Goal: Task Accomplishment & Management: Complete application form

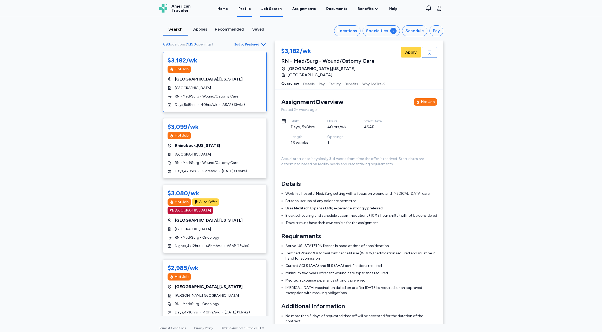
click at [248, 9] on link "Profile" at bounding box center [244, 9] width 15 height 16
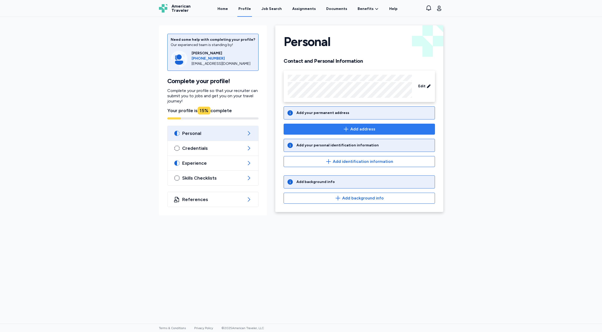
click at [372, 129] on span "Add address" at bounding box center [362, 129] width 25 height 6
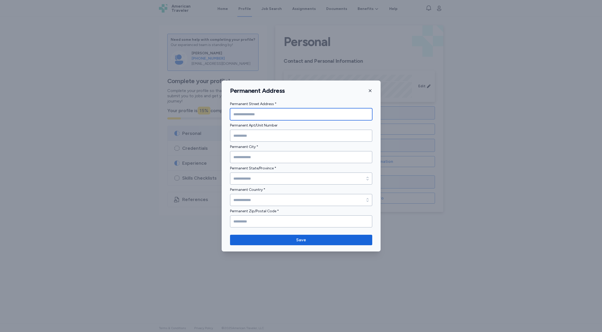
click at [288, 114] on input "Permanent Street Address *" at bounding box center [301, 114] width 142 height 12
type input "**********"
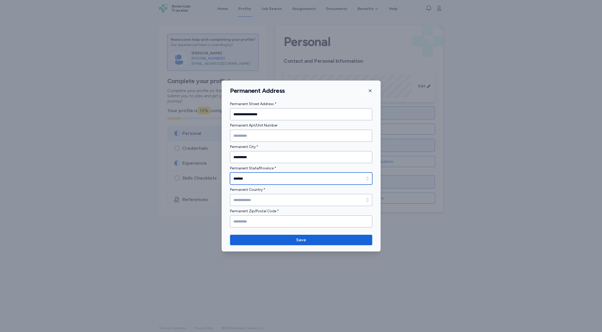
type input "*******"
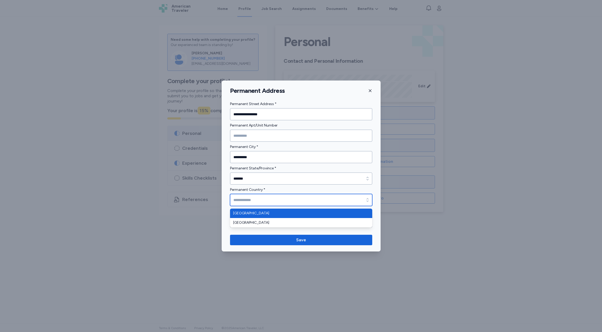
type input "**********"
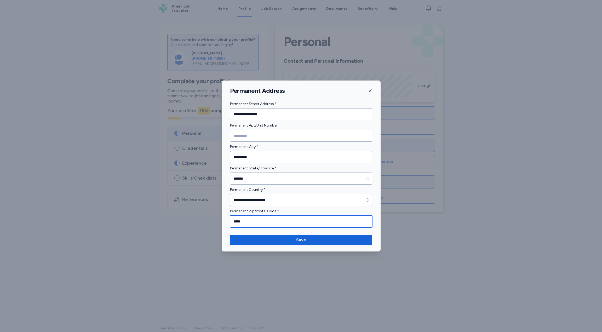
type input "*****"
click at [272, 154] on input "**********" at bounding box center [301, 157] width 142 height 12
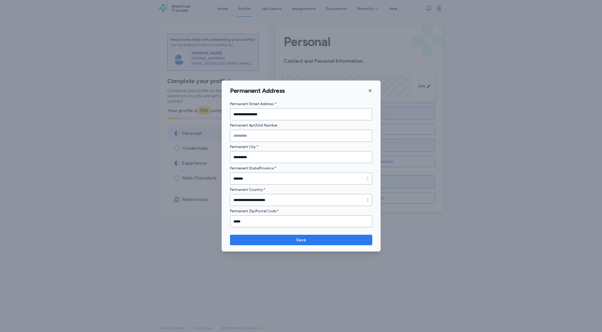
click at [289, 243] on span "Save" at bounding box center [301, 240] width 134 height 6
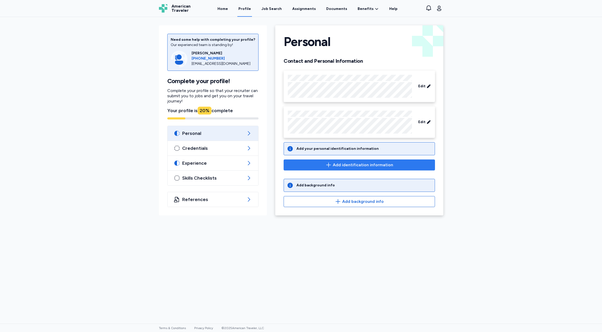
click at [370, 169] on button "Add identification information" at bounding box center [359, 164] width 151 height 11
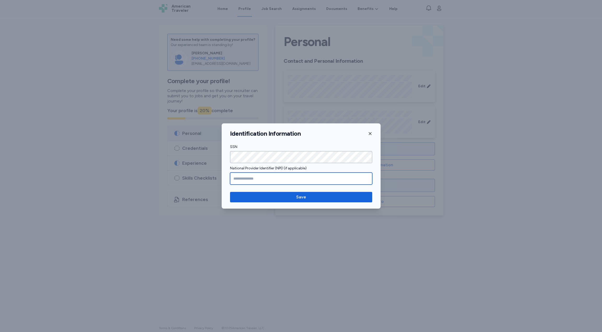
click at [312, 180] on input "National Provider Identifier (NPI) (if applicable)" at bounding box center [301, 178] width 142 height 12
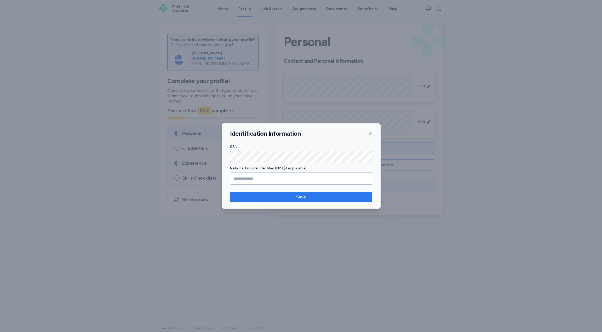
click at [319, 200] on button "Save" at bounding box center [301, 197] width 142 height 10
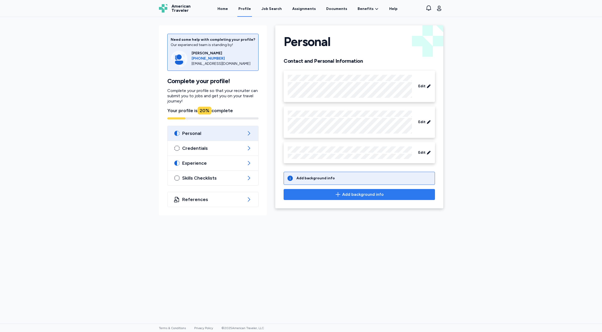
click at [359, 192] on span "Add background info" at bounding box center [363, 194] width 42 height 6
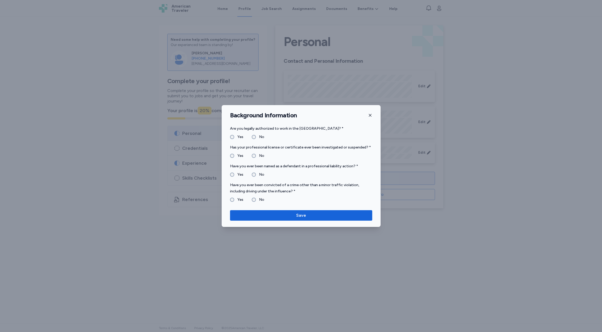
click at [256, 173] on label "No" at bounding box center [260, 174] width 8 height 6
click at [307, 214] on span "Save" at bounding box center [301, 215] width 134 height 6
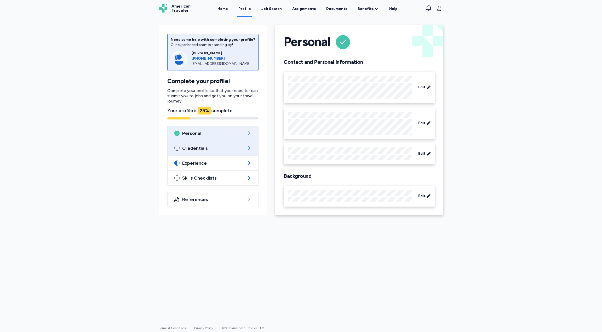
click at [230, 148] on span "Credentials" at bounding box center [213, 148] width 62 height 6
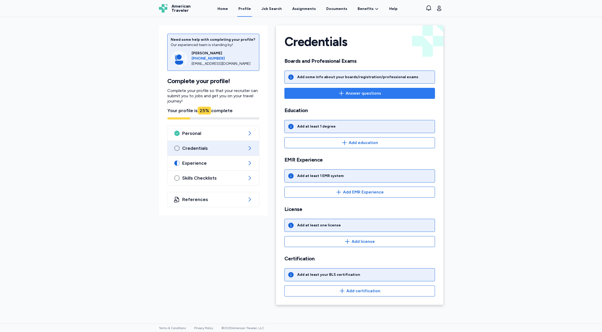
click at [346, 91] on span "Answer questions" at bounding box center [363, 93] width 36 height 6
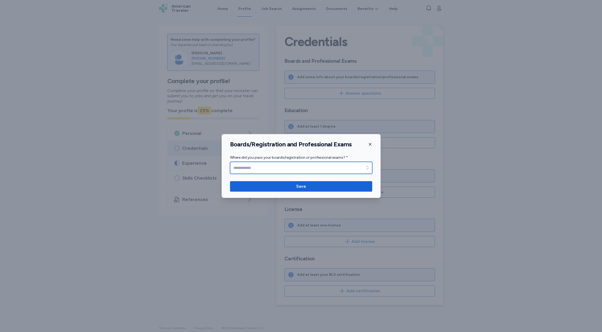
click at [353, 166] on input "Where did you pass your boards/registration or professional exams? *" at bounding box center [301, 168] width 142 height 12
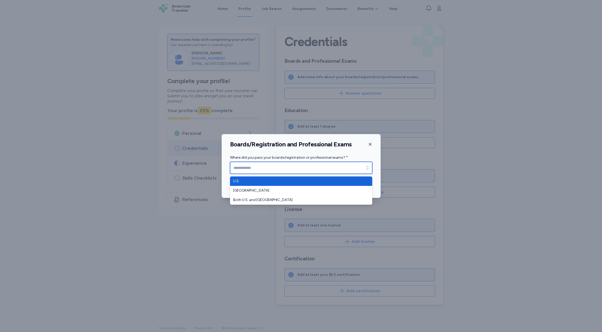
type input "****"
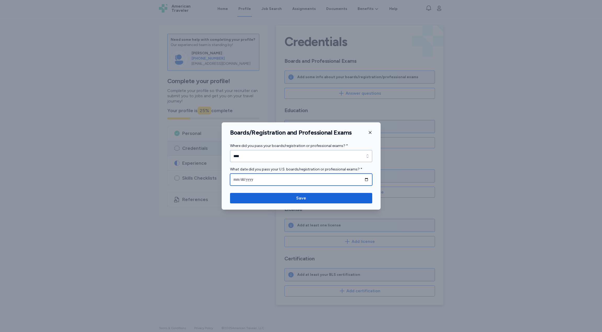
click at [283, 180] on input "date" at bounding box center [301, 180] width 142 height 12
click at [366, 178] on input "date" at bounding box center [301, 180] width 142 height 12
type input "**********"
click at [265, 178] on input "**********" at bounding box center [301, 180] width 142 height 12
click at [365, 180] on input "**********" at bounding box center [301, 180] width 142 height 12
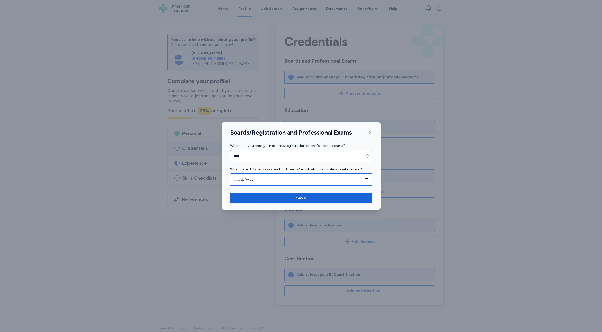
click at [366, 179] on input "**********" at bounding box center [301, 180] width 142 height 12
click at [348, 189] on div "**********" at bounding box center [301, 165] width 159 height 87
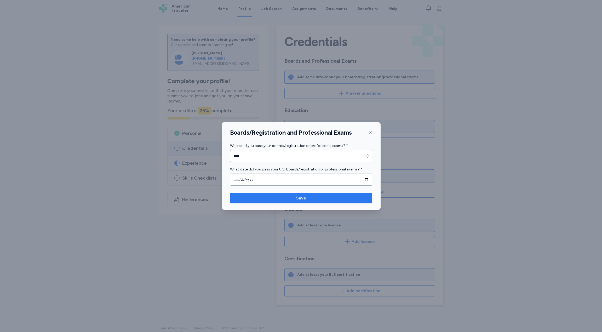
click at [331, 199] on span "Save" at bounding box center [301, 198] width 134 height 6
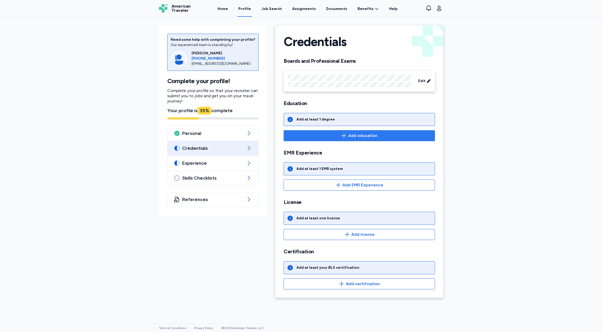
click at [357, 136] on span "Add education" at bounding box center [362, 135] width 29 height 6
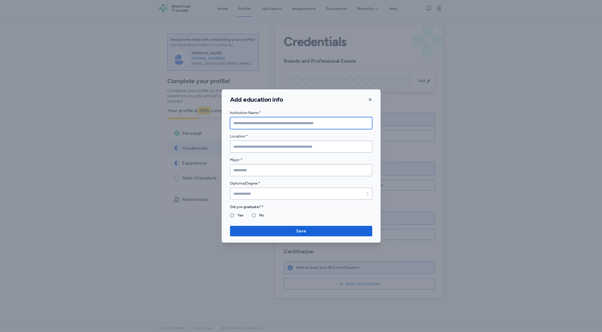
click at [287, 126] on input "Institution Name *" at bounding box center [301, 123] width 142 height 12
type input "**********"
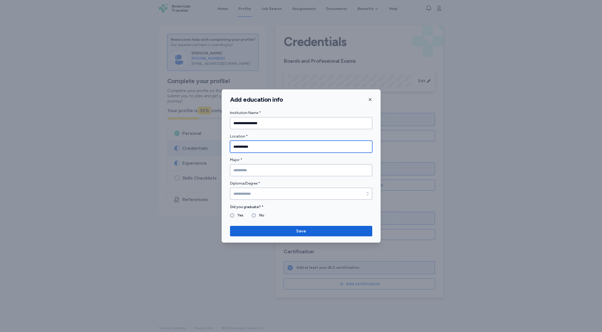
type input "**********"
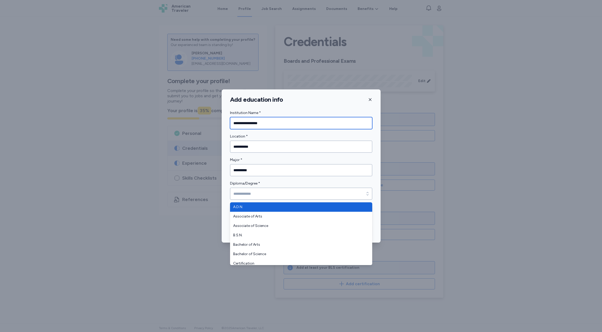
drag, startPoint x: 294, startPoint y: 127, endPoint x: 287, endPoint y: 125, distance: 7.4
click at [293, 127] on form "**********" at bounding box center [301, 164] width 142 height 109
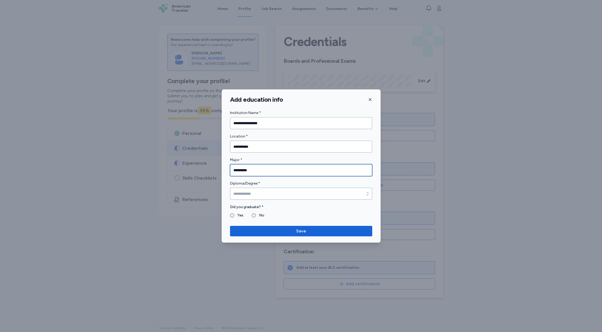
click at [235, 171] on input "**********" at bounding box center [301, 170] width 142 height 12
click at [236, 171] on input "**********" at bounding box center [301, 170] width 142 height 12
click at [238, 171] on input "**********" at bounding box center [301, 170] width 142 height 12
click at [270, 194] on input "Diploma/Degree *" at bounding box center [301, 194] width 142 height 12
click at [257, 164] on form "**********" at bounding box center [301, 164] width 142 height 109
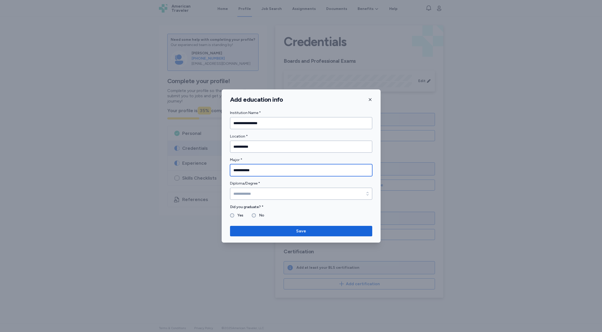
click at [261, 169] on input "**********" at bounding box center [301, 170] width 142 height 12
drag, startPoint x: 262, startPoint y: 170, endPoint x: 211, endPoint y: 172, distance: 51.5
click at [211, 172] on div "**********" at bounding box center [301, 166] width 602 height 332
type input "*******"
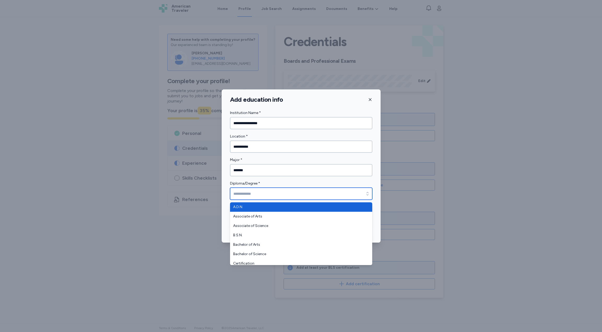
click at [251, 191] on input "Diploma/Degree *" at bounding box center [301, 194] width 142 height 12
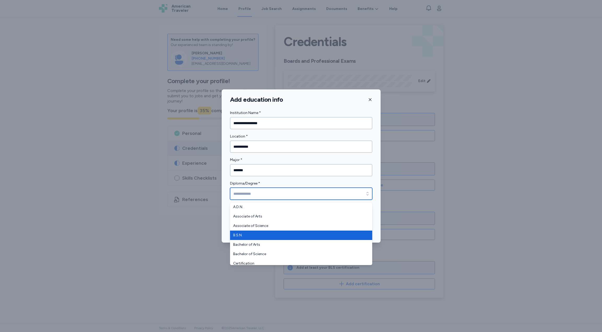
type input "******"
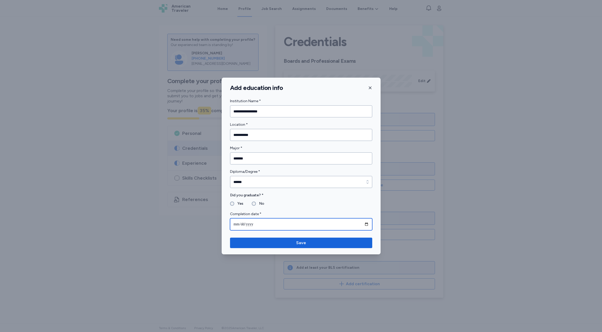
click at [370, 224] on input "date" at bounding box center [301, 224] width 142 height 12
click at [367, 224] on input "date" at bounding box center [301, 224] width 142 height 12
type input "**********"
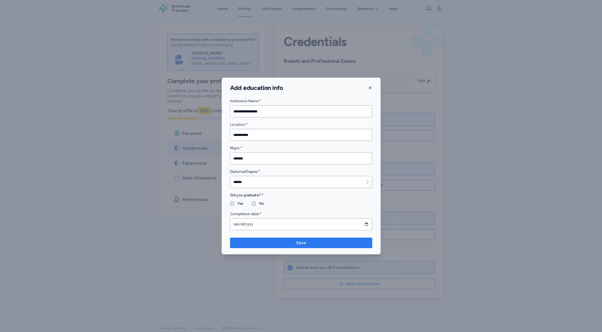
click at [292, 240] on span "Save" at bounding box center [301, 243] width 134 height 6
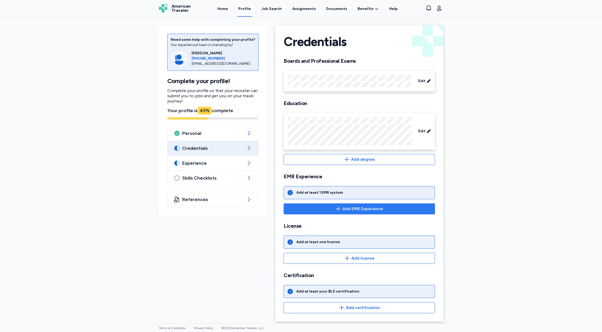
click at [366, 207] on span "Add EMR Experience" at bounding box center [362, 209] width 41 height 6
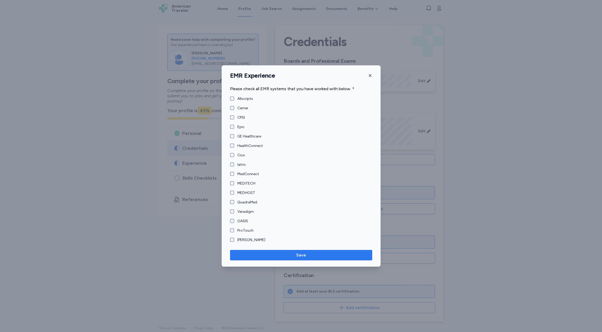
click at [299, 253] on span "Save" at bounding box center [301, 255] width 10 height 6
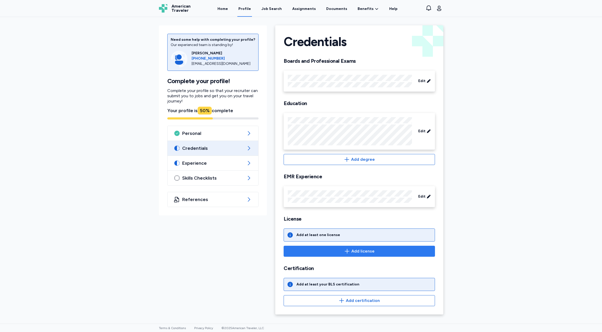
click at [338, 251] on span "Add license" at bounding box center [359, 251] width 142 height 6
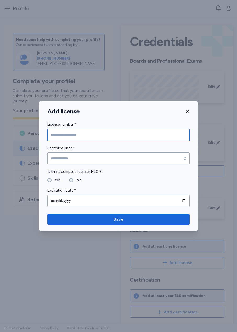
click at [87, 136] on input "License number *" at bounding box center [118, 135] width 142 height 12
type input "******"
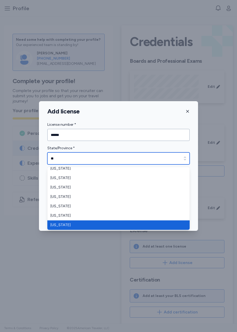
scroll to position [22, 0]
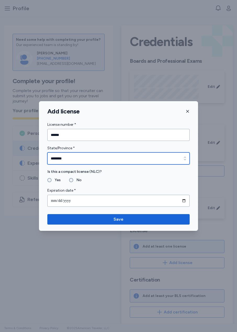
type input "********"
click at [60, 171] on label "Is this a compact license (NLC)?" at bounding box center [118, 172] width 142 height 6
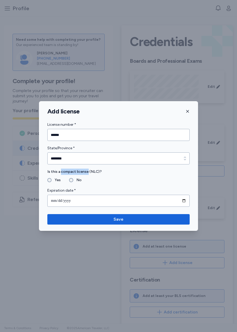
drag, startPoint x: 61, startPoint y: 171, endPoint x: 87, endPoint y: 172, distance: 25.6
click at [87, 172] on label "Is this a compact license (NLC)?" at bounding box center [118, 172] width 142 height 6
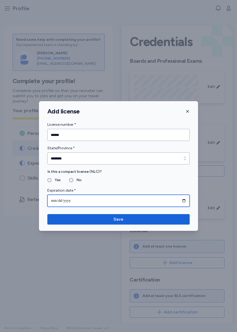
click at [67, 202] on input "date" at bounding box center [118, 201] width 142 height 12
click at [184, 200] on input "date" at bounding box center [118, 201] width 142 height 12
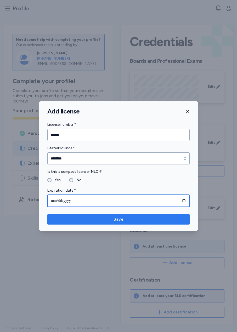
type input "**********"
click at [112, 221] on span "Save" at bounding box center [118, 219] width 134 height 6
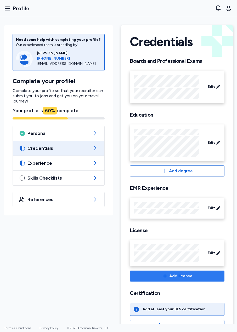
click at [169, 274] on span "Add license" at bounding box center [180, 276] width 23 height 6
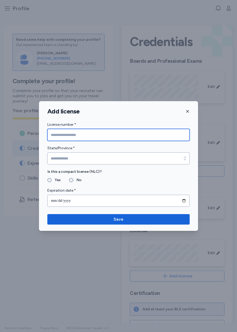
click at [83, 138] on input "License number *" at bounding box center [118, 135] width 142 height 12
type input "*******"
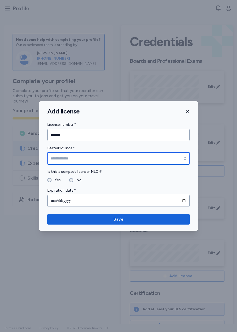
click at [172, 157] on input "State/Province *" at bounding box center [118, 158] width 142 height 12
type input "*******"
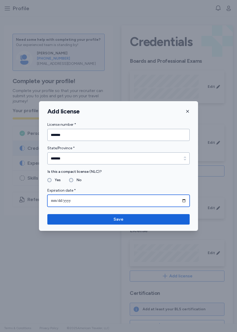
click at [82, 201] on input "date" at bounding box center [118, 201] width 142 height 12
click at [183, 200] on input "date" at bounding box center [118, 201] width 142 height 12
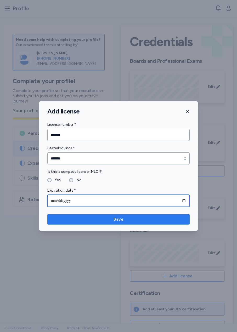
type input "**********"
click at [124, 218] on span "Save" at bounding box center [118, 219] width 134 height 6
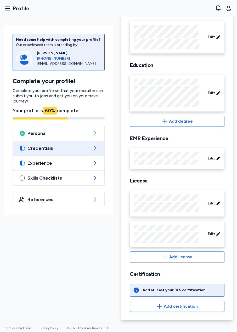
scroll to position [50, 0]
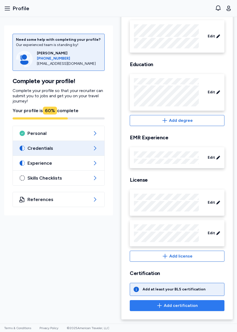
click at [183, 303] on span "Add certification" at bounding box center [181, 305] width 34 height 6
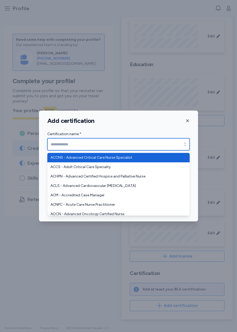
click at [184, 145] on icon "button" at bounding box center [184, 144] width 5 height 5
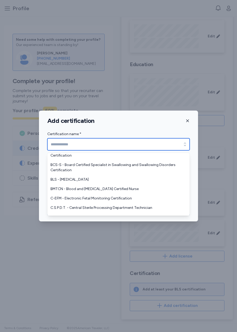
scroll to position [261, 0]
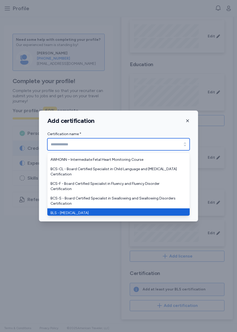
type input "**********"
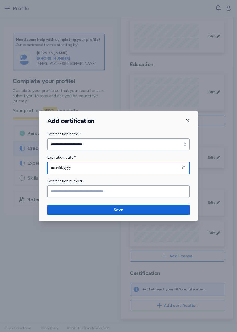
click at [184, 168] on input "date" at bounding box center [118, 168] width 142 height 12
type input "**********"
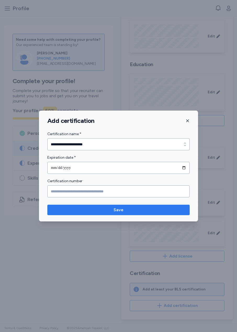
click at [77, 207] on span "Save" at bounding box center [118, 210] width 134 height 6
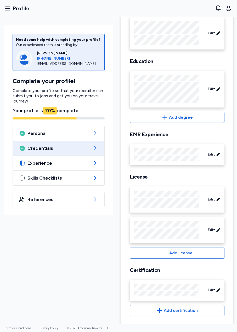
scroll to position [60, 0]
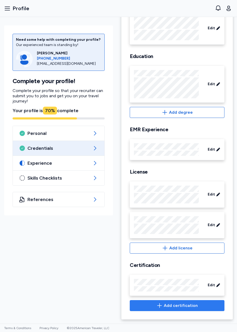
click at [175, 306] on span "Add certification" at bounding box center [181, 305] width 34 height 6
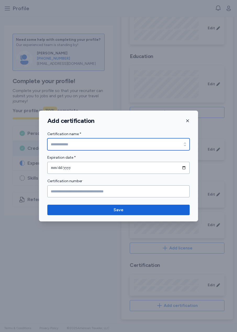
click at [85, 141] on input "Certification name *" at bounding box center [118, 144] width 142 height 12
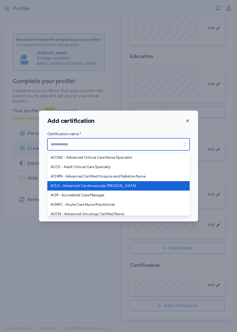
type input "**********"
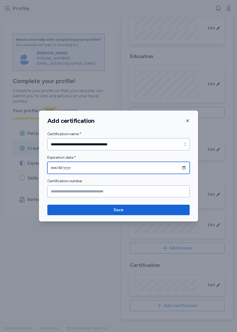
click at [185, 166] on input "date" at bounding box center [118, 168] width 142 height 12
type input "**********"
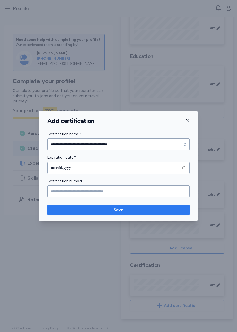
click at [111, 208] on span "Save" at bounding box center [118, 210] width 134 height 6
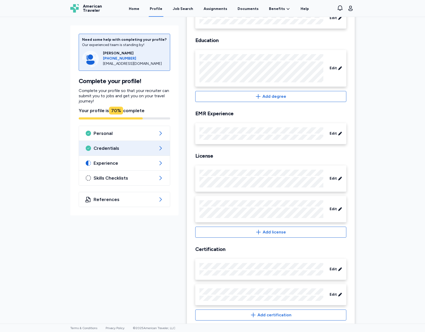
scroll to position [73, 0]
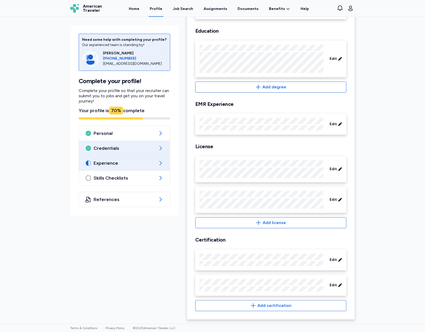
click at [147, 162] on span "Experience" at bounding box center [125, 163] width 62 height 6
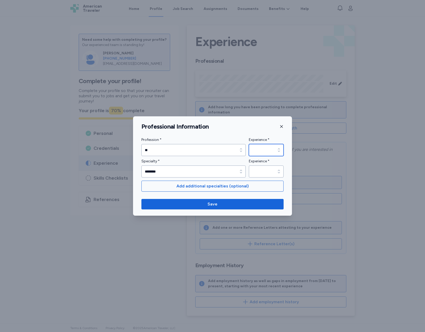
click at [279, 146] on div "button" at bounding box center [278, 150] width 9 height 12
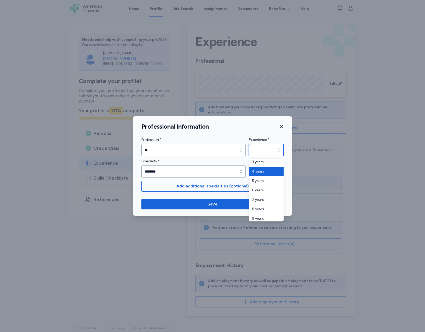
type input "*******"
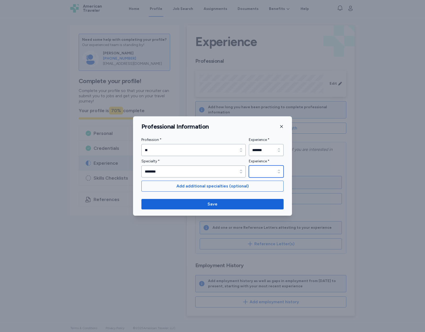
click at [263, 173] on input "Experience *" at bounding box center [266, 171] width 35 height 12
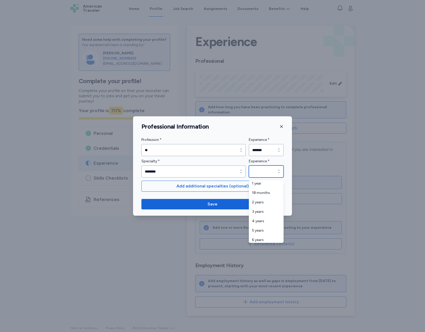
scroll to position [31, 0]
type input "*******"
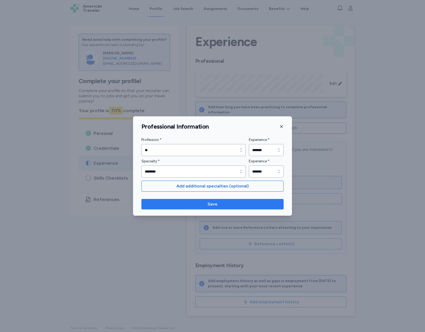
click at [217, 205] on span "Save" at bounding box center [212, 204] width 10 height 6
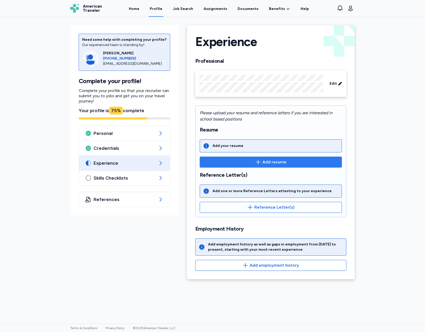
click at [266, 166] on button "Add resume" at bounding box center [271, 162] width 142 height 11
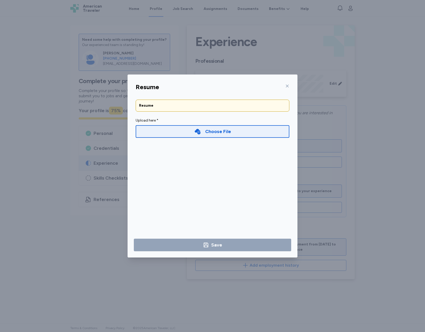
click at [202, 132] on div "Choose File" at bounding box center [212, 131] width 37 height 7
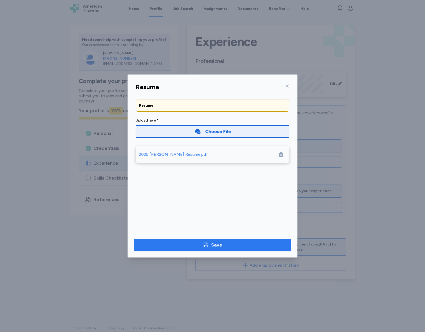
click at [222, 241] on span "Save" at bounding box center [212, 244] width 149 height 7
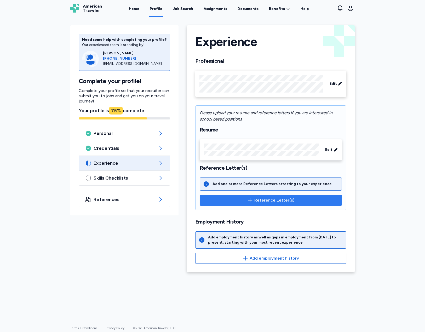
click at [257, 196] on button "Reference Letter(s)" at bounding box center [271, 200] width 142 height 11
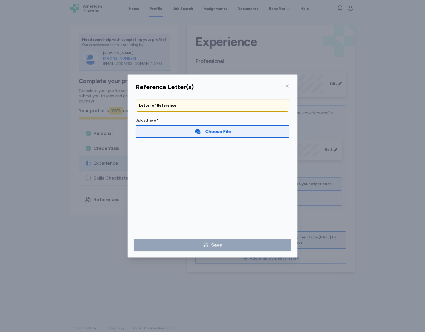
click at [286, 86] on icon at bounding box center [287, 86] width 4 height 4
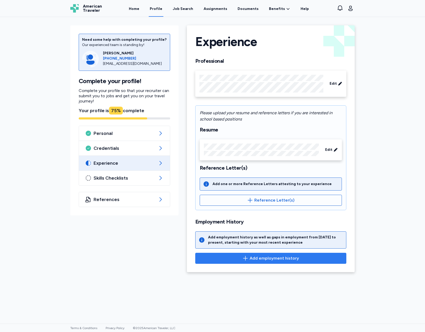
click at [265, 258] on span "Add employment history" at bounding box center [274, 258] width 49 height 6
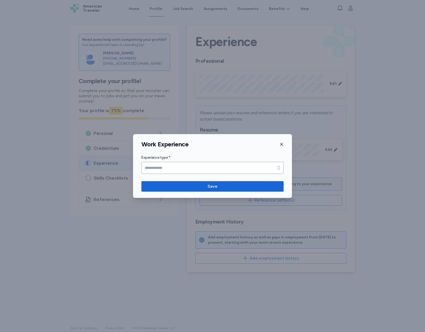
click at [199, 161] on div "Experience type *" at bounding box center [212, 163] width 142 height 19
click at [200, 165] on input "Experience type *" at bounding box center [212, 168] width 142 height 12
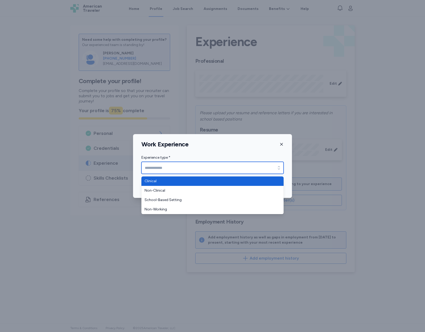
type input "********"
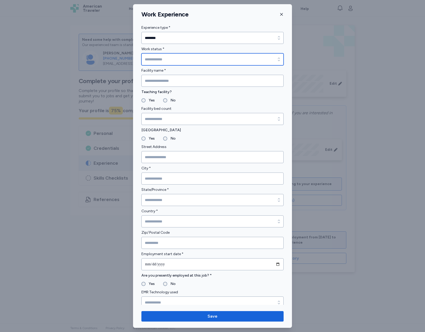
click at [178, 63] on input "Work status *" at bounding box center [212, 59] width 142 height 12
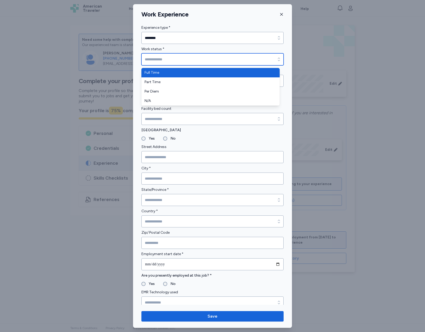
type input "*********"
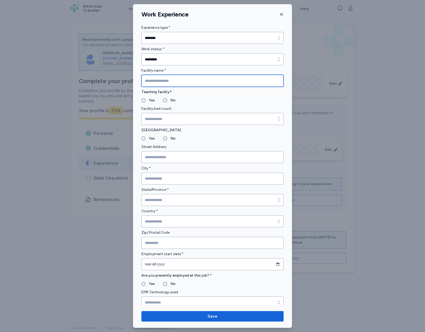
click at [174, 79] on input "Facility name *" at bounding box center [212, 81] width 142 height 12
type input "**********"
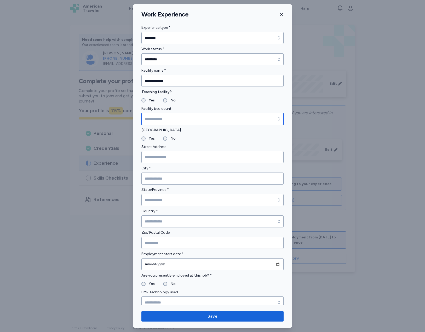
click at [151, 115] on input "Facility bed count" at bounding box center [212, 119] width 142 height 12
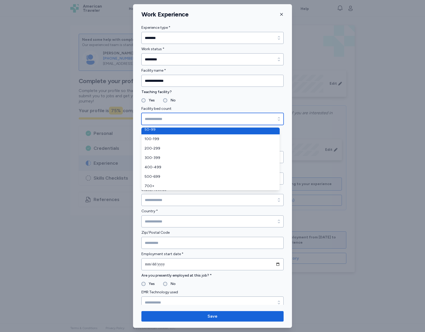
scroll to position [13, 0]
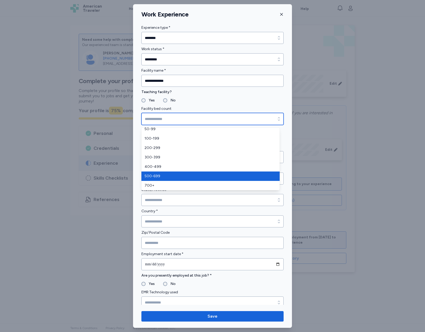
type input "*******"
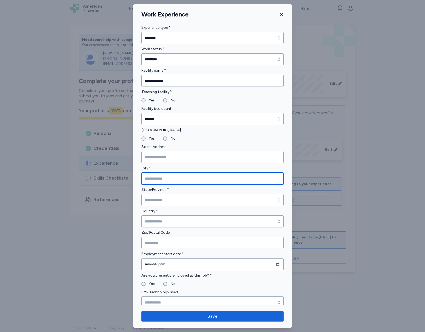
click at [183, 178] on input "City *" at bounding box center [212, 178] width 142 height 12
type input "**********"
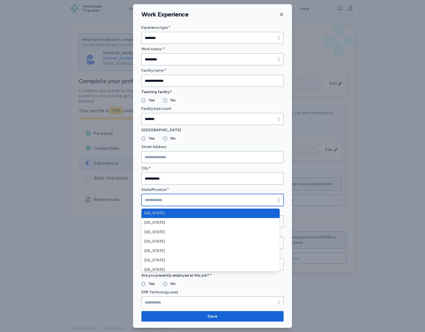
click at [168, 197] on input "State/Province *" at bounding box center [212, 200] width 142 height 12
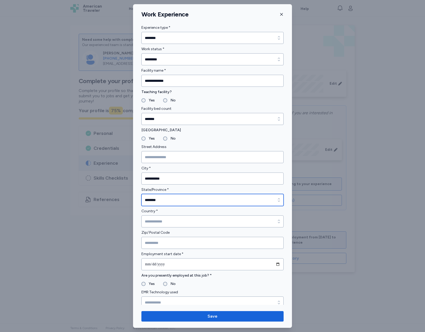
type input "********"
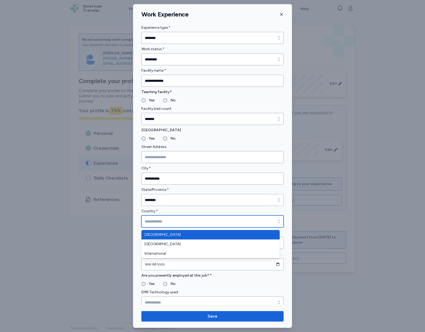
click at [158, 225] on input "Country *" at bounding box center [212, 221] width 142 height 12
type input "**********"
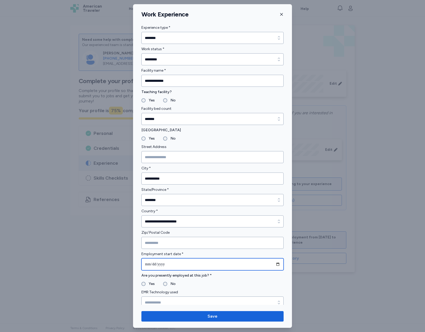
click at [194, 266] on input "date" at bounding box center [212, 264] width 142 height 12
click at [272, 264] on input "date" at bounding box center [212, 264] width 142 height 12
type input "**********"
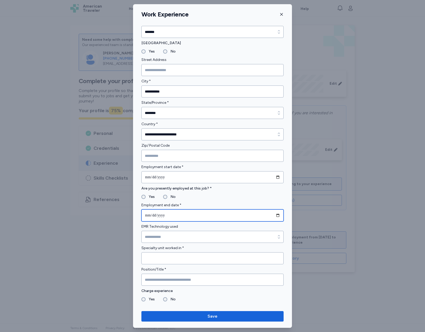
click at [275, 215] on input "date" at bounding box center [212, 215] width 142 height 12
type input "**********"
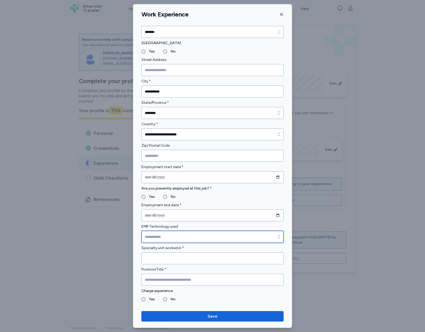
click at [204, 236] on input "EMR Technology used" at bounding box center [212, 237] width 142 height 12
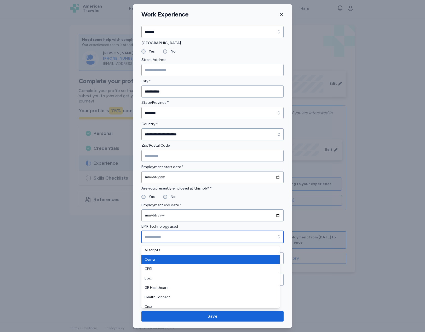
type input "******"
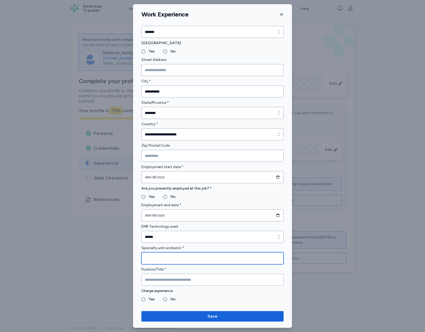
click at [188, 258] on input "Specialty unit worked in *" at bounding box center [212, 258] width 142 height 12
type input "***"
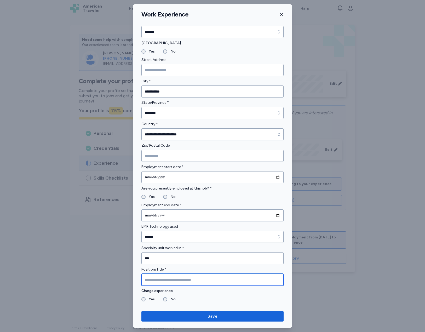
click at [172, 282] on input "Position/Title *" at bounding box center [212, 280] width 142 height 12
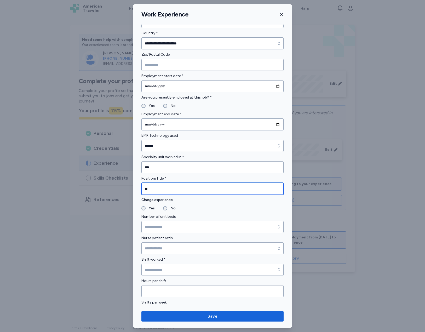
scroll to position [261, 0]
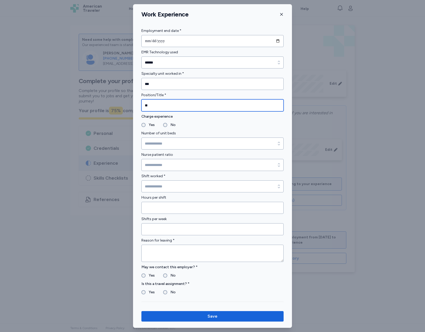
type input "**"
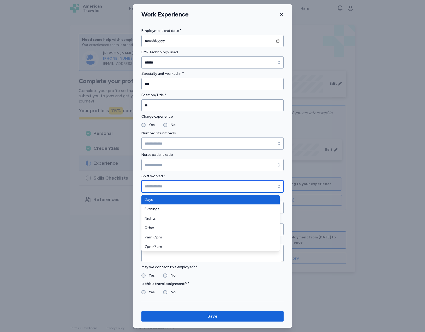
click at [185, 185] on input "Shift worked *" at bounding box center [212, 186] width 142 height 12
type input "****"
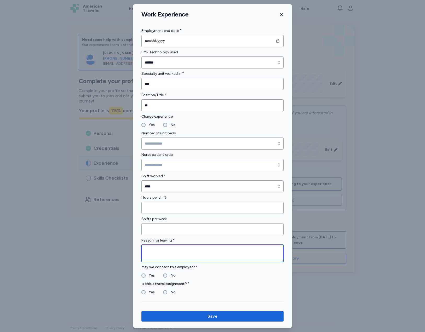
click at [189, 246] on textarea at bounding box center [212, 253] width 142 height 17
type textarea "*"
click at [217, 260] on textarea "**********" at bounding box center [210, 253] width 138 height 17
click at [239, 254] on textarea "**********" at bounding box center [210, 253] width 138 height 17
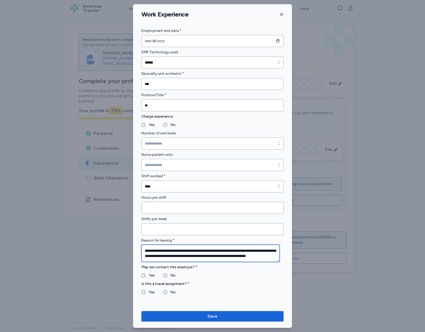
scroll to position [393, 0]
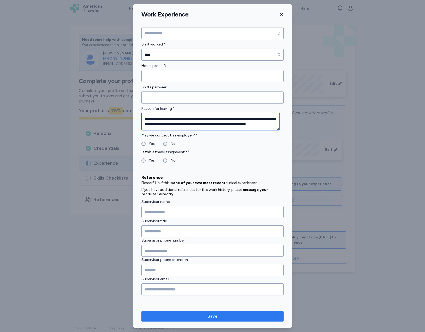
type textarea "**********"
click at [207, 314] on span "Save" at bounding box center [213, 316] width 134 height 6
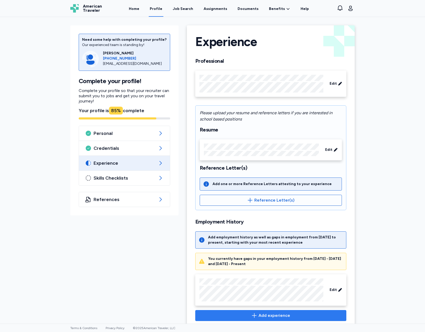
click at [280, 315] on span "Add experience" at bounding box center [274, 315] width 32 height 6
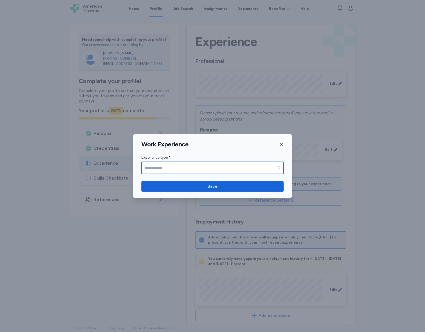
click at [276, 167] on icon "button" at bounding box center [278, 167] width 5 height 5
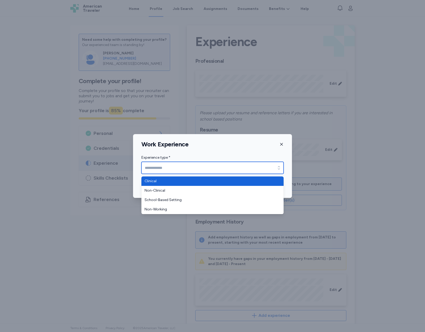
type input "********"
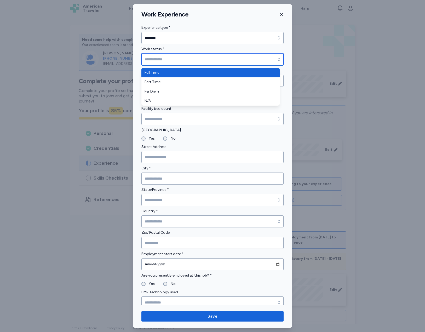
click at [212, 59] on input "Work status *" at bounding box center [212, 59] width 142 height 12
type input "*********"
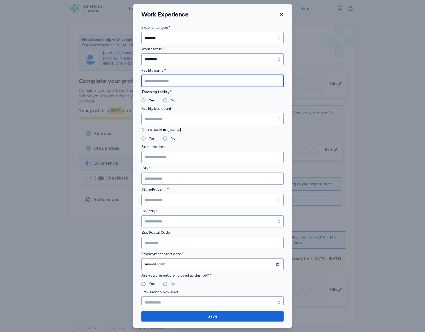
click at [198, 81] on input "Facility name *" at bounding box center [212, 81] width 142 height 12
click at [173, 82] on input "Facility name *" at bounding box center [212, 81] width 142 height 12
type input "**********"
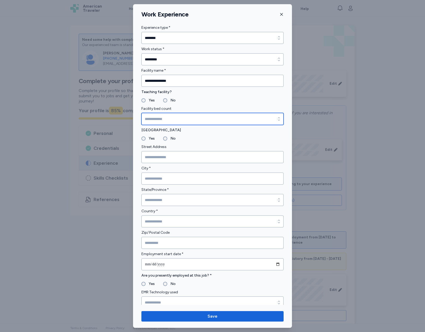
click at [163, 119] on input "Facility bed count" at bounding box center [212, 119] width 142 height 12
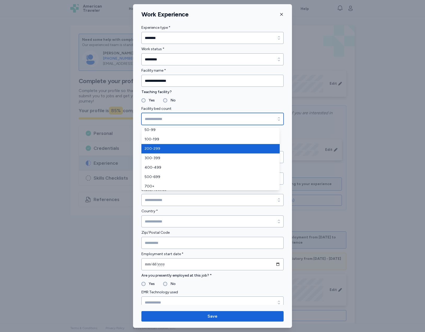
scroll to position [13, 0]
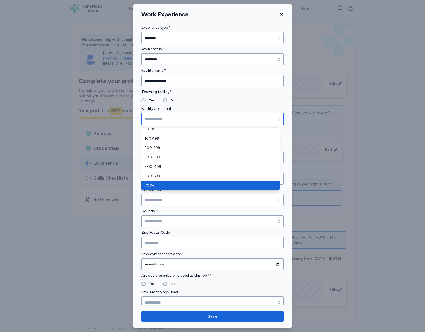
type input "****"
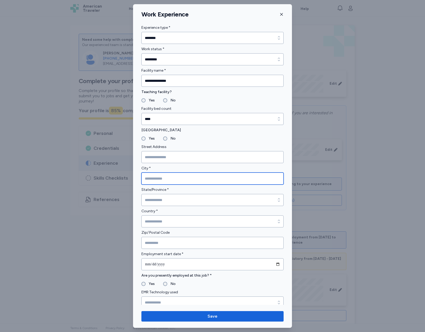
click at [178, 177] on input "City *" at bounding box center [212, 178] width 142 height 12
type input "*********"
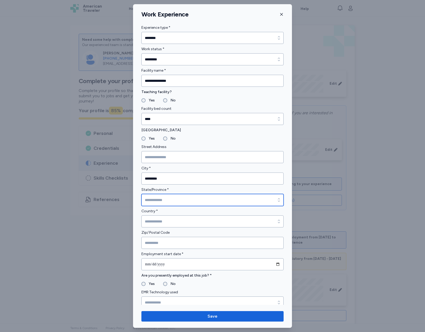
click at [171, 199] on input "State/Province *" at bounding box center [212, 200] width 142 height 12
type input "*******"
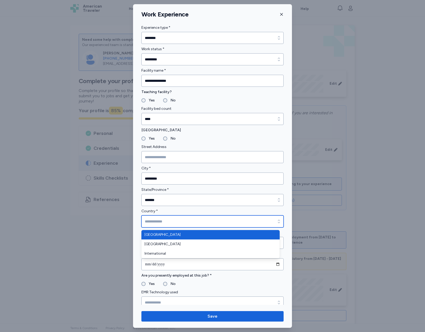
click at [165, 224] on input "Country *" at bounding box center [212, 221] width 142 height 12
type input "**********"
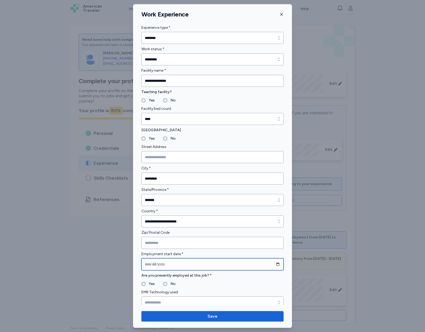
click at [275, 264] on input "date" at bounding box center [212, 264] width 142 height 12
type input "**********"
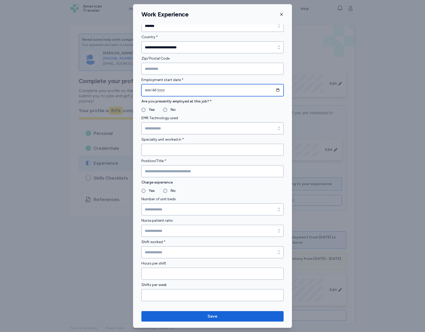
scroll to position [174, 0]
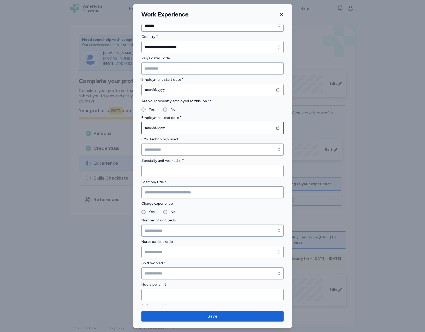
click at [168, 128] on input "date" at bounding box center [212, 128] width 142 height 12
click at [276, 128] on input "date" at bounding box center [212, 128] width 142 height 12
type input "**********"
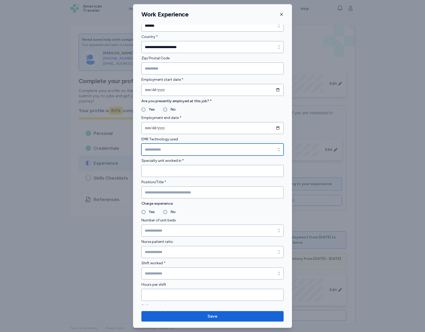
click at [278, 151] on icon "button" at bounding box center [279, 149] width 2 height 3
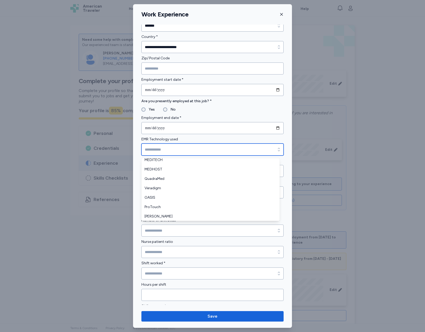
scroll to position [88, 0]
type input "********"
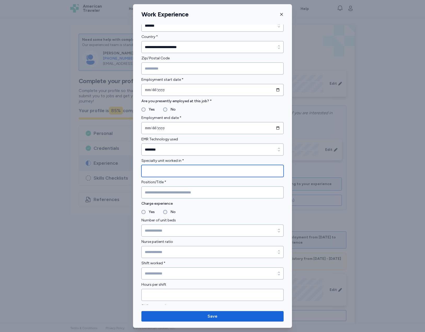
click at [191, 171] on input "Specialty unit worked in *" at bounding box center [212, 171] width 142 height 12
click at [154, 173] on input "**********" at bounding box center [212, 171] width 142 height 12
type input "*"
type input "**********"
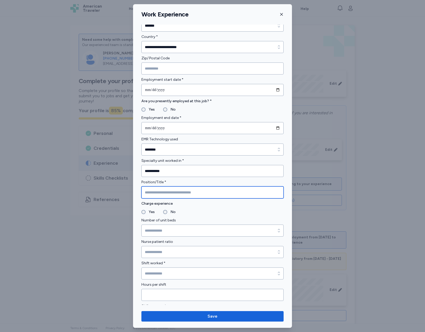
click at [201, 192] on input "Position/Title *" at bounding box center [212, 192] width 142 height 12
type input "**"
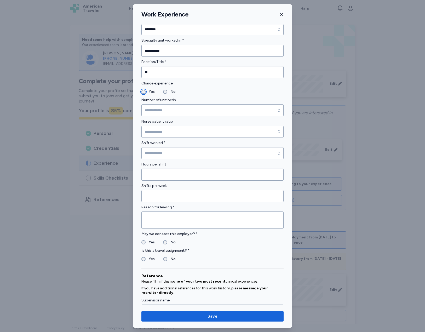
scroll to position [348, 0]
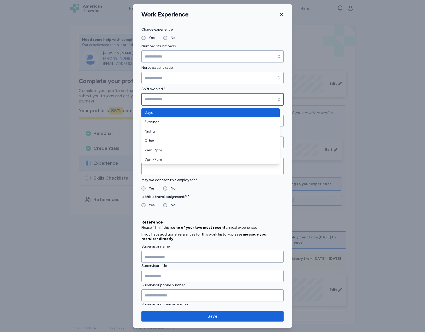
click at [246, 101] on input "Shift worked *" at bounding box center [212, 99] width 142 height 12
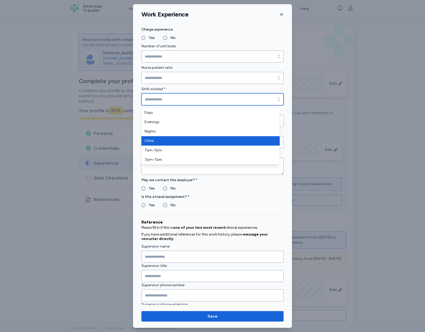
type input "*****"
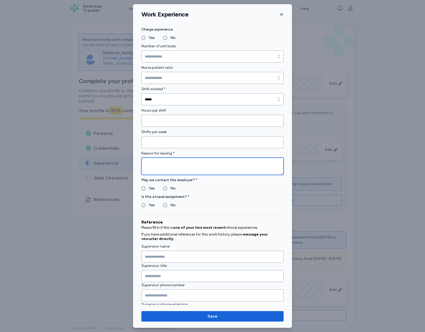
click at [184, 163] on textarea at bounding box center [212, 166] width 142 height 17
type textarea "**********"
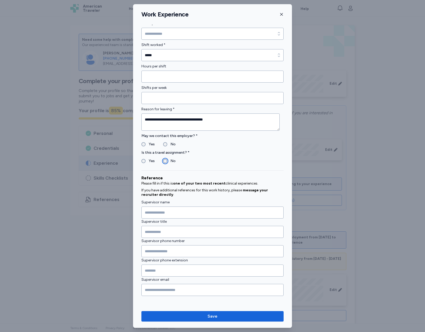
scroll to position [393, 0]
click at [250, 214] on input "Supervisor name" at bounding box center [212, 212] width 142 height 12
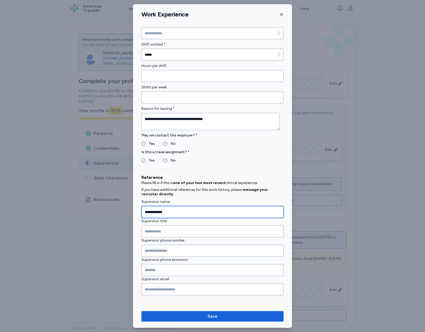
type input "**********"
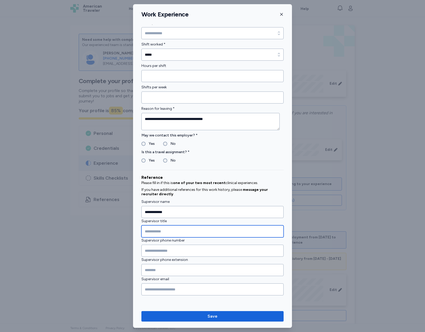
click at [154, 227] on input "Supervisor title" at bounding box center [212, 231] width 142 height 12
type input "**********"
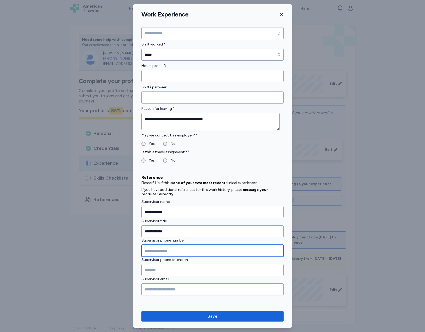
click at [180, 247] on input "Supervisor phone number" at bounding box center [212, 251] width 142 height 12
type input "**********"
click at [204, 303] on div "**********" at bounding box center [212, 235] width 142 height 138
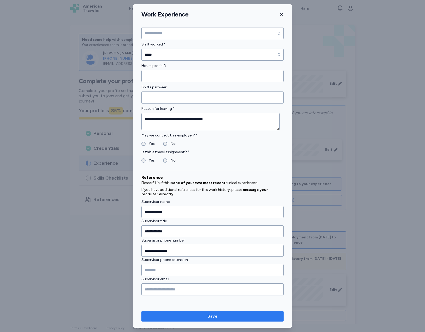
click at [216, 314] on span "Save" at bounding box center [212, 316] width 10 height 6
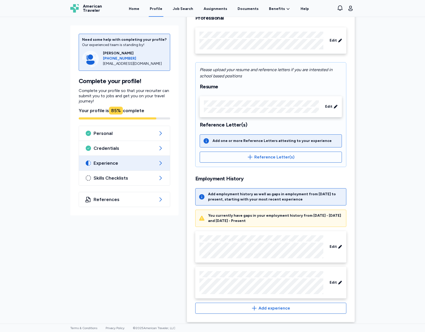
scroll to position [46, 0]
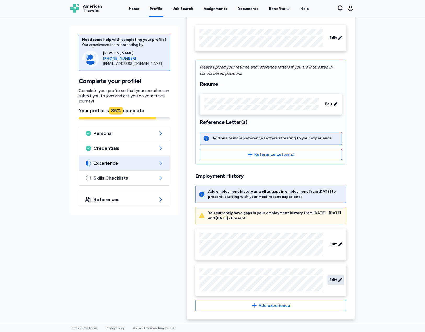
click at [333, 278] on span "Edit" at bounding box center [333, 279] width 7 height 5
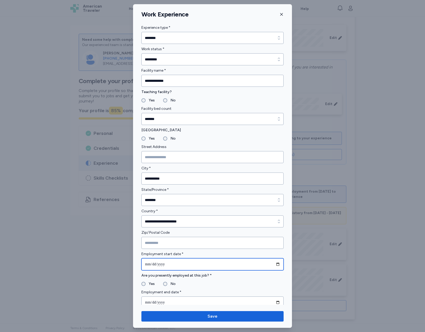
click at [172, 265] on input "**********" at bounding box center [212, 264] width 142 height 12
click at [273, 264] on input "**********" at bounding box center [212, 264] width 142 height 12
type input "**********"
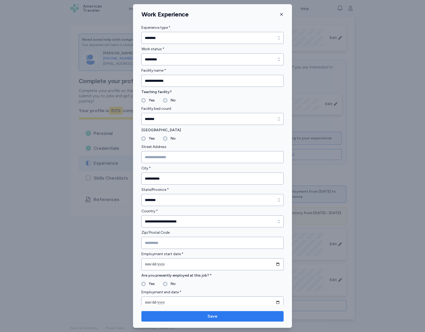
click at [214, 316] on span "Save" at bounding box center [212, 316] width 10 height 6
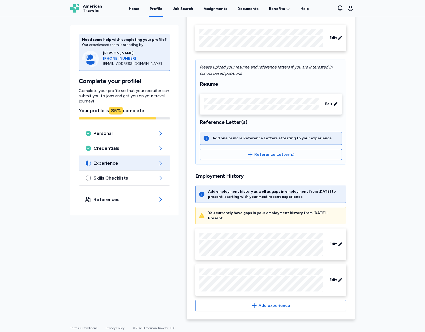
scroll to position [42, 0]
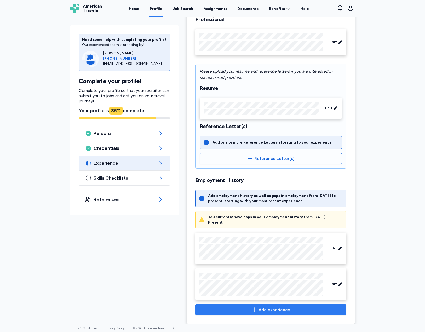
click at [279, 307] on span "Add experience" at bounding box center [274, 310] width 32 height 6
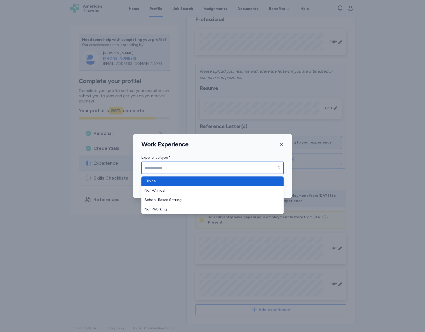
click at [279, 168] on icon "button" at bounding box center [278, 167] width 5 height 5
type input "********"
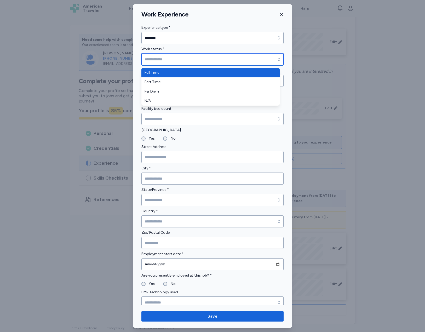
click at [190, 58] on input "Work status *" at bounding box center [212, 59] width 142 height 12
type input "*********"
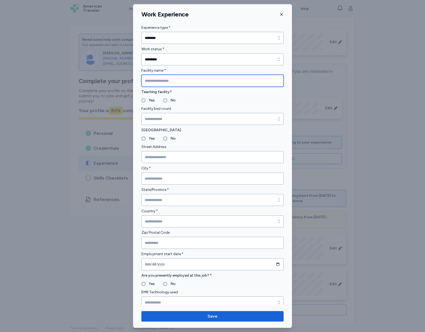
click at [184, 79] on input "Facility name *" at bounding box center [212, 81] width 142 height 12
drag, startPoint x: 168, startPoint y: 79, endPoint x: 172, endPoint y: 81, distance: 5.2
click at [168, 79] on input "**********" at bounding box center [212, 81] width 142 height 12
type input "**********"
click at [148, 96] on div "Teaching facility? Yes No" at bounding box center [212, 96] width 142 height 15
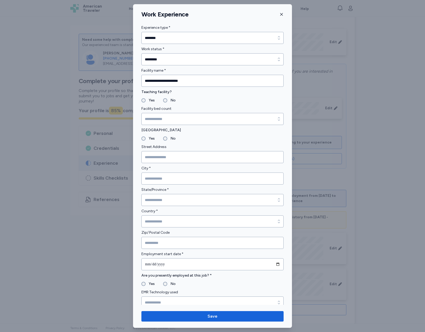
click at [147, 99] on label "Yes" at bounding box center [150, 100] width 9 height 6
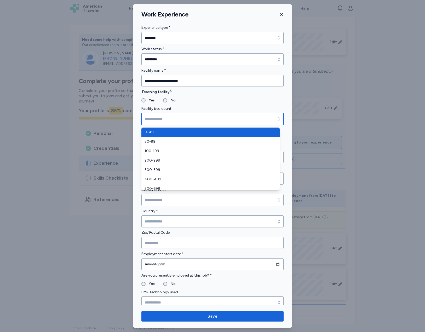
click at [168, 117] on input "Facility bed count" at bounding box center [212, 119] width 142 height 12
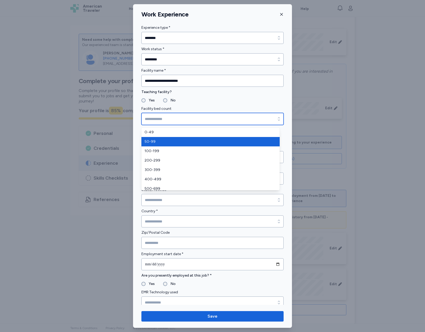
type input "*****"
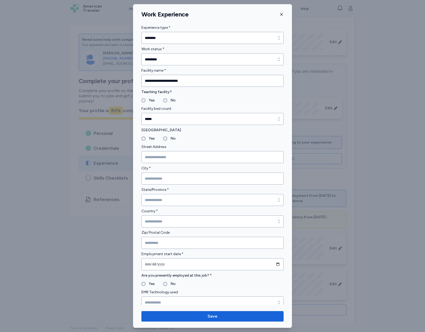
click at [168, 138] on label "No" at bounding box center [171, 138] width 8 height 6
click at [165, 177] on input "City *" at bounding box center [212, 178] width 142 height 12
type input "*********"
click at [175, 199] on input "State/Province *" at bounding box center [212, 200] width 142 height 12
type input "*******"
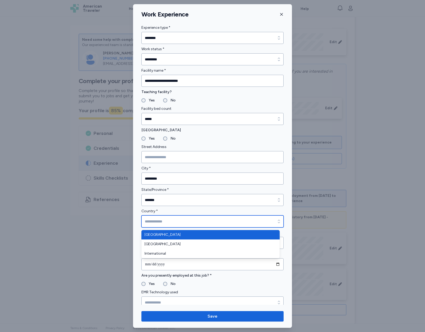
click at [176, 223] on input "Country *" at bounding box center [212, 221] width 142 height 12
type input "**********"
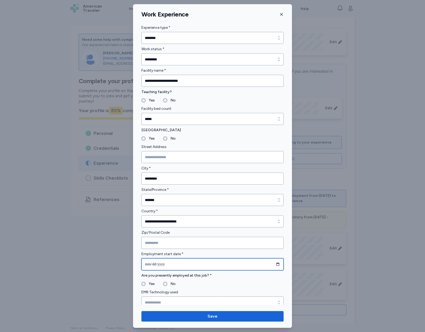
click at [274, 265] on input "date" at bounding box center [212, 264] width 142 height 12
type input "**********"
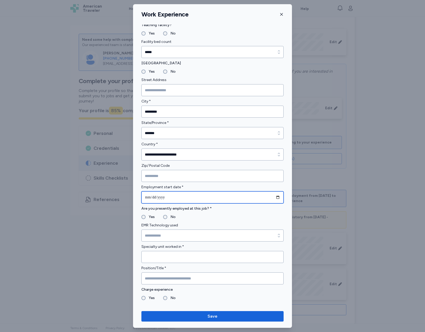
scroll to position [174, 0]
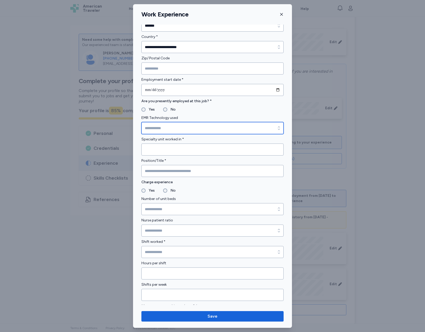
click at [153, 126] on input "EMR Technology used" at bounding box center [212, 128] width 142 height 12
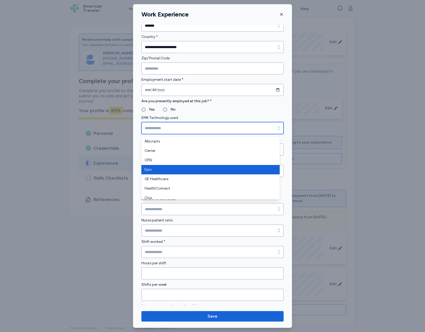
type input "****"
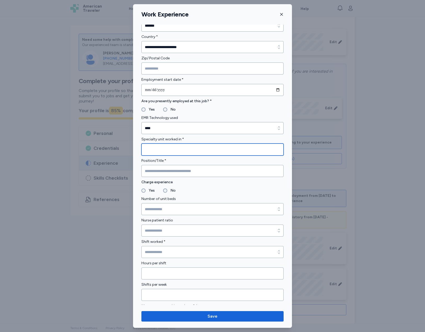
click at [174, 151] on input "Specialty unit worked in *" at bounding box center [212, 149] width 142 height 12
type input "**********"
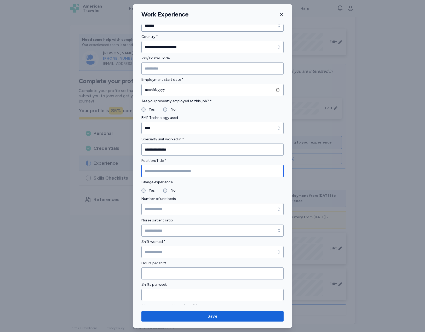
click at [182, 172] on input "Position/Title *" at bounding box center [212, 171] width 142 height 12
type input "**********"
click at [146, 189] on label "Yes" at bounding box center [150, 190] width 9 height 6
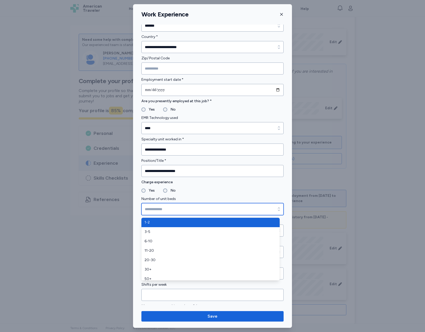
click at [216, 207] on input "Number of unit beds" at bounding box center [212, 209] width 142 height 12
click at [215, 209] on input "Number of unit beds" at bounding box center [212, 209] width 142 height 12
click at [245, 198] on div "Number of unit beds" at bounding box center [212, 205] width 142 height 19
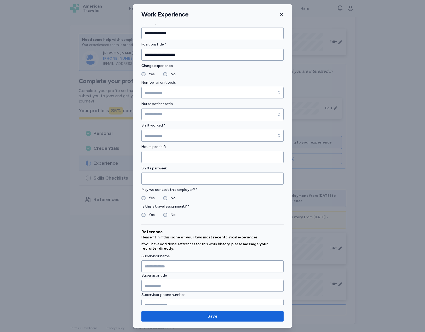
scroll to position [258, 0]
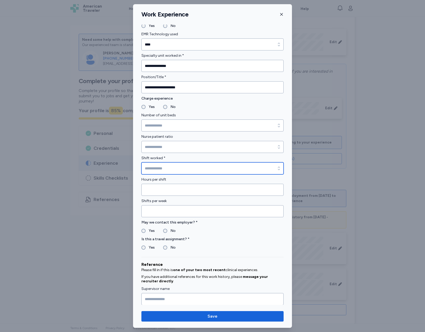
click at [220, 171] on input "Shift worked *" at bounding box center [212, 168] width 142 height 12
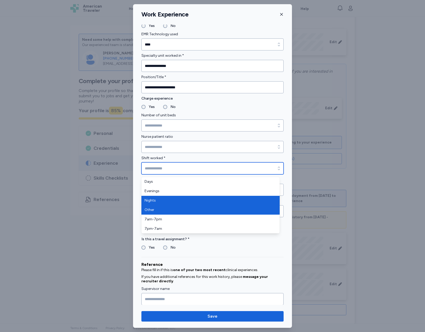
type input "*****"
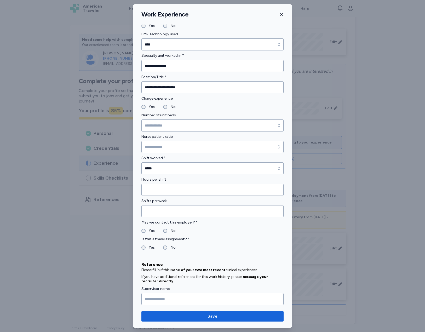
click at [143, 228] on div "Yes" at bounding box center [147, 231] width 13 height 6
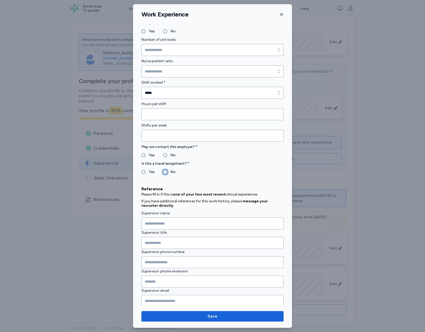
scroll to position [345, 0]
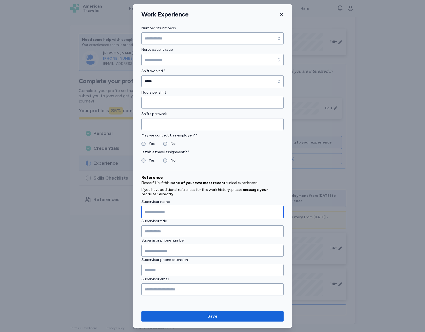
click at [227, 216] on input "Supervisor name" at bounding box center [212, 212] width 142 height 12
click at [175, 209] on input "Supervisor name" at bounding box center [212, 212] width 142 height 12
type input "**********"
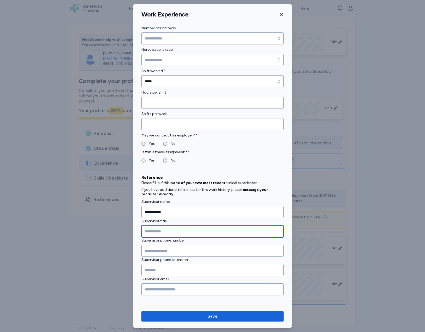
click at [184, 228] on input "Supervisor title" at bounding box center [212, 231] width 142 height 12
type input "**********"
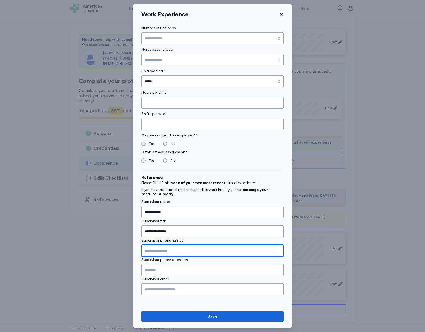
click at [168, 249] on input "Supervisor phone number" at bounding box center [212, 251] width 142 height 12
type input "**********"
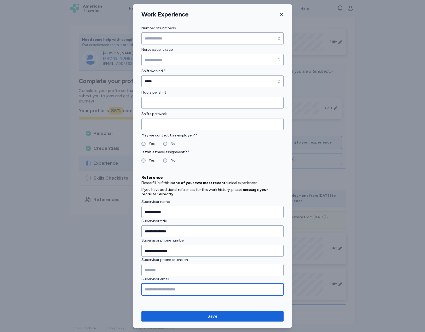
click at [188, 291] on input "Supervisor email" at bounding box center [212, 289] width 142 height 12
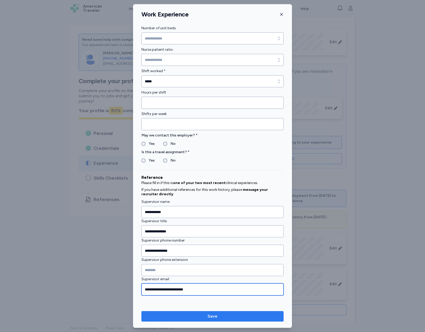
type input "**********"
click at [205, 313] on span "Save" at bounding box center [213, 316] width 134 height 6
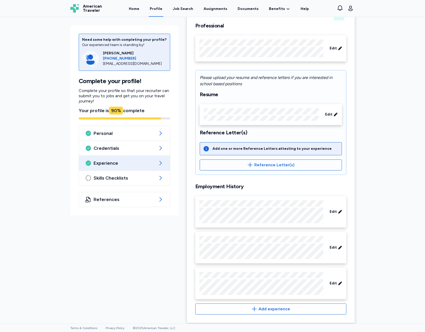
scroll to position [40, 0]
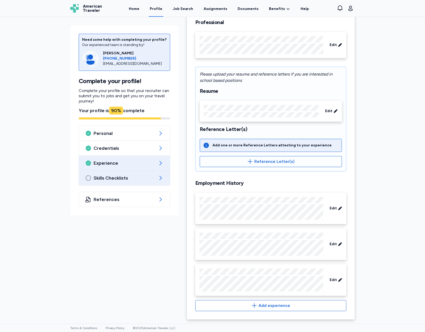
click at [113, 180] on span "Skills Checklists" at bounding box center [125, 178] width 62 height 6
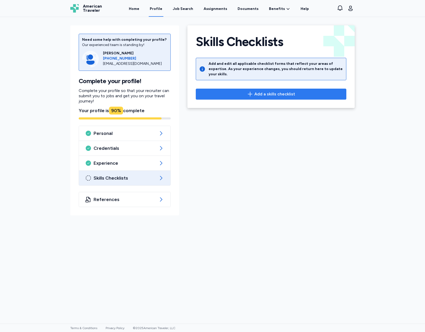
click at [256, 91] on span "Add a skills checklist" at bounding box center [274, 94] width 41 height 6
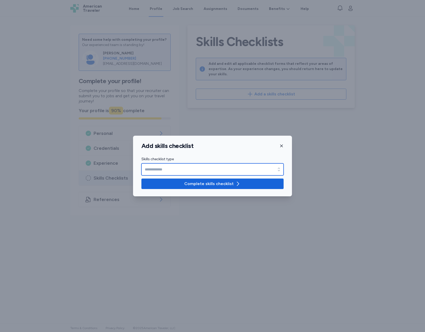
click at [279, 169] on icon "button" at bounding box center [278, 169] width 5 height 5
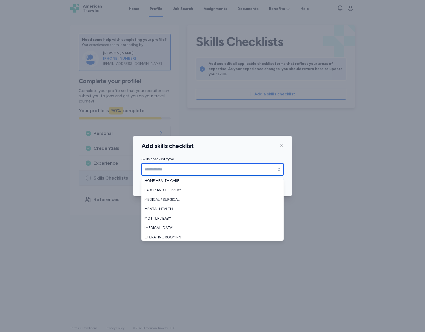
scroll to position [29, 0]
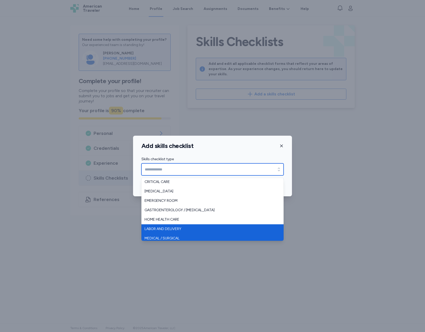
type input "**********"
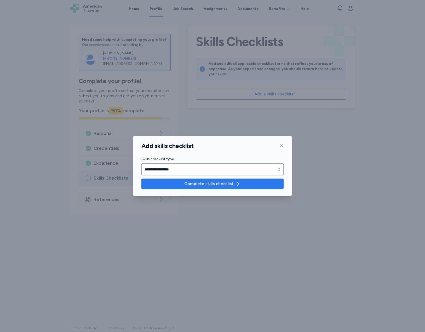
click at [212, 184] on span "Complete skills checklist" at bounding box center [208, 184] width 49 height 6
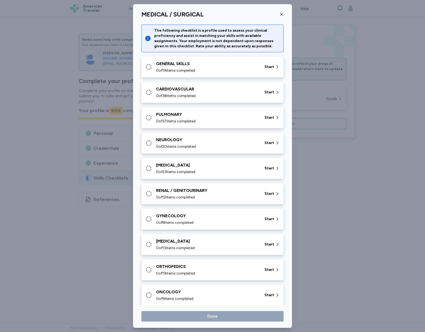
click at [205, 68] on div "0 of 19 items completed" at bounding box center [207, 70] width 102 height 5
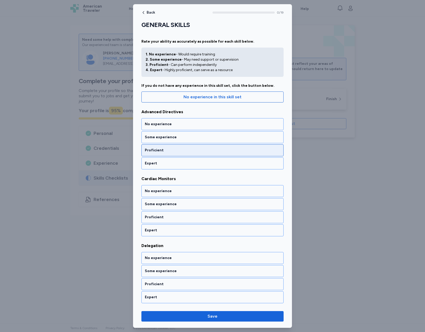
click at [196, 148] on div "Proficient" at bounding box center [212, 150] width 135 height 5
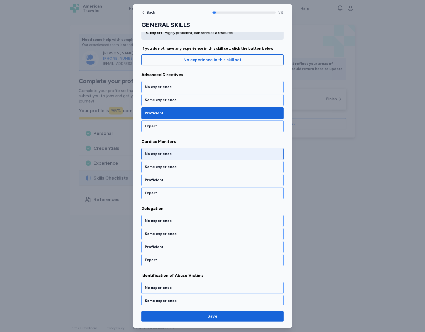
scroll to position [38, 0]
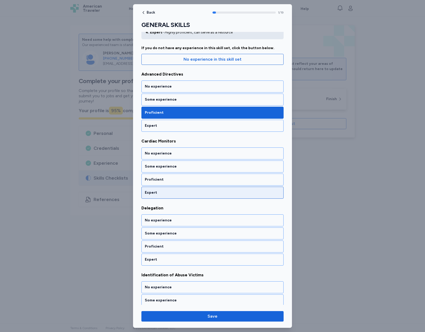
click at [197, 190] on div "Expert" at bounding box center [212, 192] width 135 height 5
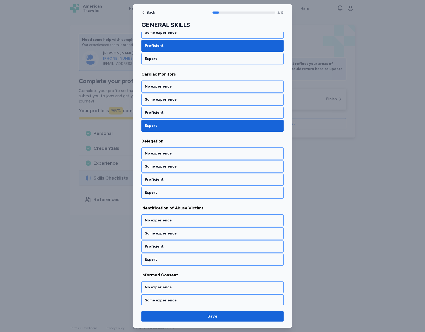
click at [197, 190] on div "Expert" at bounding box center [212, 192] width 135 height 5
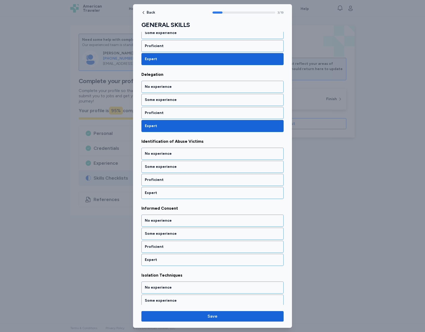
scroll to position [171, 0]
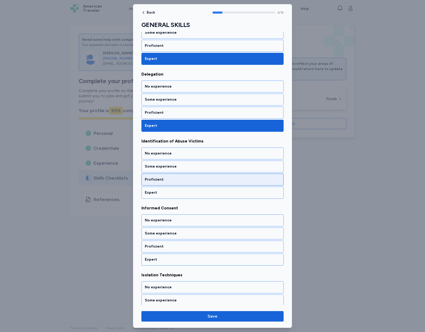
click at [189, 182] on div "Proficient" at bounding box center [212, 180] width 142 height 12
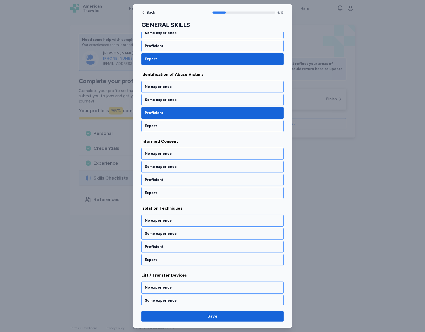
scroll to position [238, 0]
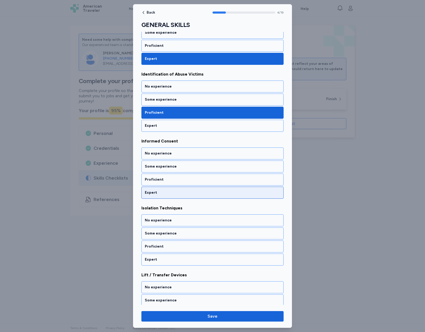
click at [189, 188] on div "Expert" at bounding box center [212, 193] width 142 height 12
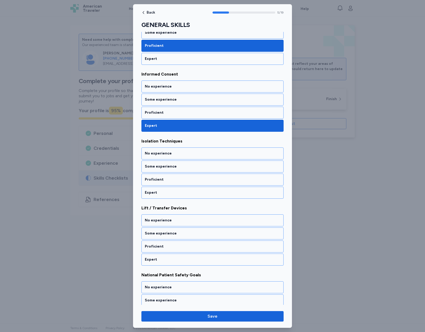
click at [189, 188] on div "Expert" at bounding box center [212, 193] width 142 height 12
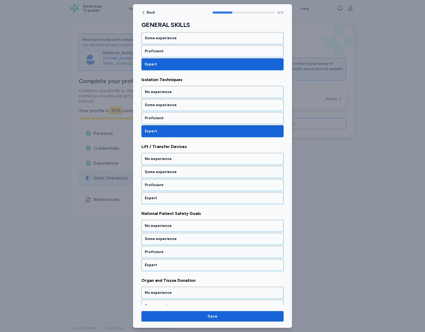
scroll to position [372, 0]
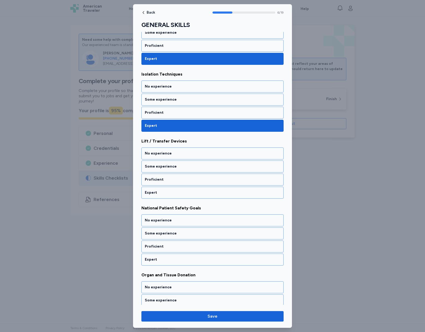
click at [189, 188] on div "Expert" at bounding box center [212, 193] width 142 height 12
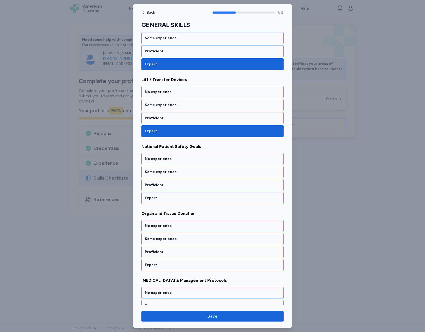
scroll to position [439, 0]
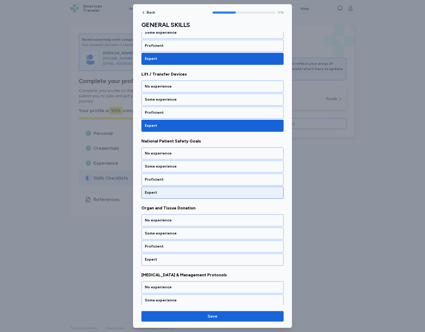
click at [189, 189] on div "Expert" at bounding box center [212, 193] width 142 height 12
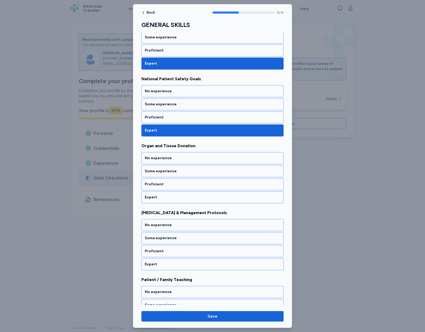
scroll to position [506, 0]
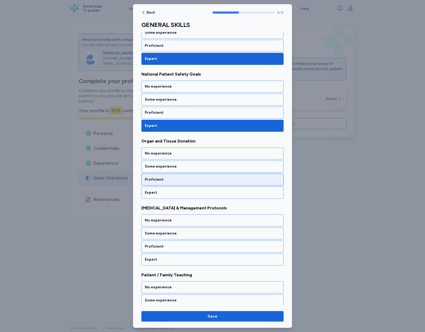
click at [188, 183] on div "Proficient" at bounding box center [212, 180] width 142 height 12
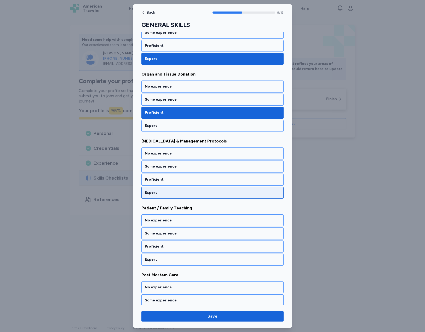
click at [192, 191] on div "Expert" at bounding box center [212, 192] width 135 height 5
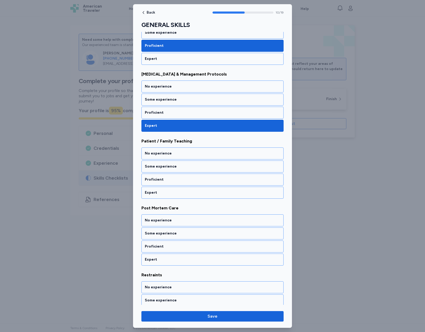
click at [192, 191] on div "Expert" at bounding box center [212, 192] width 135 height 5
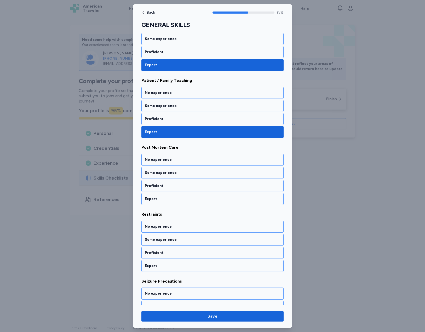
scroll to position [707, 0]
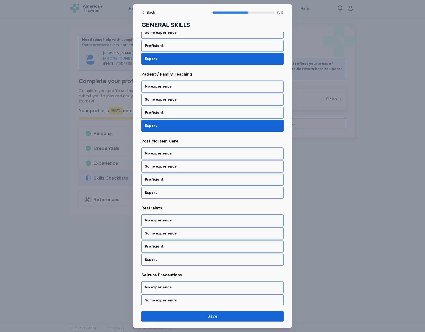
click at [192, 191] on div "Expert" at bounding box center [212, 192] width 135 height 5
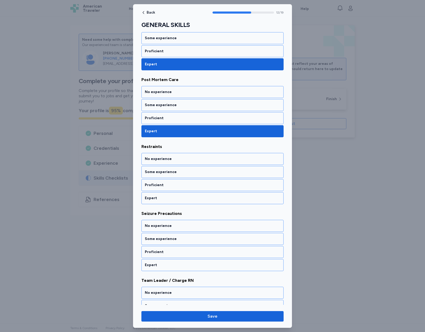
scroll to position [774, 0]
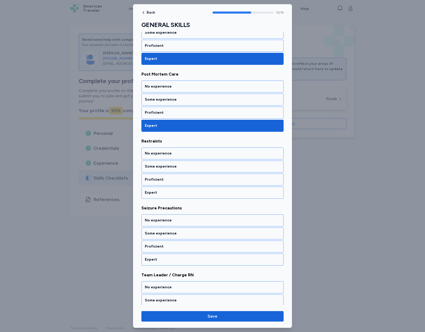
click at [192, 191] on div "Expert" at bounding box center [212, 192] width 135 height 5
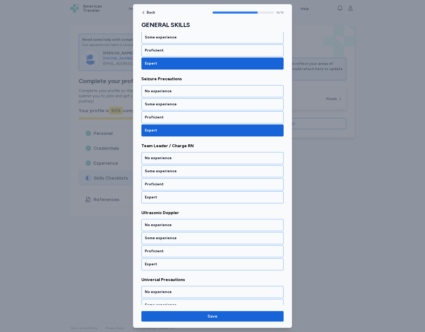
scroll to position [907, 0]
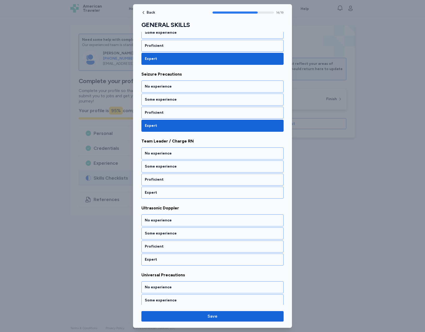
click at [192, 191] on div "Expert" at bounding box center [212, 192] width 135 height 5
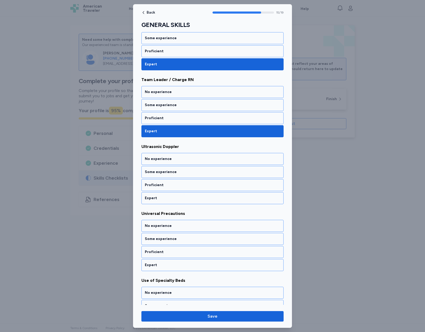
scroll to position [974, 0]
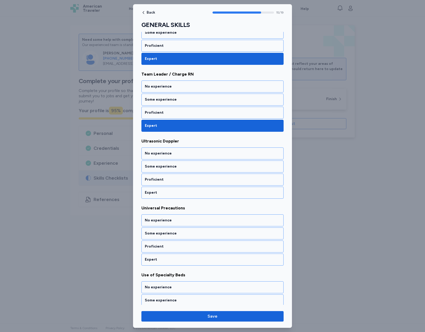
click at [192, 191] on div "Expert" at bounding box center [212, 192] width 135 height 5
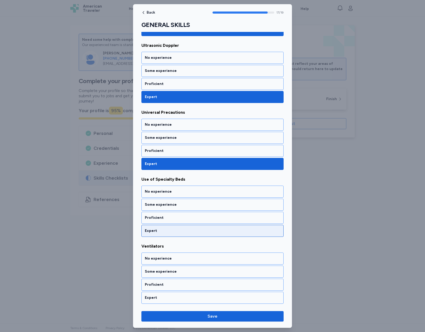
click at [205, 226] on div "Expert" at bounding box center [212, 231] width 142 height 12
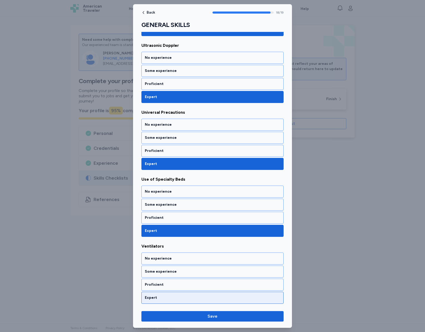
click at [209, 298] on div "Expert" at bounding box center [212, 297] width 135 height 5
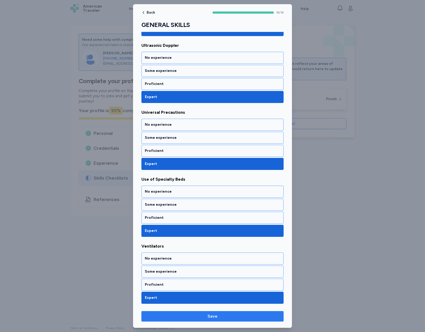
click at [215, 318] on span "Save" at bounding box center [212, 316] width 10 height 6
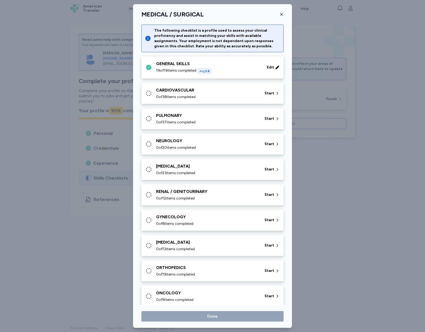
click at [207, 95] on div "0 of 38 items completed" at bounding box center [207, 96] width 102 height 5
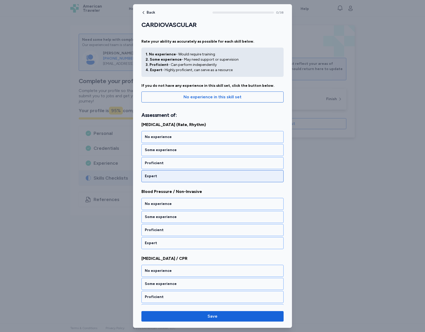
click at [206, 175] on div "Expert" at bounding box center [212, 176] width 135 height 5
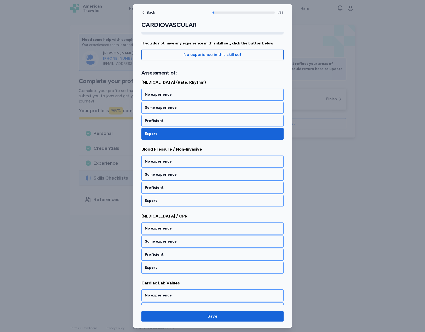
scroll to position [44, 0]
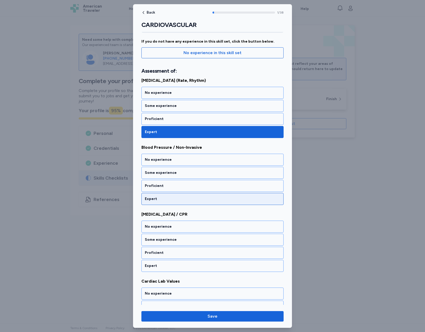
click at [191, 197] on div "Expert" at bounding box center [212, 198] width 135 height 5
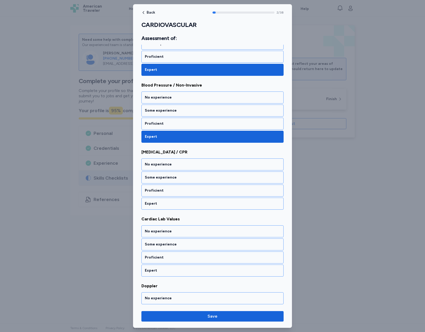
scroll to position [111, 0]
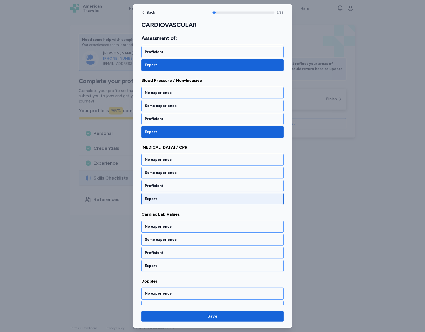
click at [213, 198] on div "Expert" at bounding box center [212, 198] width 135 height 5
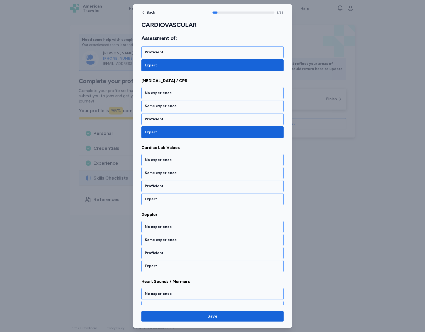
scroll to position [178, 0]
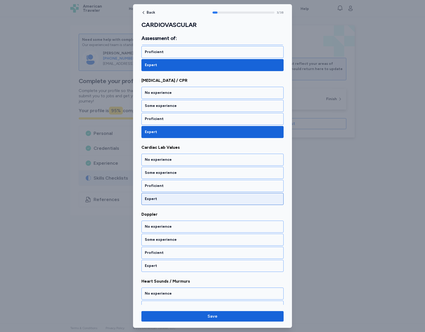
click at [195, 197] on div "Expert" at bounding box center [212, 198] width 135 height 5
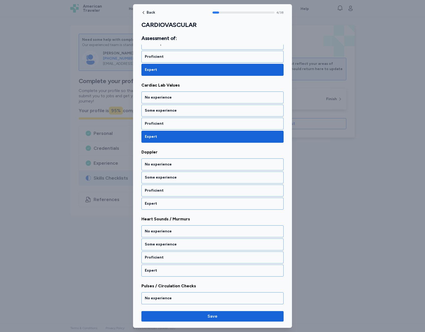
scroll to position [245, 0]
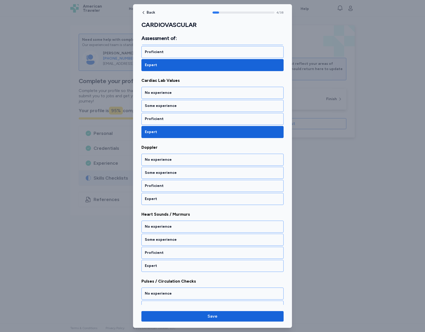
click at [195, 197] on div "Expert" at bounding box center [212, 198] width 135 height 5
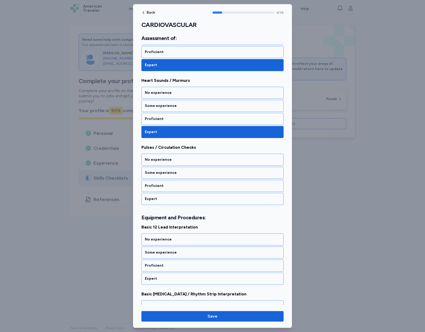
click at [195, 197] on div "Expert" at bounding box center [212, 198] width 135 height 5
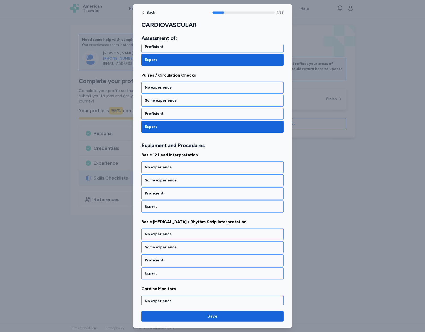
scroll to position [458, 0]
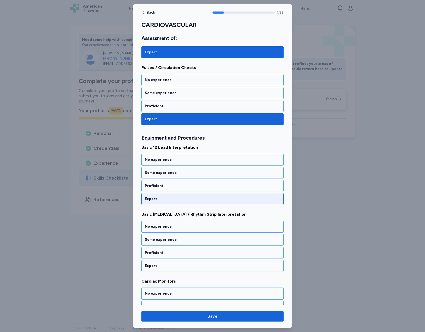
click at [199, 198] on div "Expert" at bounding box center [212, 198] width 135 height 5
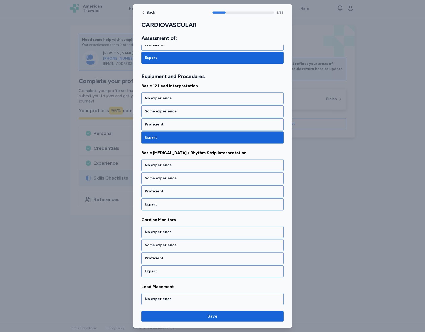
scroll to position [525, 0]
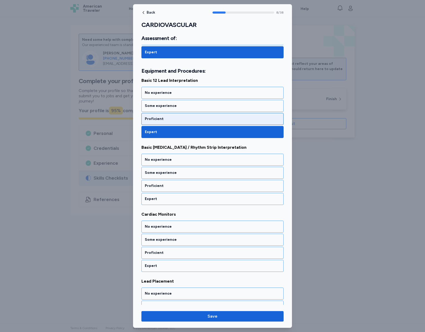
drag, startPoint x: 175, startPoint y: 118, endPoint x: 175, endPoint y: 121, distance: 3.1
click at [175, 118] on div "Proficient" at bounding box center [212, 118] width 135 height 5
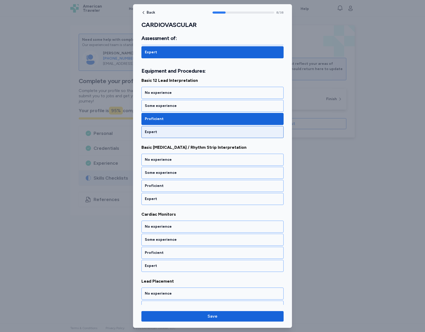
click at [169, 131] on div "Expert" at bounding box center [212, 131] width 135 height 5
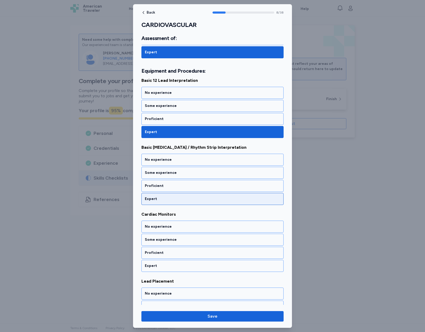
click at [191, 199] on div "Expert" at bounding box center [212, 198] width 135 height 5
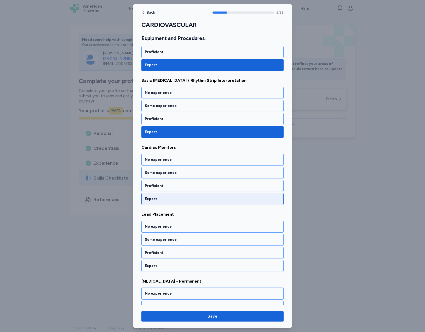
click at [169, 196] on div "Expert" at bounding box center [212, 198] width 135 height 5
click at [171, 199] on div "Expert" at bounding box center [212, 198] width 135 height 5
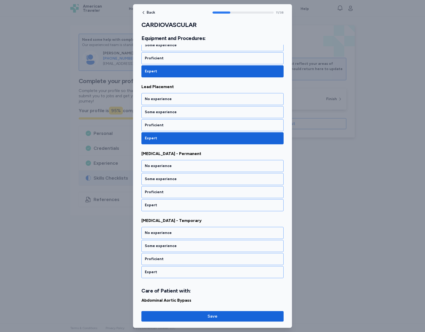
scroll to position [726, 0]
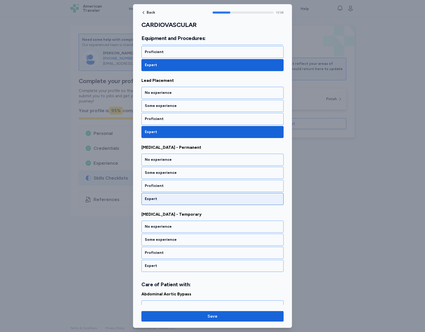
click at [184, 193] on div "Expert" at bounding box center [212, 199] width 142 height 12
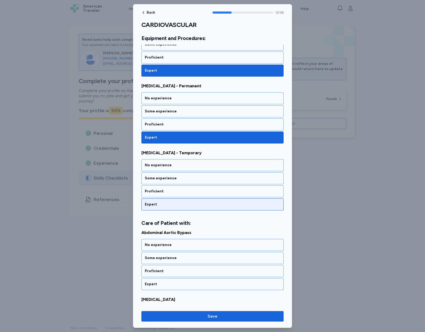
scroll to position [793, 0]
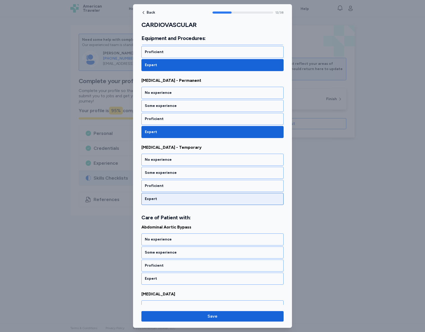
click at [187, 199] on div "Expert" at bounding box center [212, 198] width 135 height 5
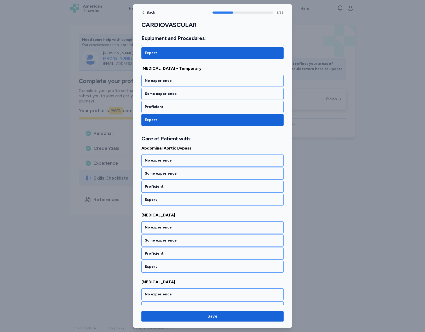
scroll to position [873, 0]
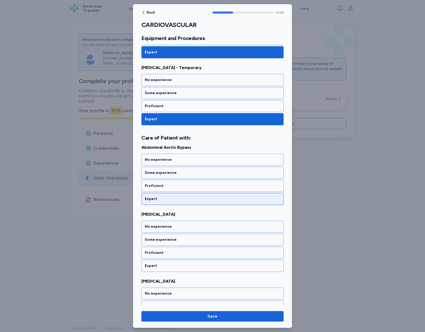
click at [203, 199] on div "Expert" at bounding box center [212, 198] width 135 height 5
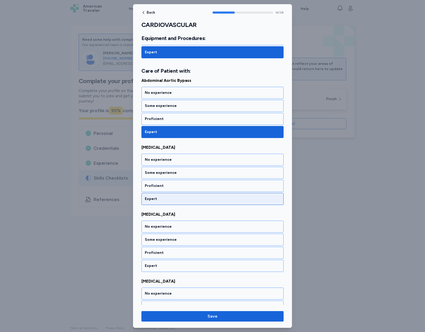
click at [178, 202] on div "Expert" at bounding box center [212, 199] width 142 height 12
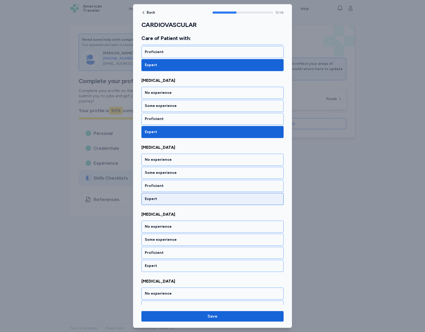
click at [180, 199] on div "Expert" at bounding box center [212, 198] width 135 height 5
click at [187, 201] on div "Expert" at bounding box center [212, 198] width 135 height 5
click at [192, 200] on div "Expert" at bounding box center [212, 198] width 135 height 5
click at [191, 197] on div "Expert" at bounding box center [212, 198] width 135 height 5
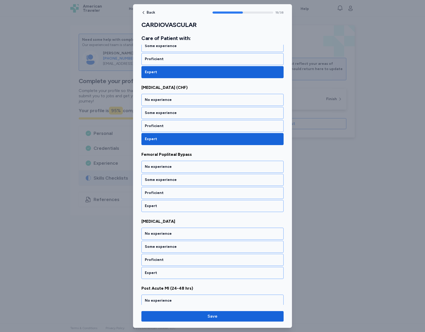
scroll to position [1274, 0]
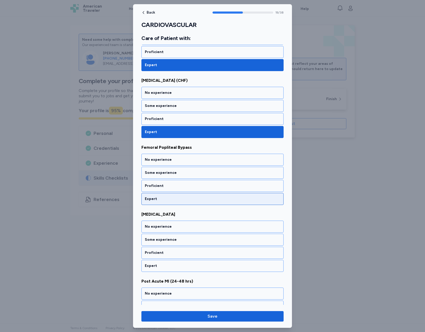
click at [199, 200] on div "Expert" at bounding box center [212, 198] width 135 height 5
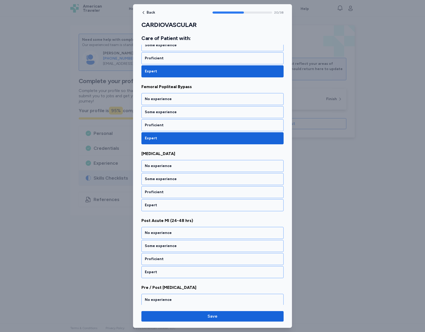
scroll to position [1341, 0]
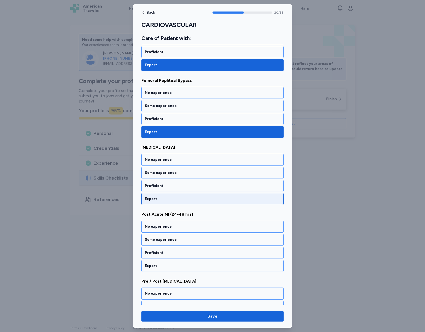
click at [210, 199] on div "Expert" at bounding box center [212, 198] width 135 height 5
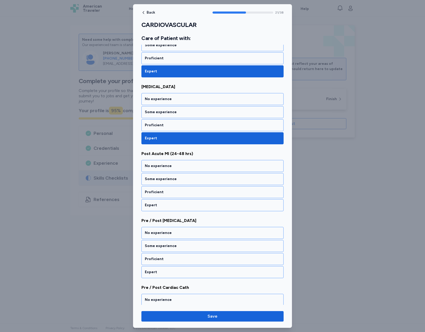
scroll to position [1408, 0]
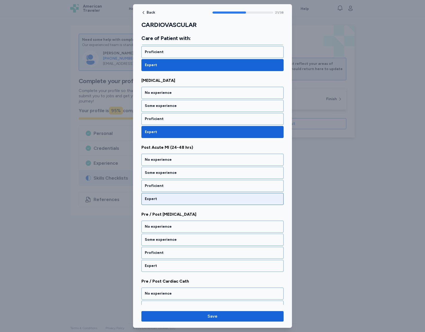
click at [204, 200] on div "Expert" at bounding box center [212, 198] width 135 height 5
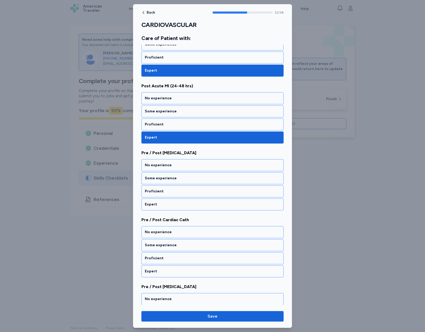
scroll to position [1475, 0]
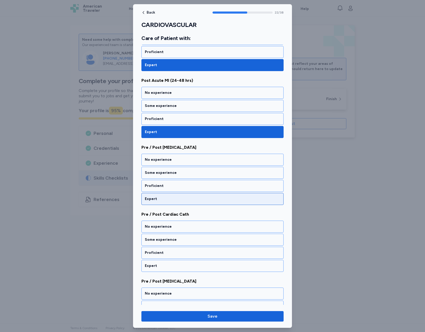
click at [194, 195] on div "Expert" at bounding box center [212, 199] width 142 height 12
click at [183, 203] on div "Expert" at bounding box center [212, 199] width 142 height 12
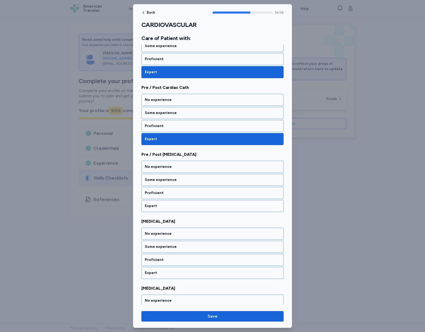
scroll to position [1608, 0]
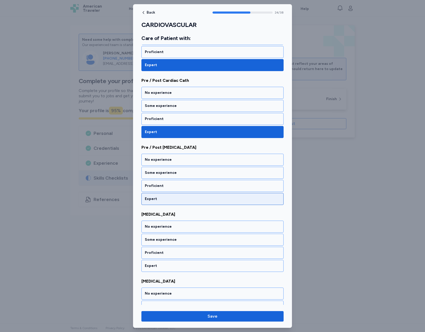
click at [175, 199] on div "Expert" at bounding box center [212, 198] width 135 height 5
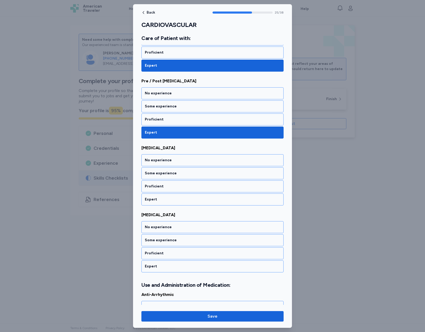
scroll to position [1675, 0]
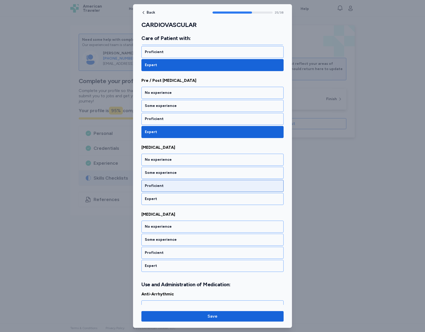
click at [176, 188] on div "Proficient" at bounding box center [212, 185] width 135 height 5
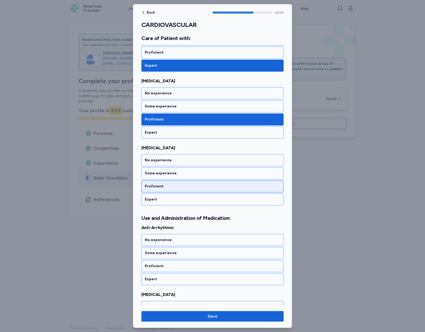
scroll to position [1742, 0]
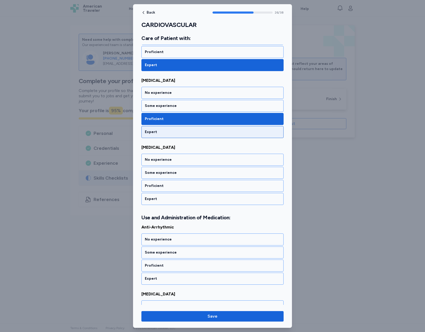
click at [168, 135] on div "Expert" at bounding box center [212, 132] width 142 height 12
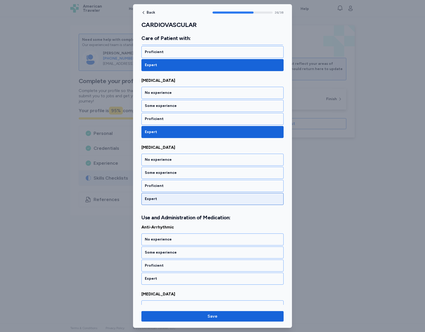
click at [171, 198] on div "Expert" at bounding box center [212, 198] width 135 height 5
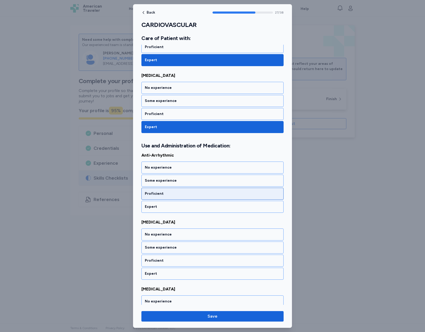
scroll to position [1822, 0]
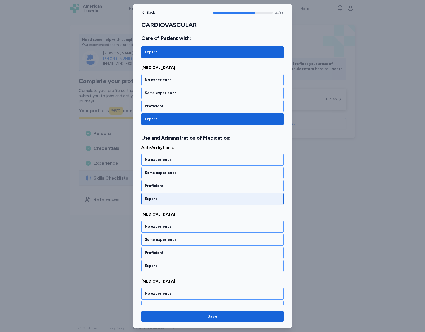
click at [184, 197] on div "Expert" at bounding box center [212, 198] width 135 height 5
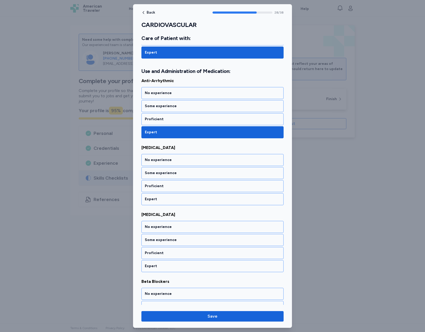
scroll to position [1889, 0]
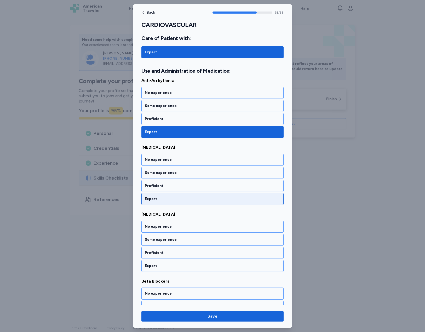
click at [173, 196] on div "Expert" at bounding box center [212, 199] width 142 height 12
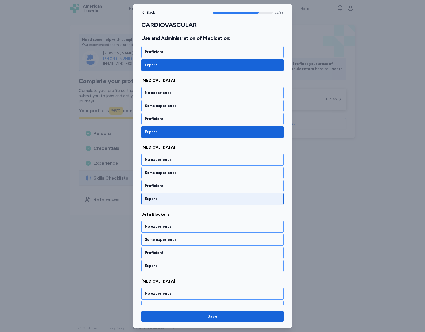
click at [171, 199] on div "Expert" at bounding box center [212, 198] width 135 height 5
click at [172, 200] on div "Expert" at bounding box center [212, 198] width 135 height 5
click at [175, 200] on div "Expert" at bounding box center [212, 198] width 135 height 5
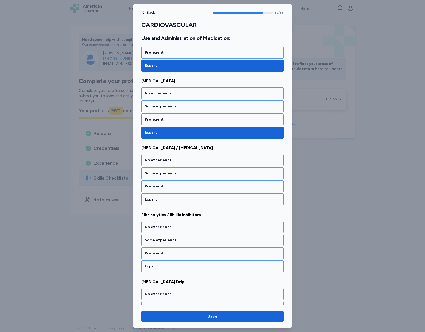
scroll to position [2156, 0]
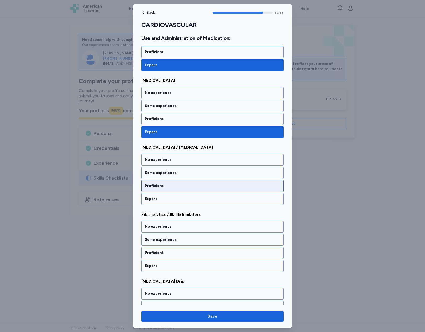
click at [169, 186] on div "Proficient" at bounding box center [212, 185] width 135 height 5
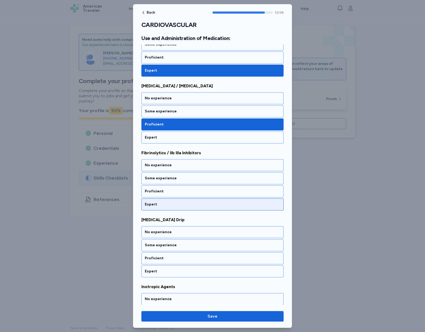
scroll to position [2223, 0]
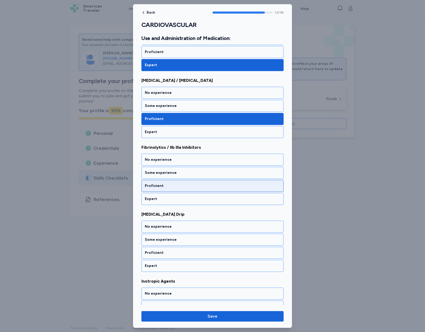
click at [172, 184] on div "Proficient" at bounding box center [212, 185] width 135 height 5
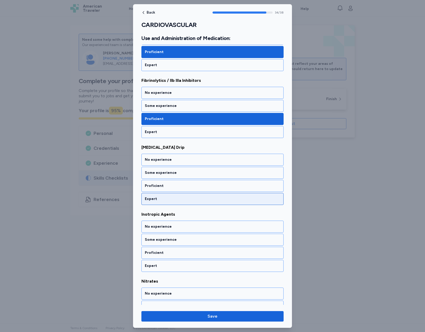
click at [171, 197] on div "Expert" at bounding box center [212, 198] width 135 height 5
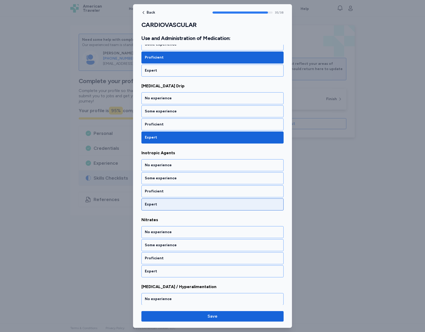
scroll to position [2357, 0]
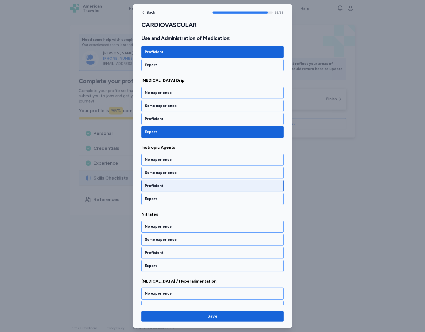
click at [170, 188] on div "Proficient" at bounding box center [212, 186] width 142 height 12
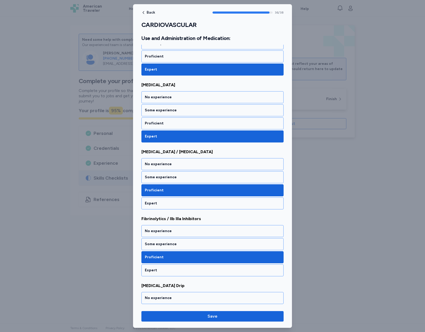
scroll to position [2131, 0]
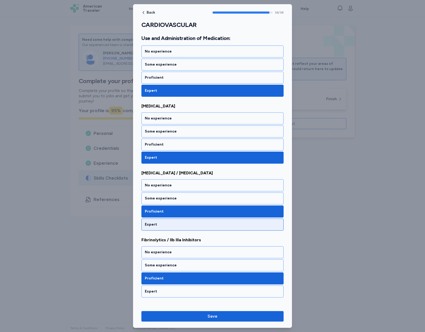
click at [180, 226] on div "Expert" at bounding box center [212, 224] width 135 height 5
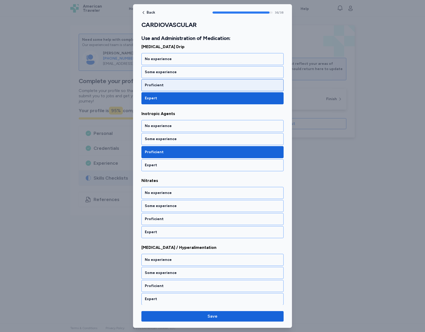
scroll to position [2392, 0]
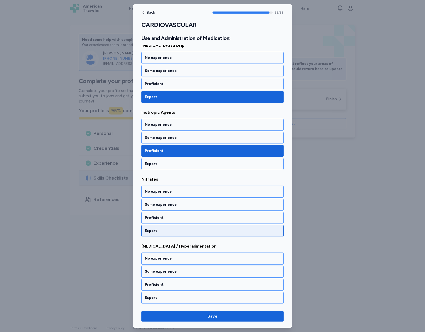
click at [186, 226] on div "Expert" at bounding box center [212, 231] width 142 height 12
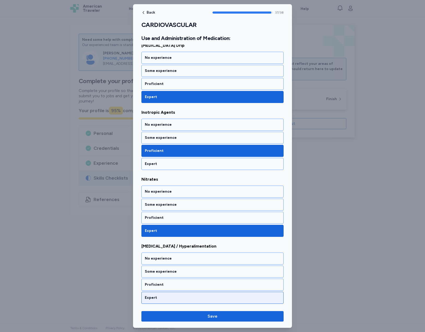
click at [179, 296] on div "Expert" at bounding box center [212, 297] width 135 height 5
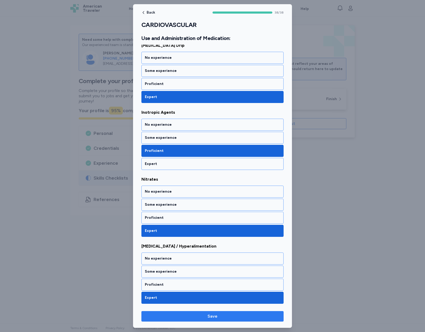
click at [214, 319] on span "Save" at bounding box center [212, 316] width 10 height 6
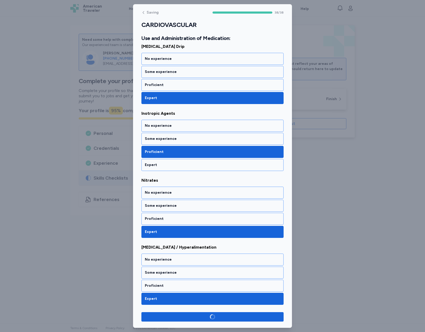
scroll to position [2391, 0]
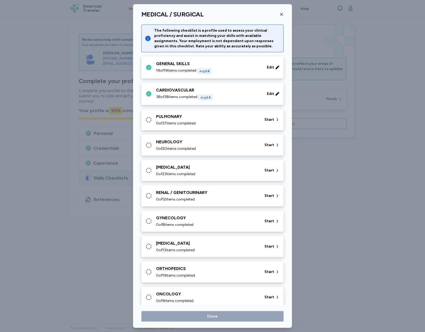
click at [220, 118] on div "PULMONARY" at bounding box center [207, 116] width 102 height 6
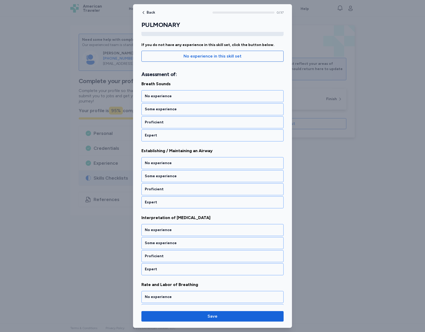
scroll to position [0, 0]
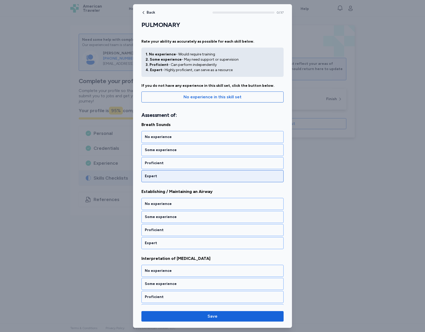
click at [203, 173] on div "Expert" at bounding box center [212, 176] width 142 height 12
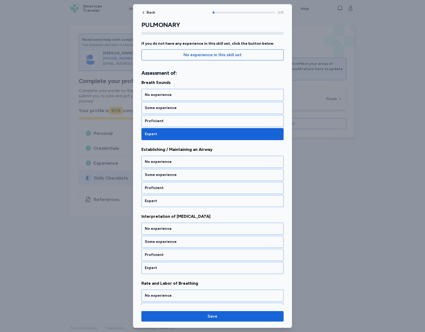
scroll to position [44, 0]
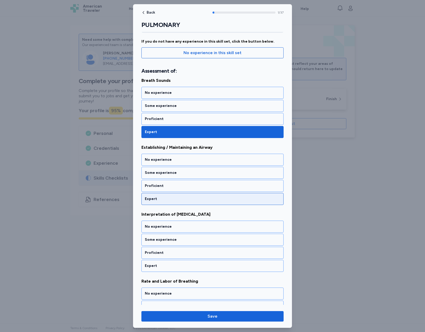
click at [184, 195] on div "Expert" at bounding box center [212, 199] width 142 height 12
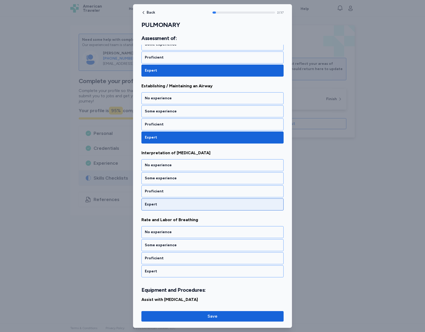
scroll to position [111, 0]
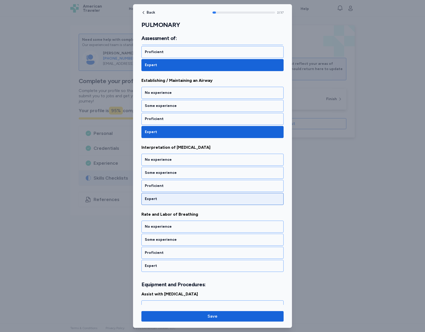
click at [185, 200] on div "Expert" at bounding box center [212, 198] width 135 height 5
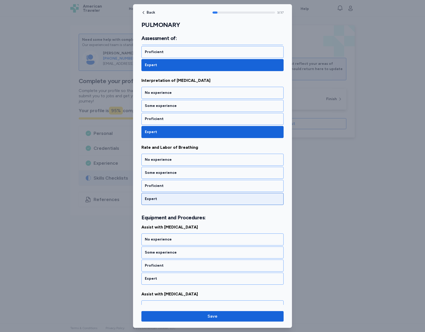
click at [185, 197] on div "Expert" at bounding box center [212, 198] width 135 height 5
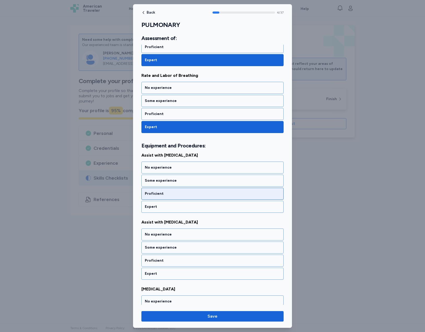
scroll to position [258, 0]
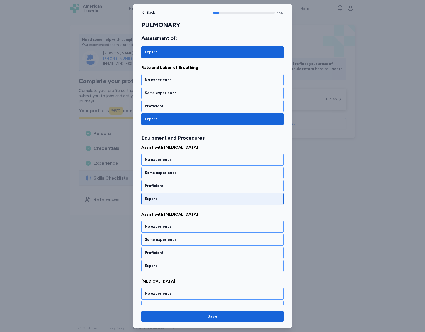
click at [186, 199] on div "Expert" at bounding box center [212, 198] width 135 height 5
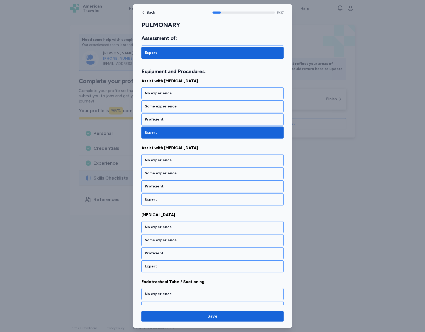
scroll to position [325, 0]
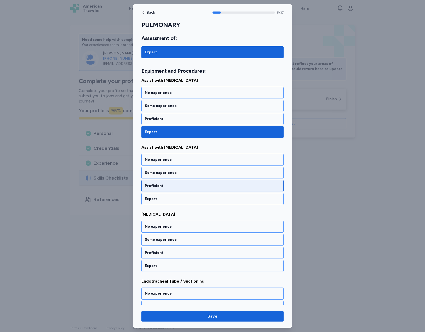
click at [187, 186] on div "Proficient" at bounding box center [212, 185] width 135 height 5
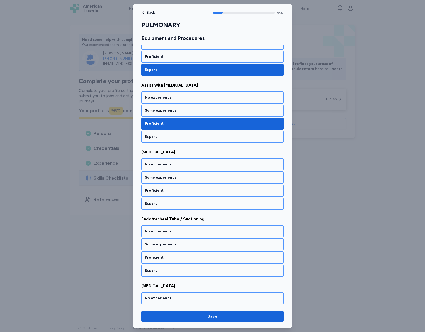
scroll to position [391, 0]
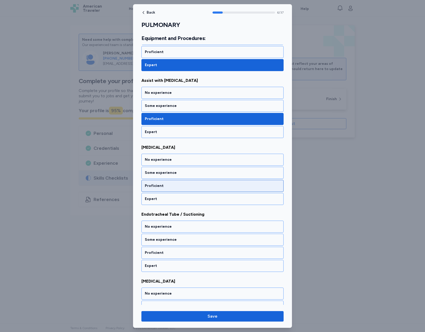
click at [220, 184] on div "Proficient" at bounding box center [212, 185] width 135 height 5
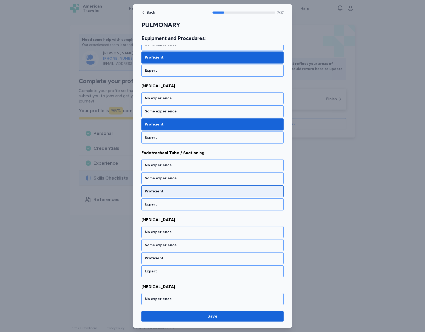
scroll to position [458, 0]
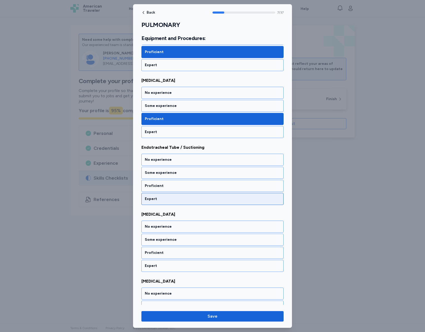
click at [199, 194] on div "Expert" at bounding box center [212, 199] width 142 height 12
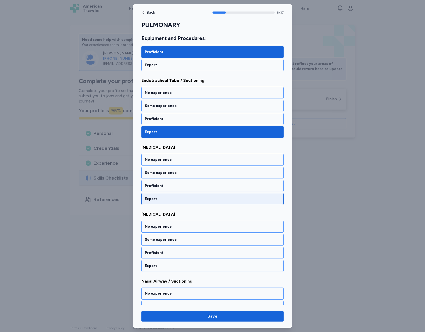
click at [212, 194] on div "Expert" at bounding box center [212, 199] width 142 height 12
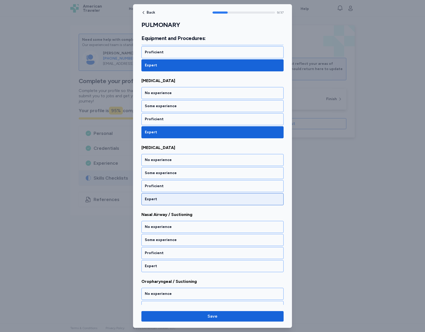
scroll to position [592, 0]
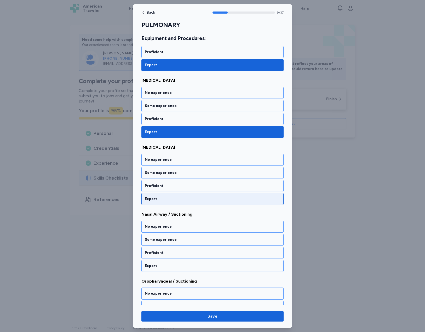
click at [195, 195] on div "Expert" at bounding box center [212, 199] width 142 height 12
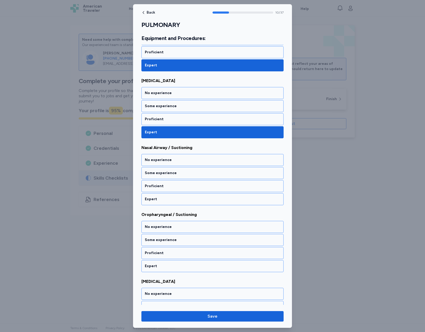
scroll to position [659, 0]
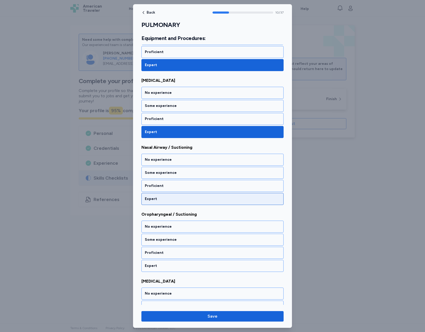
click at [190, 195] on div "Expert" at bounding box center [212, 199] width 142 height 12
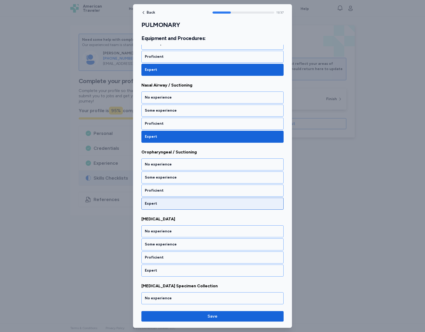
scroll to position [726, 0]
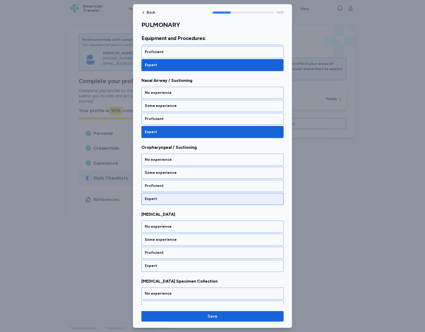
click at [217, 200] on div "Expert" at bounding box center [212, 198] width 135 height 5
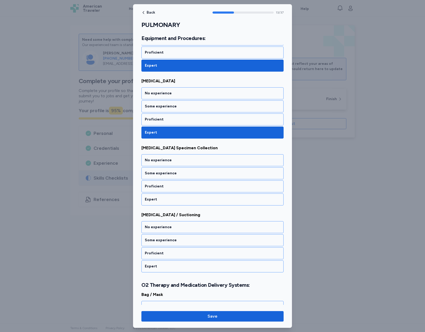
scroll to position [860, 0]
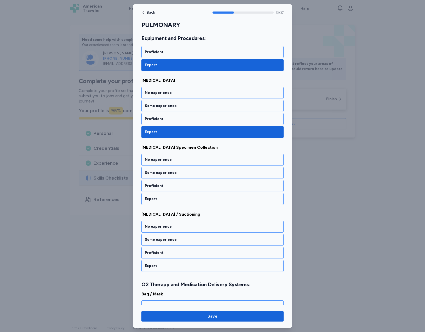
click at [217, 200] on div "Expert" at bounding box center [212, 198] width 135 height 5
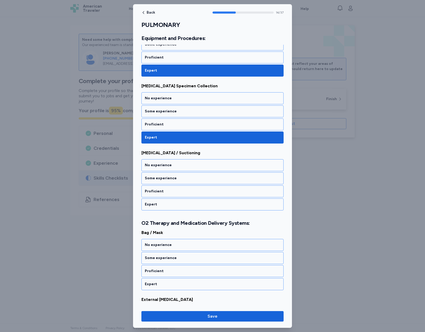
scroll to position [927, 0]
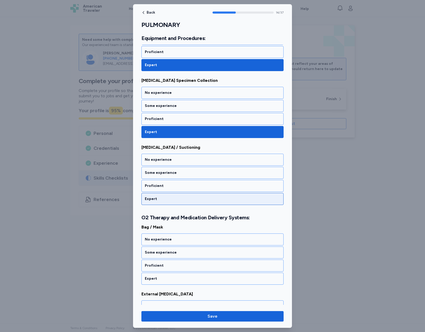
click at [217, 199] on div "Expert" at bounding box center [212, 198] width 135 height 5
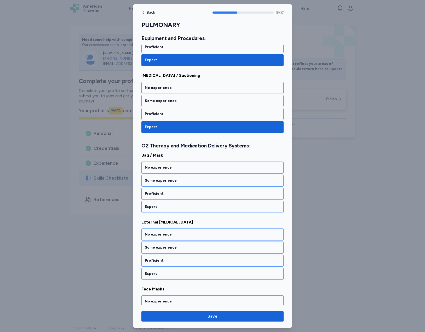
scroll to position [1006, 0]
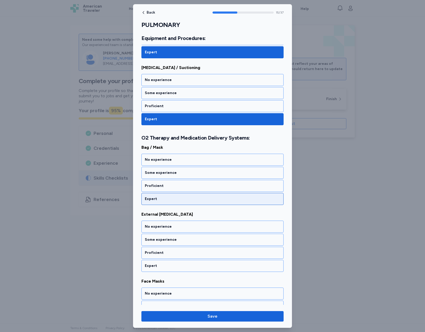
click at [214, 202] on div "Expert" at bounding box center [212, 199] width 142 height 12
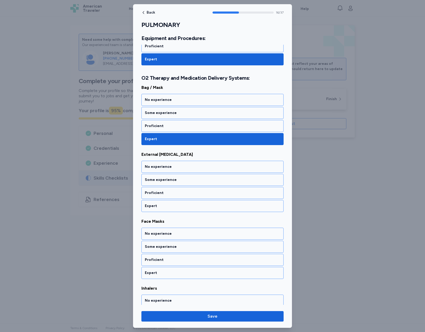
scroll to position [1073, 0]
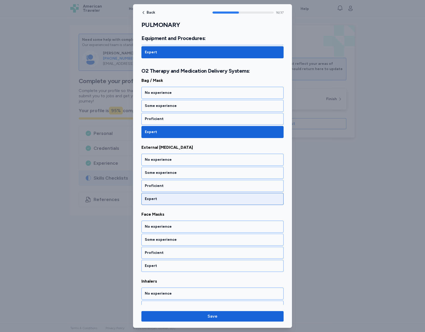
click at [212, 201] on div "Expert" at bounding box center [212, 199] width 142 height 12
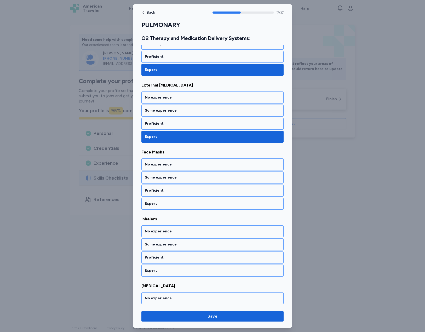
scroll to position [1140, 0]
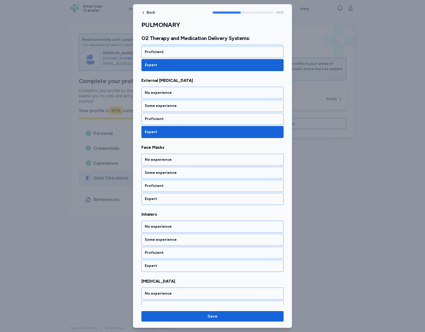
click at [212, 201] on div "Expert" at bounding box center [212, 199] width 142 height 12
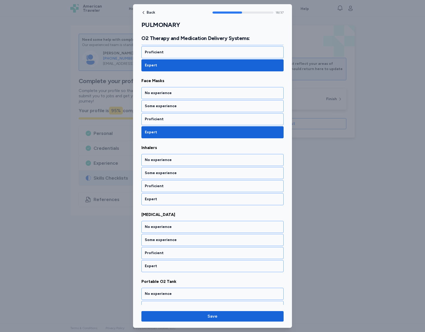
scroll to position [1207, 0]
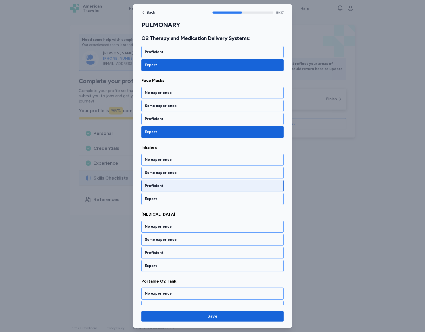
click at [212, 190] on div "Proficient" at bounding box center [212, 186] width 142 height 12
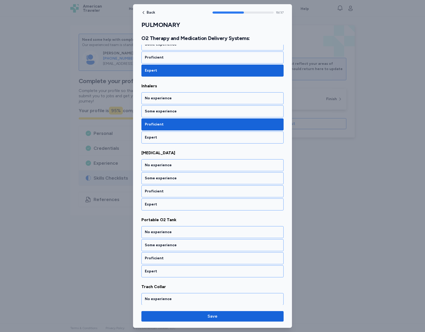
scroll to position [1274, 0]
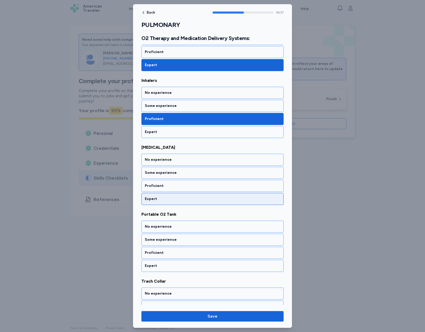
click at [210, 196] on div "Expert" at bounding box center [212, 198] width 135 height 5
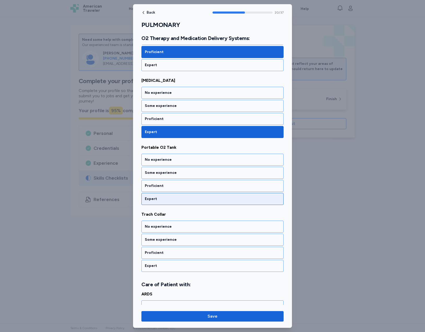
click at [210, 197] on div "Expert" at bounding box center [212, 198] width 135 height 5
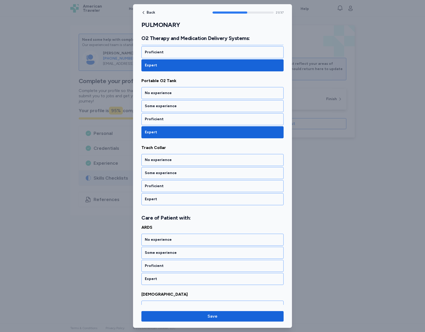
scroll to position [1408, 0]
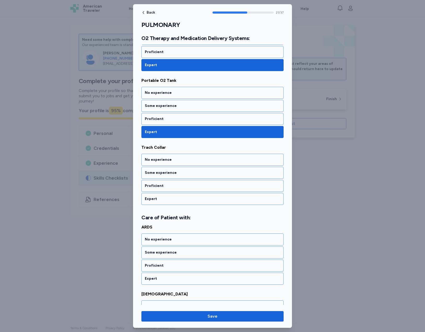
click at [210, 197] on div "Expert" at bounding box center [212, 198] width 135 height 5
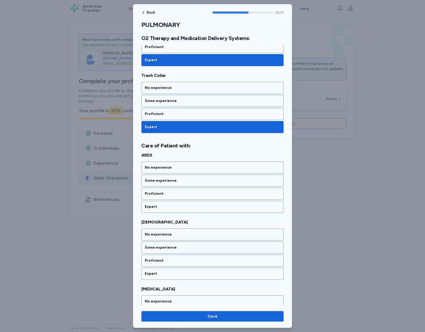
scroll to position [1487, 0]
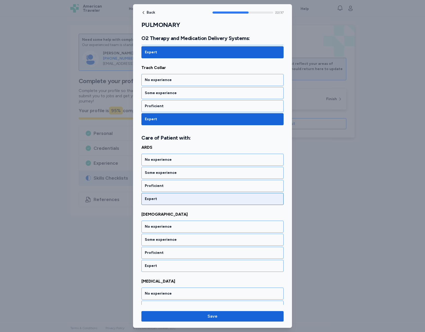
click at [208, 195] on div "Expert" at bounding box center [212, 199] width 142 height 12
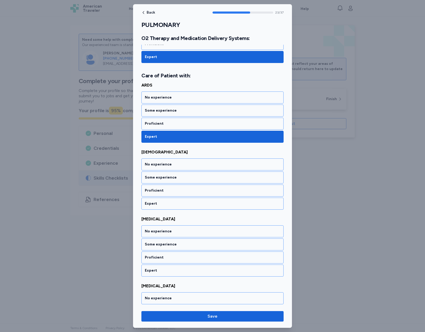
scroll to position [1554, 0]
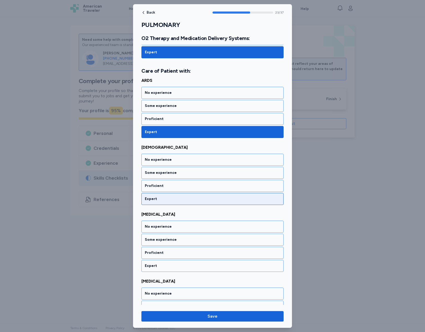
click at [206, 196] on div "Expert" at bounding box center [212, 198] width 135 height 5
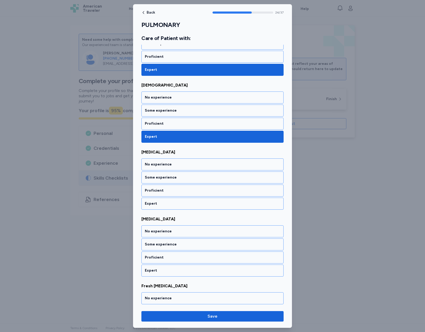
scroll to position [1621, 0]
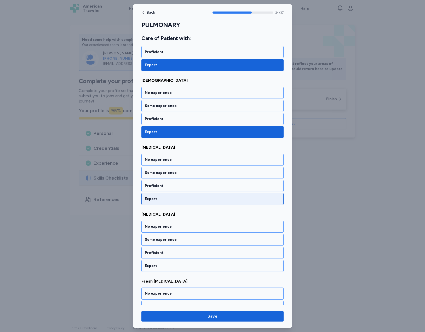
click at [192, 199] on div "Expert" at bounding box center [212, 198] width 135 height 5
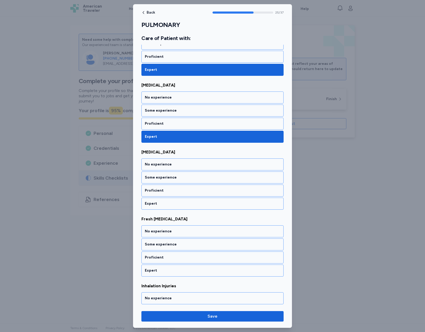
scroll to position [1688, 0]
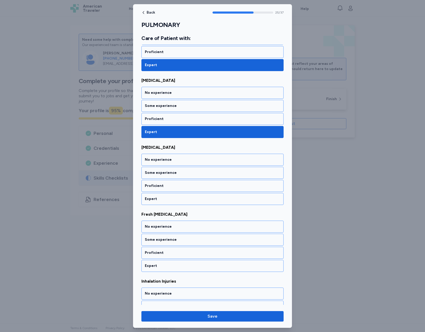
click at [192, 199] on div "Expert" at bounding box center [212, 198] width 135 height 5
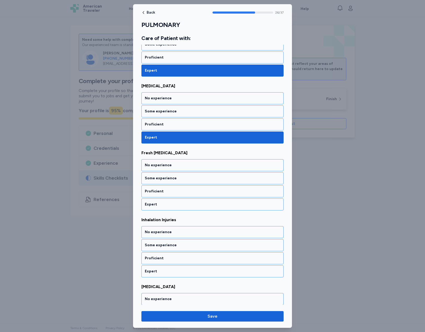
scroll to position [1755, 0]
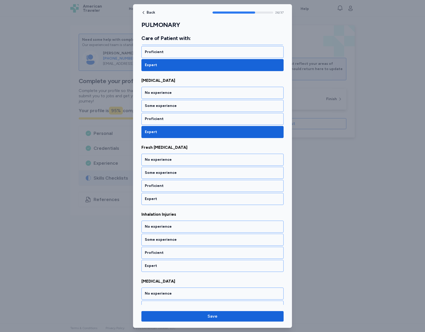
click at [192, 199] on div "Expert" at bounding box center [212, 198] width 135 height 5
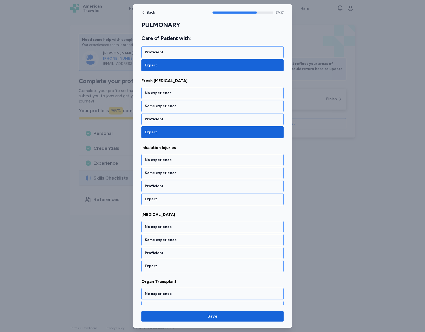
scroll to position [1822, 0]
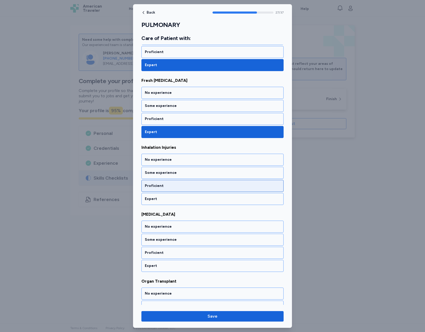
click at [176, 182] on div "Proficient" at bounding box center [212, 186] width 142 height 12
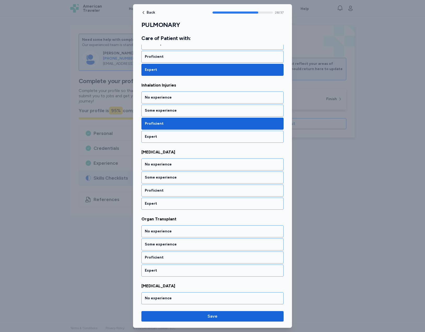
scroll to position [1889, 0]
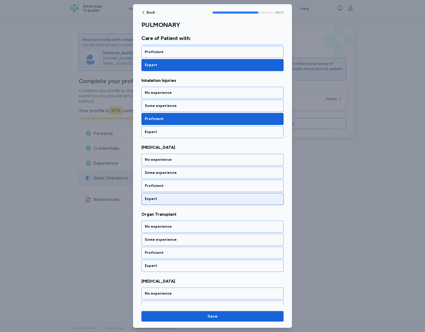
click at [178, 195] on div "Expert" at bounding box center [212, 199] width 142 height 12
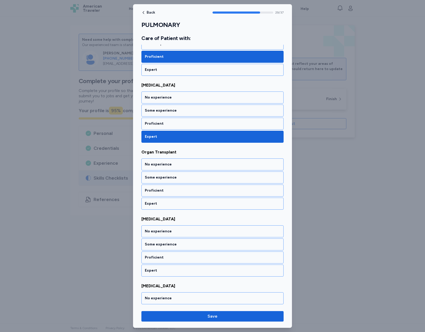
scroll to position [1956, 0]
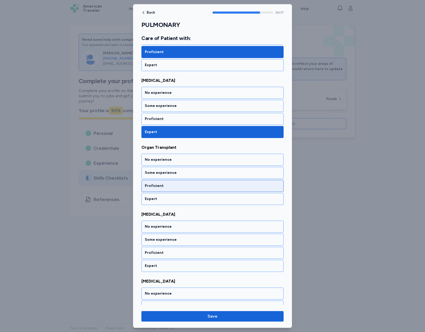
click at [172, 188] on div "Proficient" at bounding box center [212, 185] width 135 height 5
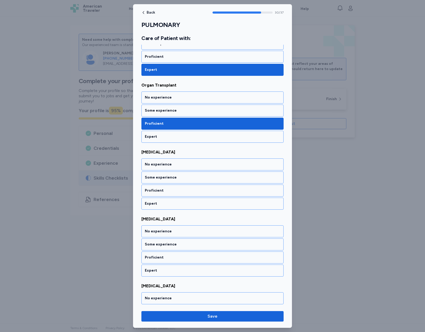
scroll to position [2023, 0]
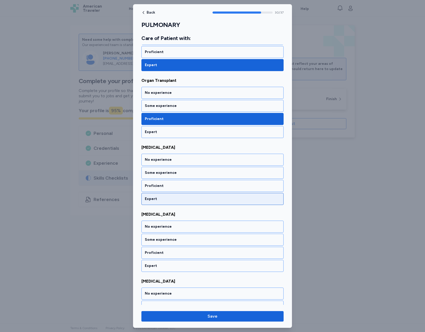
click at [177, 197] on div "Expert" at bounding box center [212, 198] width 135 height 5
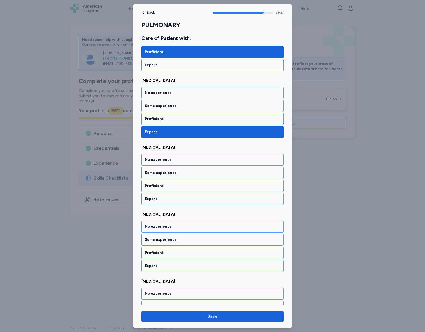
click at [177, 197] on div "Expert" at bounding box center [212, 198] width 135 height 5
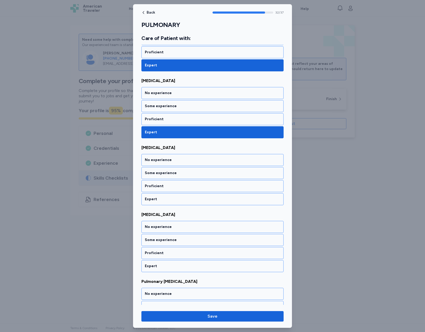
scroll to position [2156, 0]
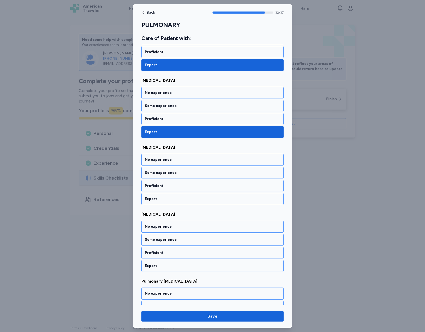
click at [177, 197] on div "Expert" at bounding box center [212, 198] width 135 height 5
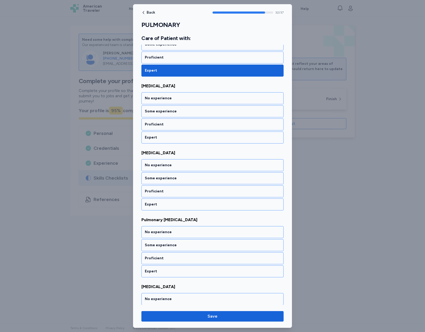
scroll to position [2223, 0]
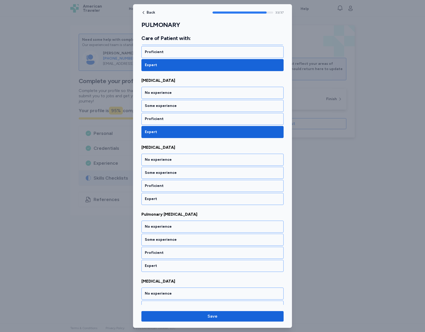
click at [177, 197] on div "Expert" at bounding box center [212, 198] width 135 height 5
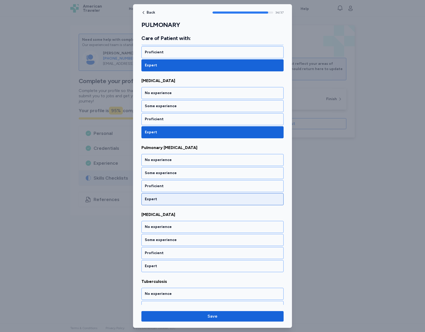
scroll to position [2290, 0]
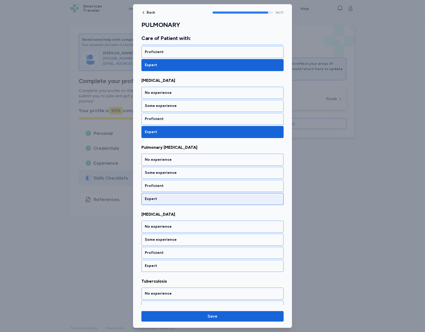
click at [174, 200] on div "Expert" at bounding box center [212, 198] width 135 height 5
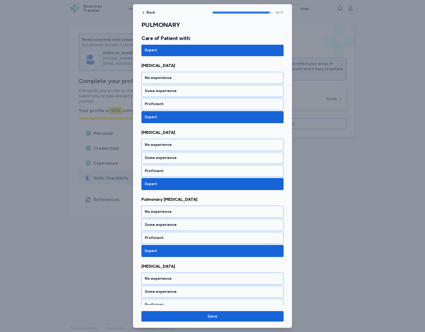
scroll to position [2325, 0]
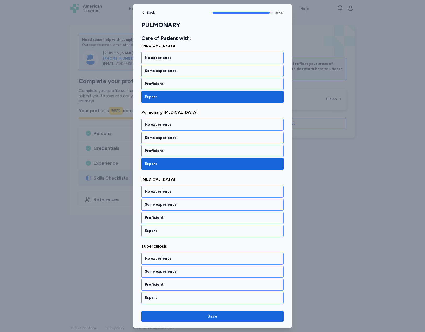
click at [157, 178] on span "[MEDICAL_DATA]" at bounding box center [212, 179] width 142 height 6
click at [188, 225] on div "Expert" at bounding box center [212, 231] width 142 height 12
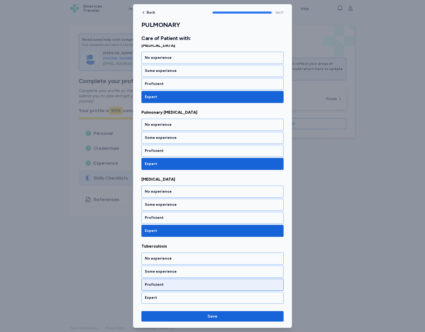
click at [184, 281] on div "Proficient" at bounding box center [212, 285] width 142 height 12
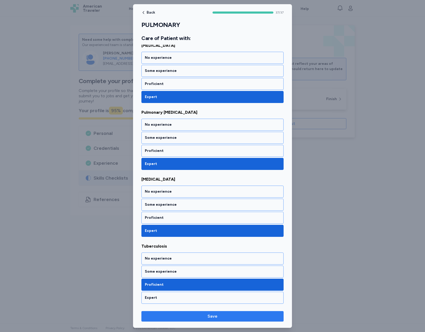
click at [214, 314] on span "Save" at bounding box center [212, 316] width 10 height 6
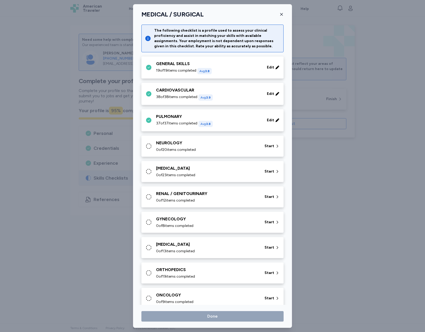
click at [193, 142] on div "NEUROLOGY" at bounding box center [207, 143] width 102 height 6
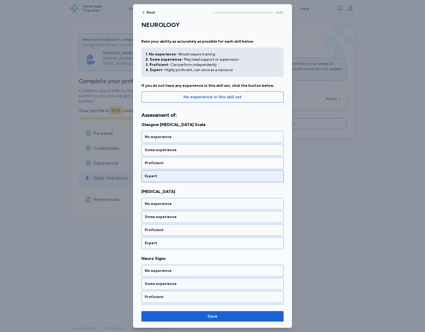
click at [184, 179] on div "Expert" at bounding box center [212, 176] width 142 height 12
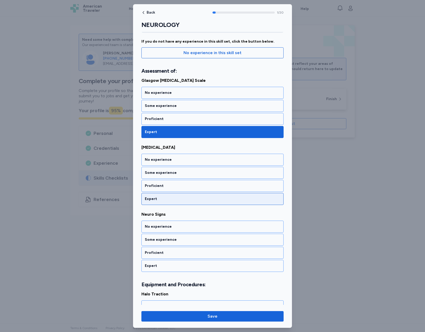
click at [180, 196] on div "Expert" at bounding box center [212, 199] width 142 height 12
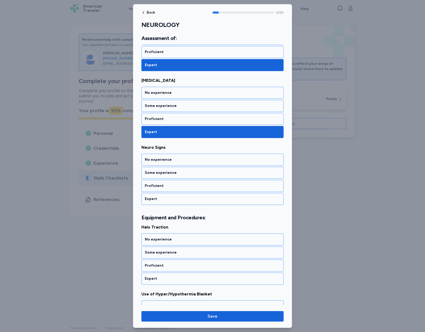
click at [180, 196] on div "Expert" at bounding box center [212, 199] width 142 height 12
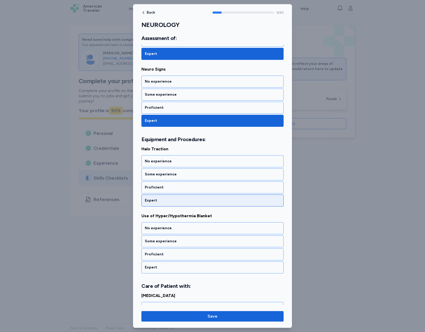
scroll to position [191, 0]
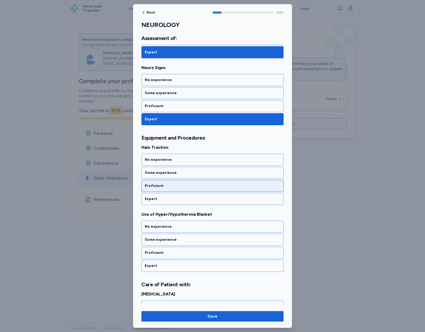
click at [184, 185] on div "Proficient" at bounding box center [212, 185] width 135 height 5
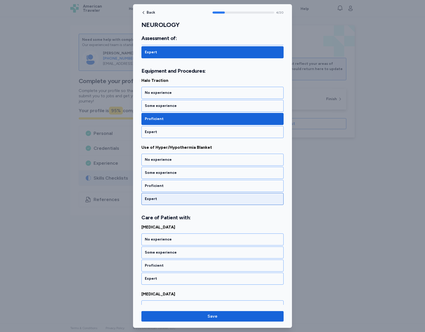
click at [189, 195] on div "Expert" at bounding box center [212, 199] width 142 height 12
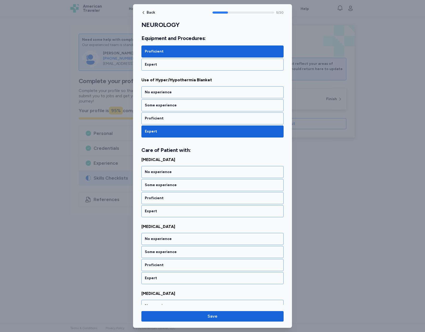
scroll to position [337, 0]
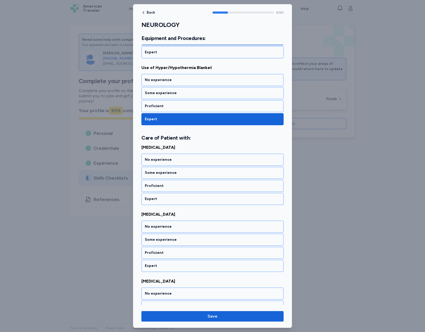
click at [152, 147] on span "[MEDICAL_DATA]" at bounding box center [212, 147] width 142 height 6
click at [172, 198] on div "Expert" at bounding box center [212, 198] width 135 height 5
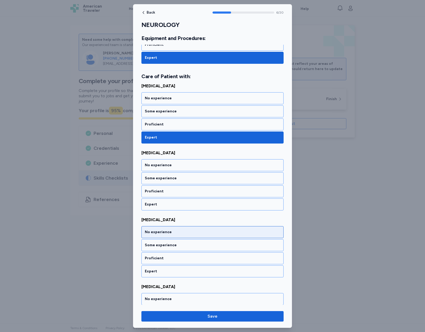
scroll to position [404, 0]
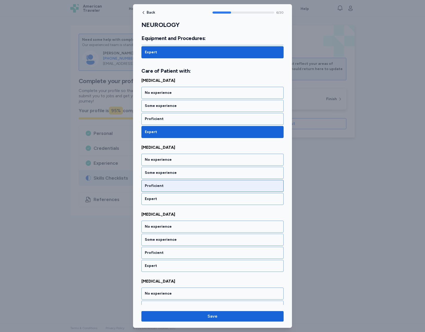
click at [182, 190] on div "Proficient" at bounding box center [212, 186] width 142 height 12
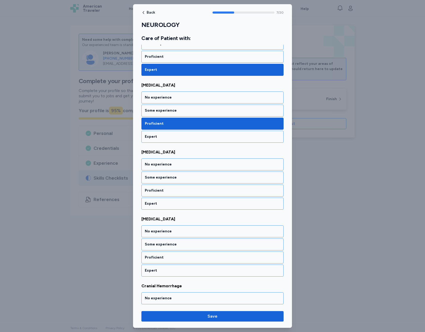
scroll to position [471, 0]
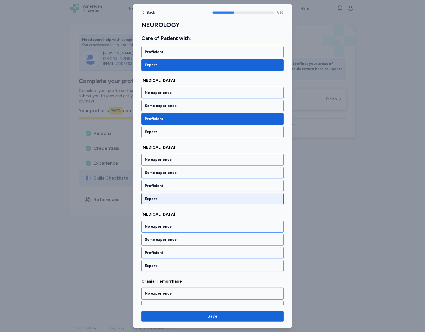
click at [186, 196] on div "Expert" at bounding box center [212, 199] width 142 height 12
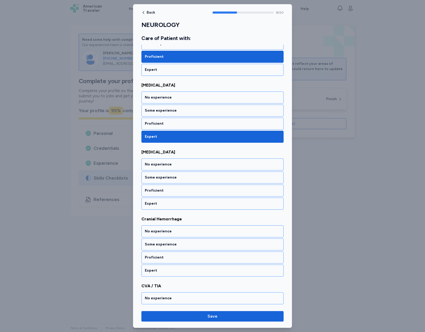
scroll to position [538, 0]
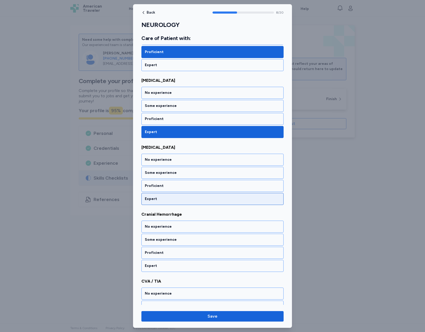
click at [184, 199] on div "Expert" at bounding box center [212, 198] width 135 height 5
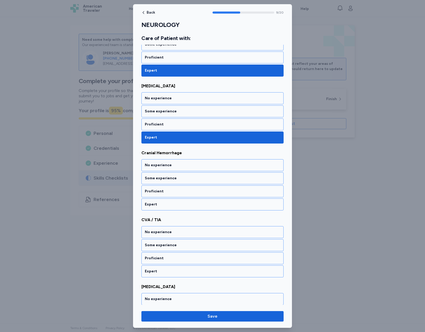
scroll to position [605, 0]
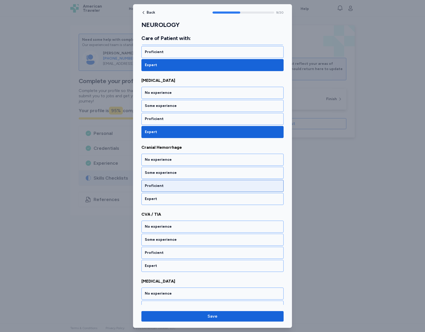
click at [187, 184] on div "Proficient" at bounding box center [212, 185] width 135 height 5
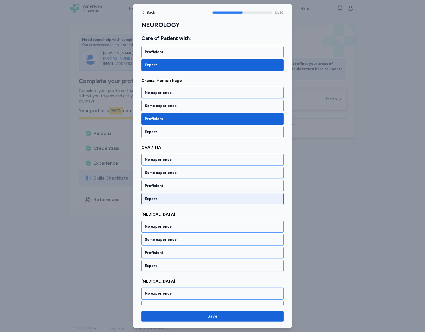
click at [175, 201] on div "Expert" at bounding box center [212, 199] width 142 height 12
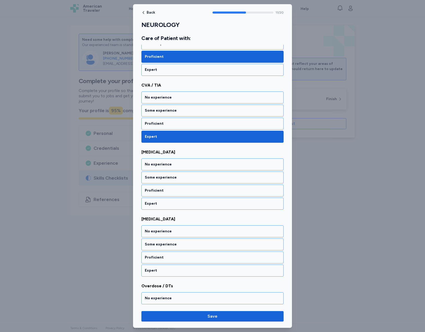
scroll to position [739, 0]
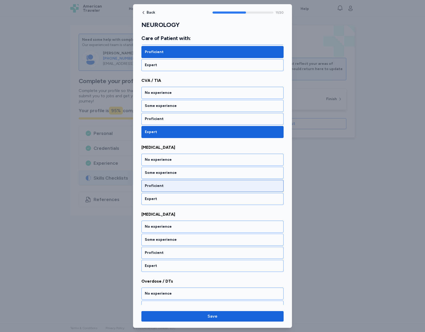
click at [177, 188] on div "Proficient" at bounding box center [212, 185] width 135 height 5
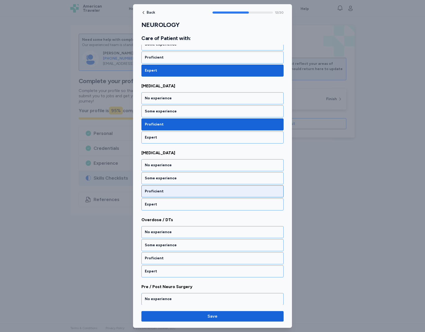
scroll to position [806, 0]
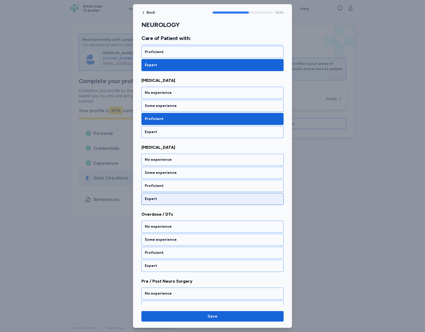
click at [183, 197] on div "Expert" at bounding box center [212, 198] width 135 height 5
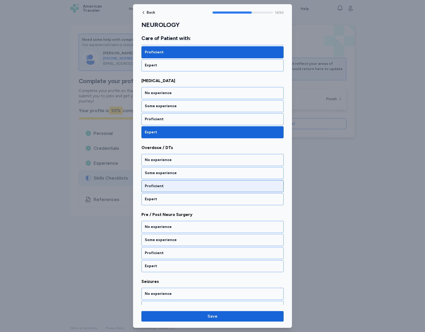
scroll to position [873, 0]
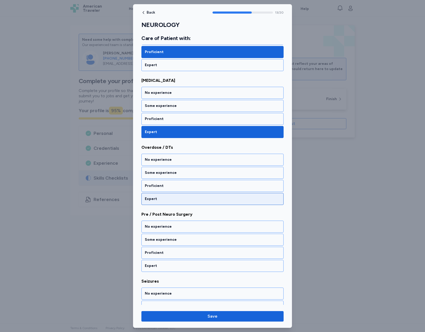
click at [186, 199] on div "Expert" at bounding box center [212, 198] width 135 height 5
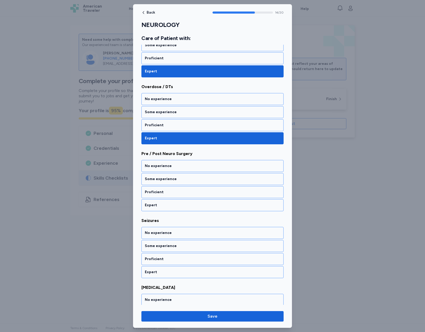
scroll to position [939, 0]
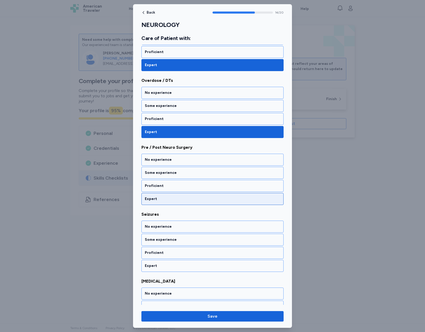
click at [187, 195] on div "Expert" at bounding box center [212, 199] width 142 height 12
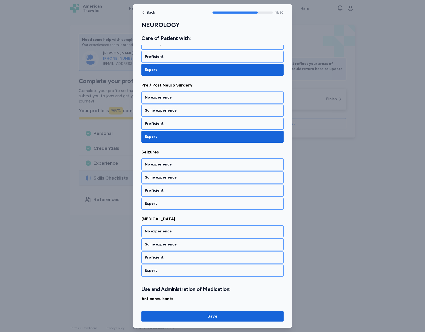
scroll to position [1006, 0]
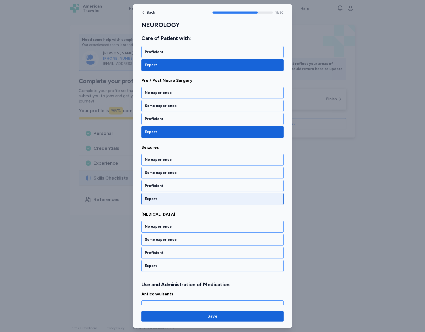
click at [180, 196] on div "Expert" at bounding box center [212, 199] width 142 height 12
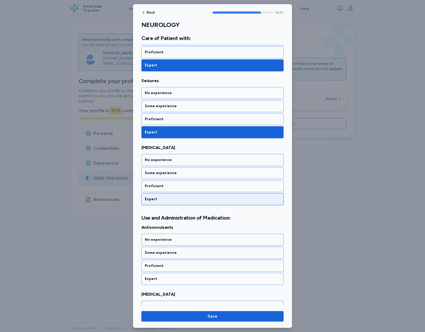
scroll to position [1073, 0]
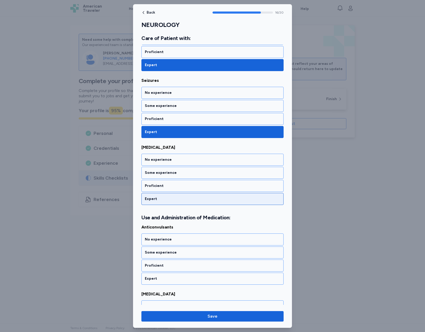
click at [184, 195] on div "Expert" at bounding box center [212, 199] width 142 height 12
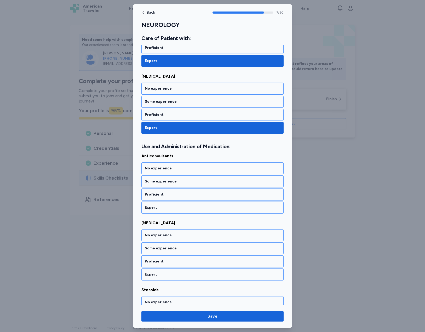
scroll to position [1153, 0]
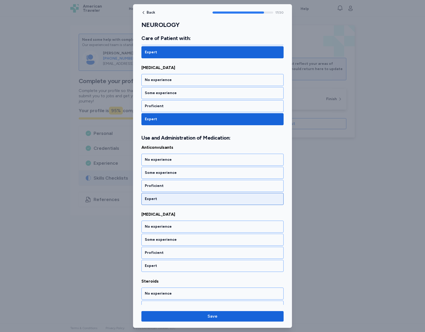
click at [183, 197] on div "Expert" at bounding box center [212, 198] width 135 height 5
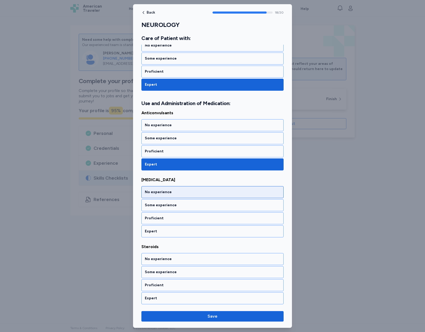
scroll to position [1188, 0]
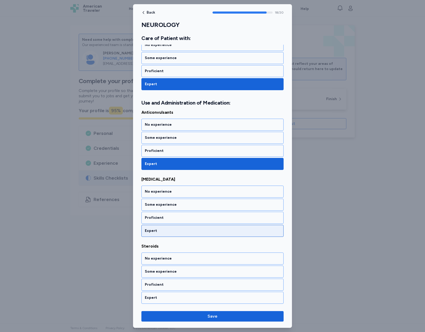
click at [185, 226] on div "Expert" at bounding box center [212, 231] width 142 height 12
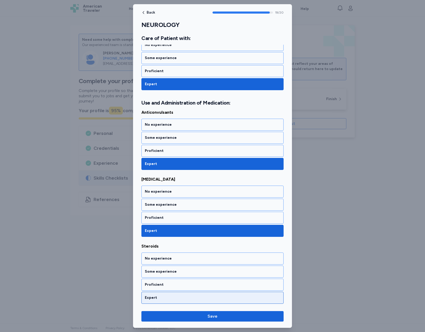
click at [171, 298] on div "Expert" at bounding box center [212, 297] width 135 height 5
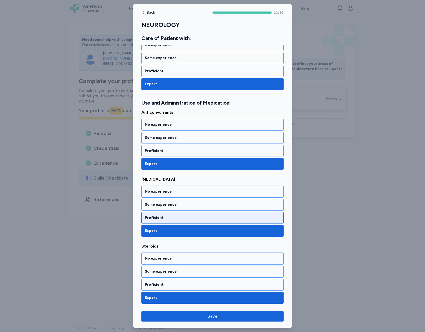
click at [174, 217] on div "Proficient" at bounding box center [212, 217] width 135 height 5
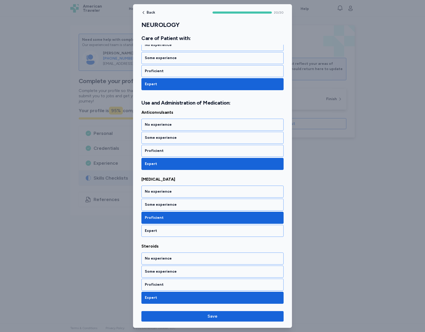
click at [158, 178] on span "[MEDICAL_DATA]" at bounding box center [212, 179] width 142 height 6
click at [165, 227] on div "Expert" at bounding box center [212, 231] width 142 height 12
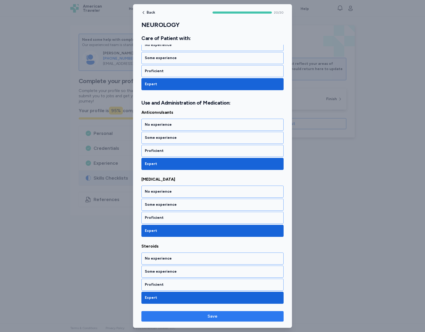
click at [230, 316] on span "Save" at bounding box center [213, 316] width 134 height 6
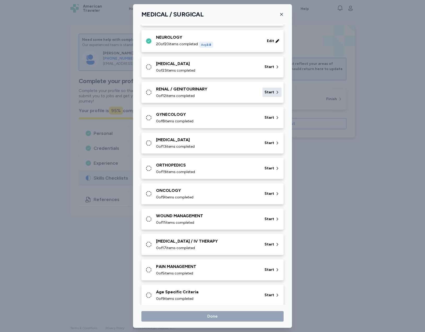
scroll to position [112, 0]
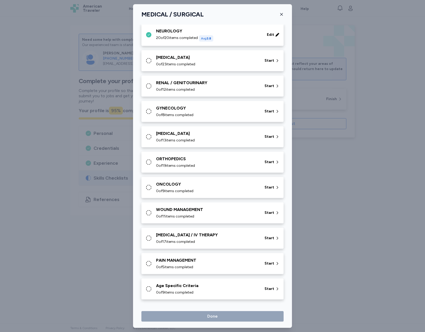
click at [179, 62] on span "0 of 23 items completed" at bounding box center [175, 64] width 39 height 5
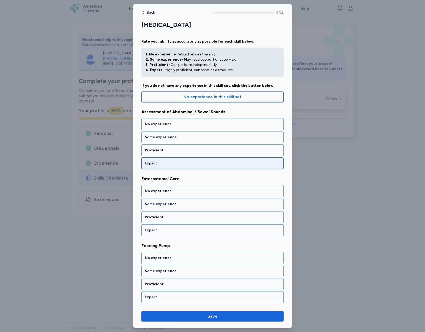
click at [211, 163] on div "Expert" at bounding box center [212, 163] width 135 height 5
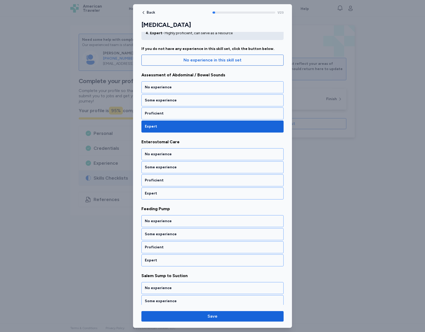
scroll to position [38, 0]
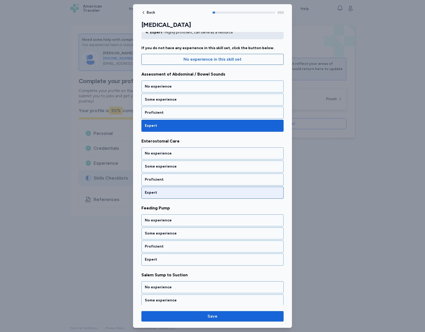
click at [190, 191] on div "Expert" at bounding box center [212, 192] width 135 height 5
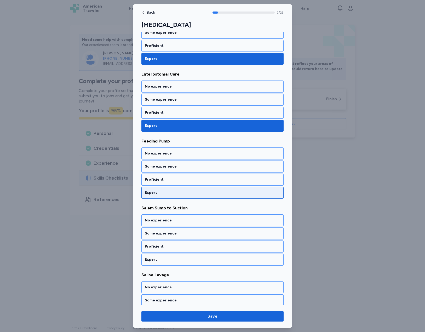
click at [190, 191] on div "Expert" at bounding box center [212, 192] width 135 height 5
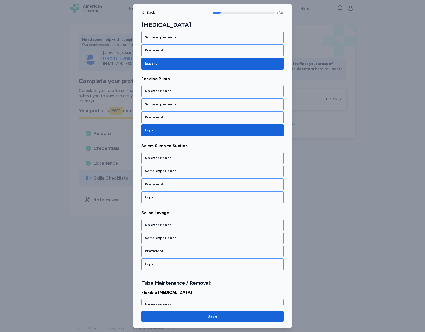
scroll to position [171, 0]
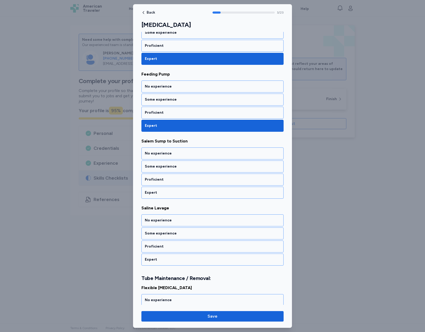
click at [190, 191] on div "Expert" at bounding box center [212, 192] width 135 height 5
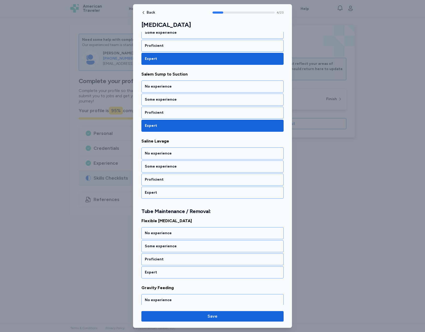
click at [190, 191] on div "Expert" at bounding box center [212, 192] width 135 height 5
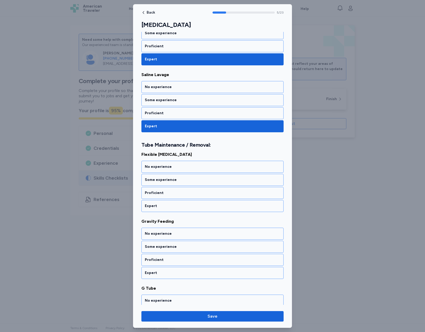
scroll to position [312, 0]
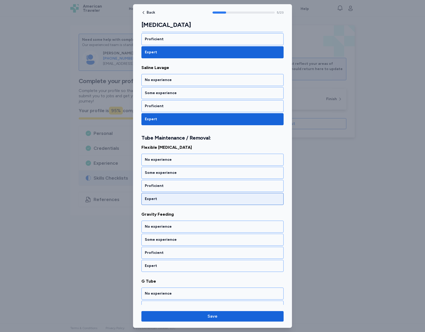
click at [194, 196] on div "Expert" at bounding box center [212, 199] width 142 height 12
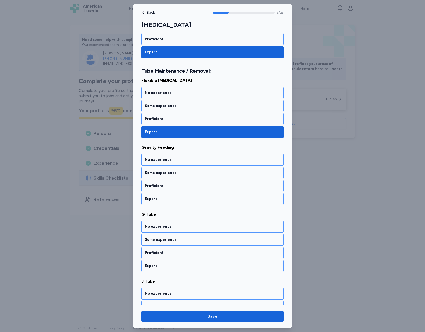
click at [194, 196] on div "Expert" at bounding box center [212, 199] width 142 height 12
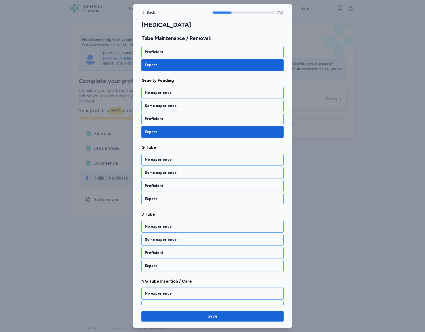
click at [194, 196] on div "Expert" at bounding box center [212, 199] width 142 height 12
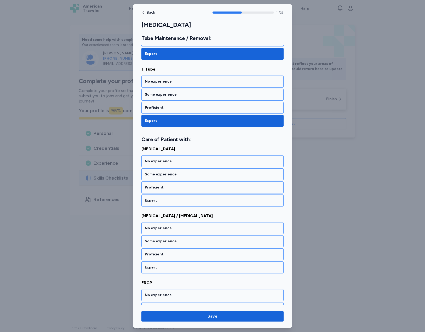
scroll to position [726, 0]
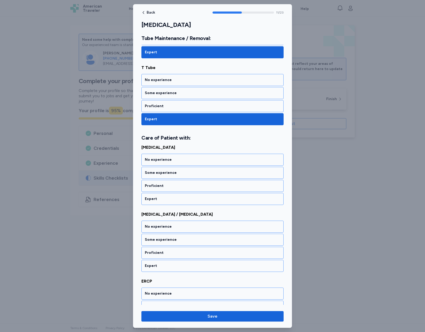
click at [194, 196] on div "Expert" at bounding box center [212, 199] width 142 height 12
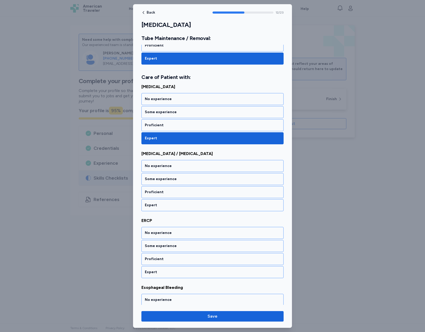
scroll to position [793, 0]
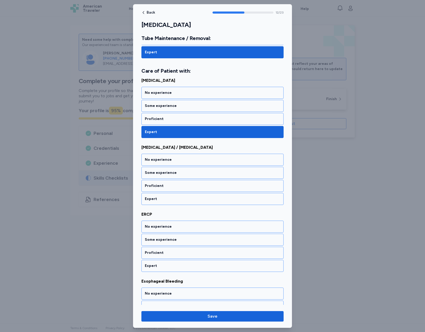
click at [194, 196] on div "Expert" at bounding box center [212, 199] width 142 height 12
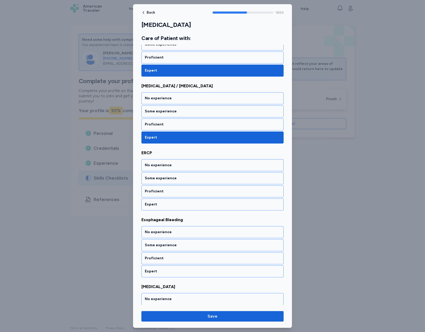
scroll to position [860, 0]
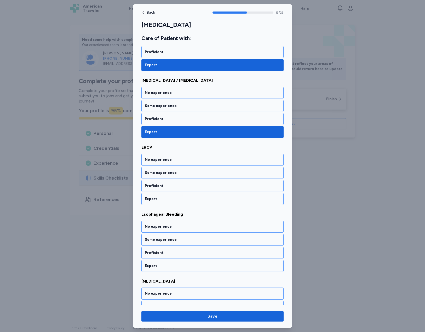
click at [146, 146] on span "ERCP" at bounding box center [212, 147] width 142 height 6
click at [200, 195] on div "Expert" at bounding box center [212, 199] width 142 height 12
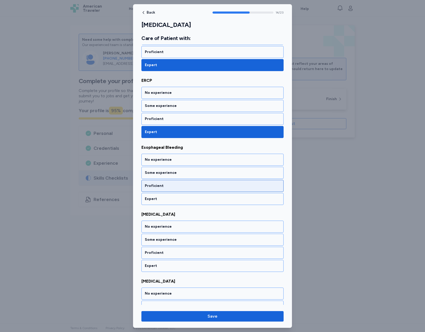
click at [193, 183] on div "Proficient" at bounding box center [212, 185] width 135 height 5
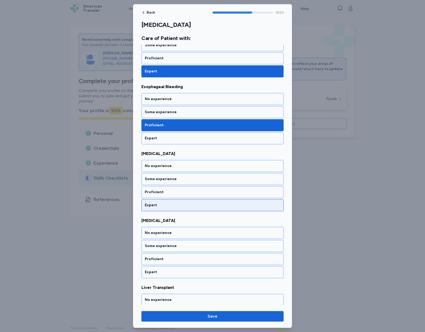
scroll to position [994, 0]
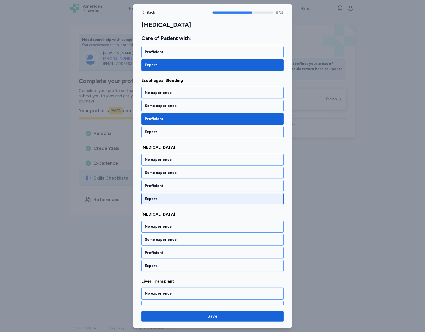
click at [184, 198] on div "Expert" at bounding box center [212, 198] width 135 height 5
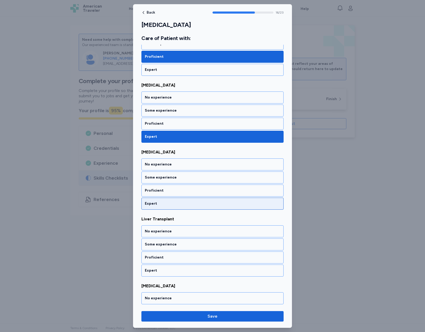
scroll to position [1060, 0]
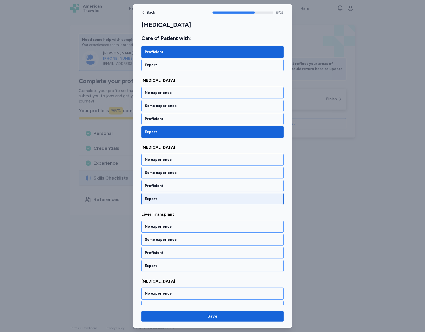
click at [188, 202] on div "Expert" at bounding box center [212, 199] width 142 height 12
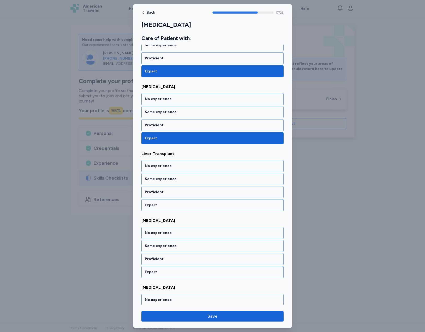
scroll to position [1127, 0]
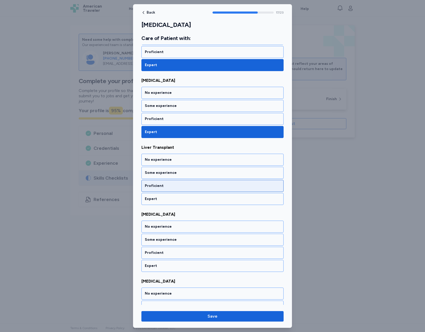
click at [187, 186] on div "Proficient" at bounding box center [212, 185] width 135 height 5
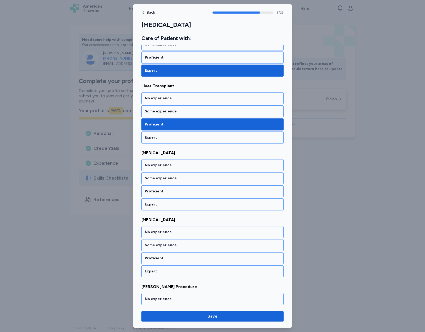
scroll to position [1194, 0]
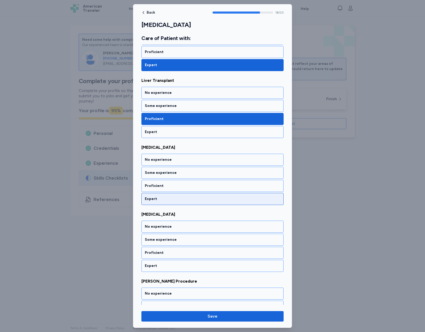
click at [196, 198] on div "Expert" at bounding box center [212, 199] width 142 height 12
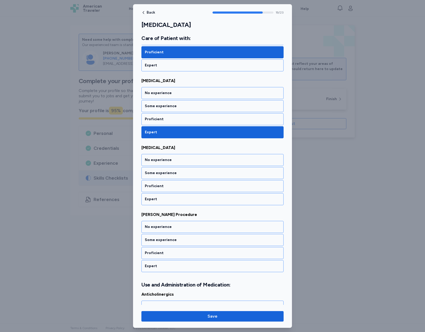
scroll to position [1261, 0]
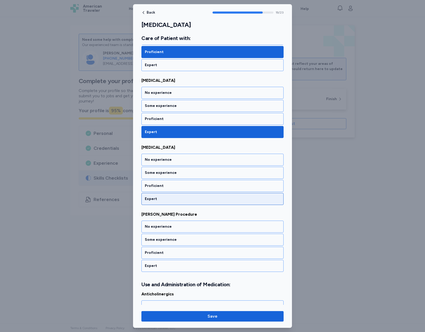
click at [196, 198] on div "Expert" at bounding box center [212, 198] width 135 height 5
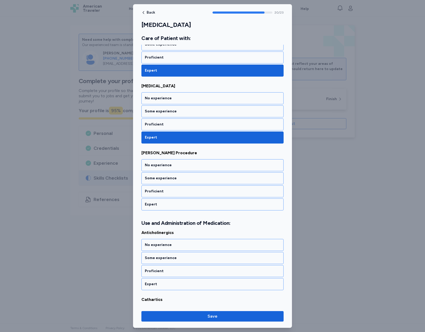
scroll to position [1328, 0]
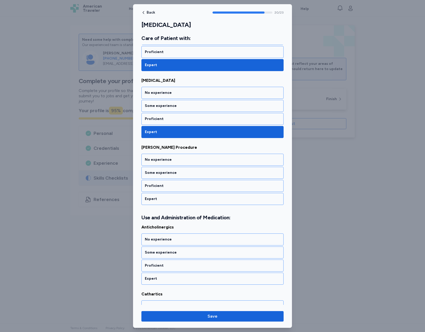
click at [145, 147] on span "[PERSON_NAME] Procedure" at bounding box center [212, 147] width 142 height 6
click at [182, 195] on div "Expert" at bounding box center [212, 199] width 142 height 12
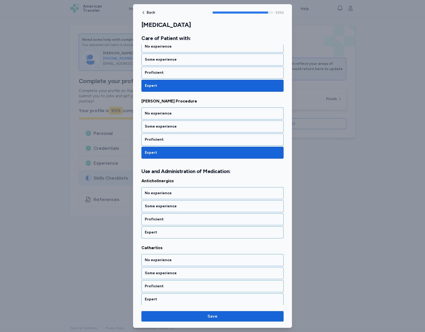
scroll to position [1376, 0]
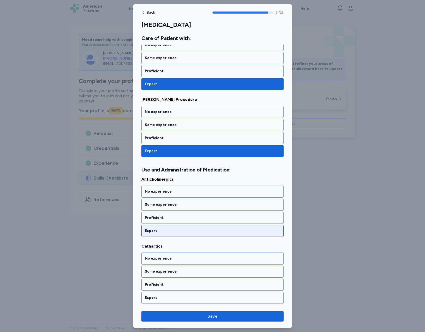
click at [214, 225] on div "Expert" at bounding box center [212, 231] width 142 height 12
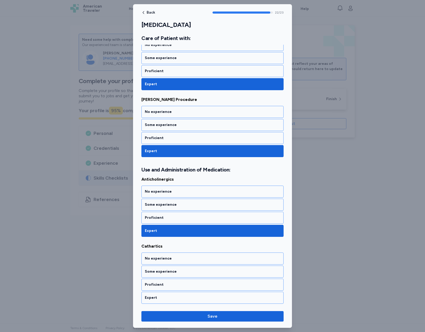
click at [148, 246] on span "Cathartics" at bounding box center [212, 246] width 142 height 6
click at [176, 294] on div "Expert" at bounding box center [212, 298] width 142 height 12
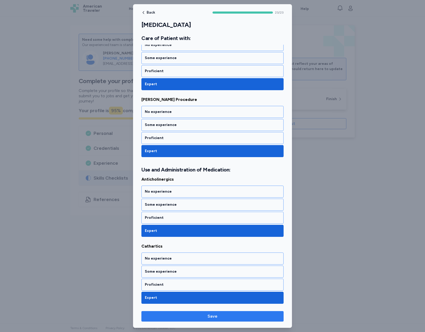
click at [206, 315] on span "Save" at bounding box center [213, 316] width 134 height 6
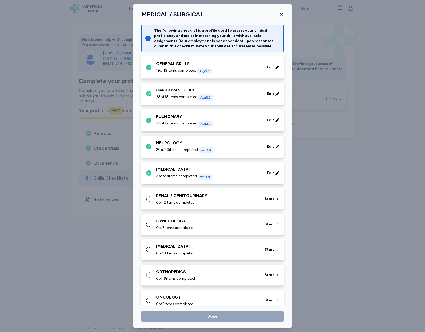
scroll to position [112, 0]
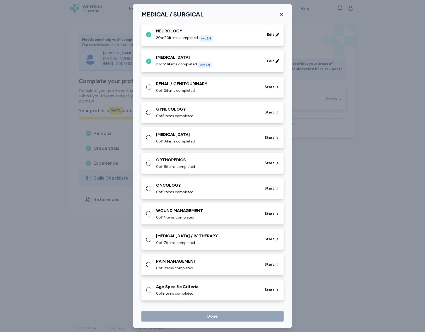
click at [182, 84] on div "RENAL / GENITOURINARY" at bounding box center [207, 84] width 102 height 6
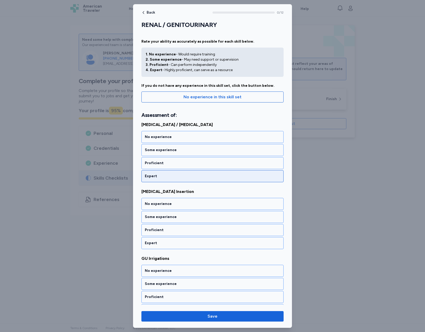
click at [188, 173] on div "Expert" at bounding box center [212, 176] width 142 height 12
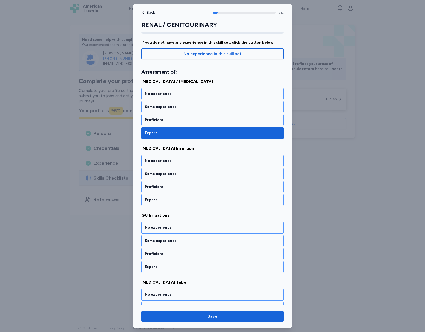
scroll to position [44, 0]
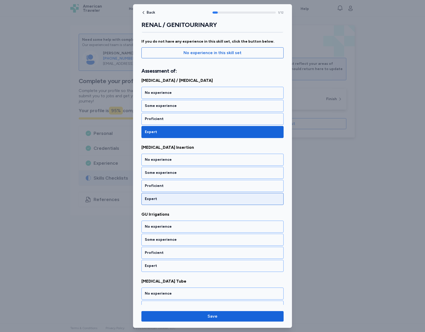
click at [168, 195] on div "Expert" at bounding box center [212, 199] width 142 height 12
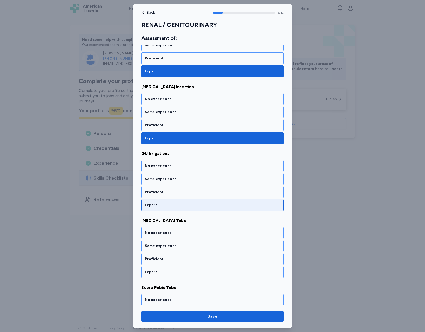
scroll to position [111, 0]
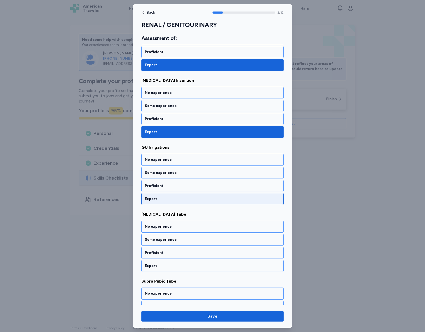
click at [169, 198] on div "Expert" at bounding box center [212, 198] width 135 height 5
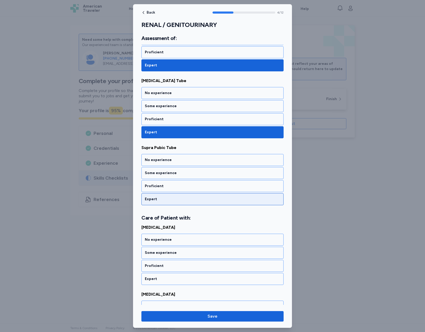
scroll to position [245, 0]
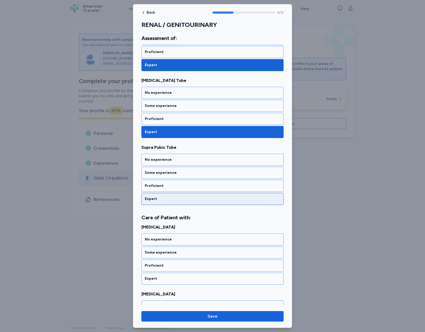
click at [169, 200] on div "Expert" at bounding box center [212, 198] width 135 height 5
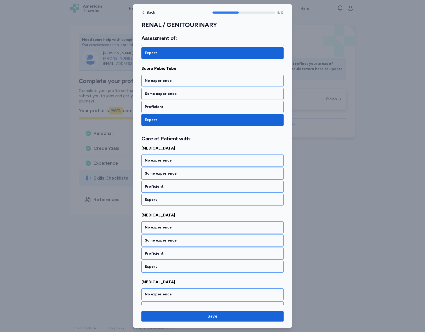
scroll to position [325, 0]
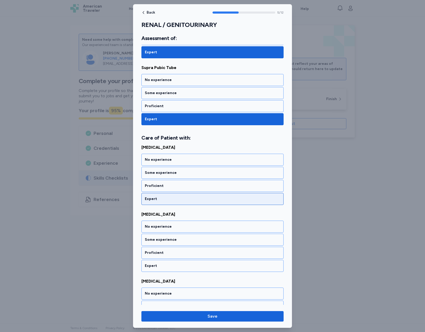
click at [181, 201] on div "Expert" at bounding box center [212, 198] width 135 height 5
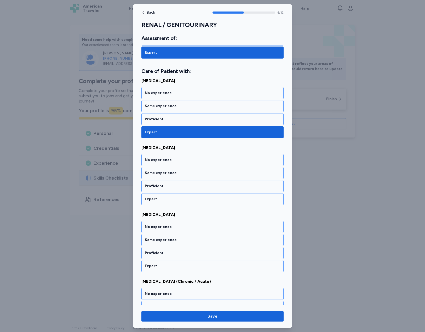
scroll to position [391, 0]
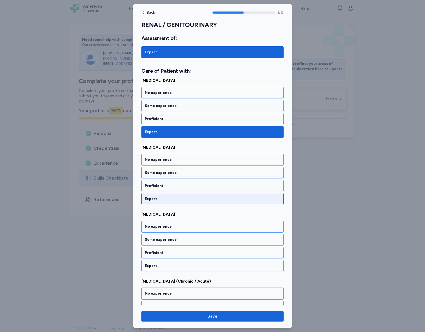
click at [197, 198] on div "Expert" at bounding box center [212, 198] width 135 height 5
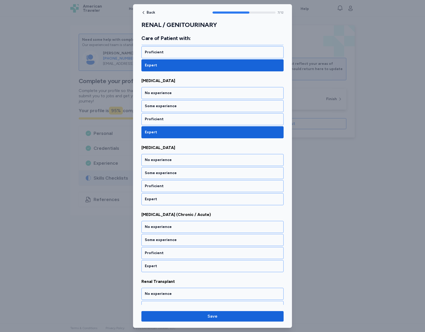
scroll to position [458, 0]
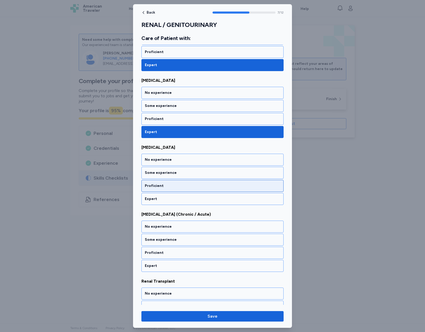
click at [193, 189] on div "Proficient" at bounding box center [212, 186] width 142 height 12
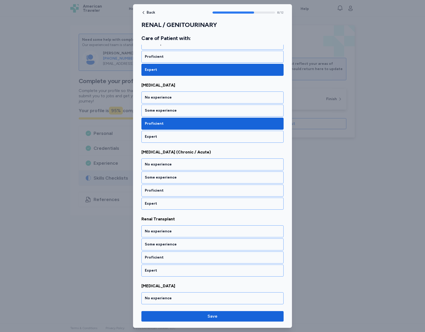
scroll to position [525, 0]
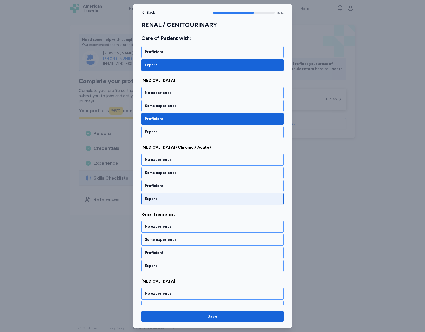
click at [198, 197] on div "Expert" at bounding box center [212, 198] width 135 height 5
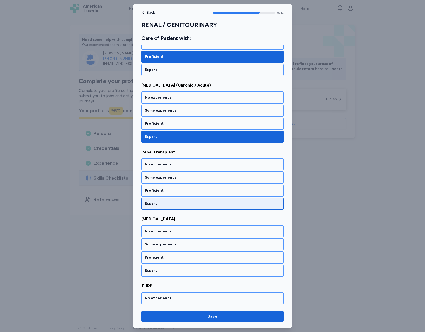
scroll to position [592, 0]
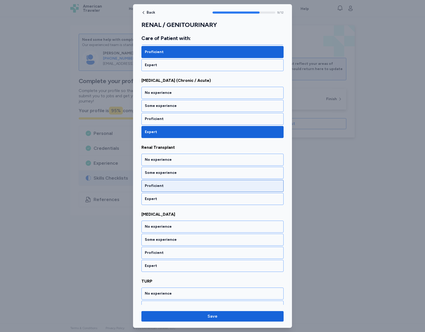
click at [190, 188] on div "Proficient" at bounding box center [212, 185] width 135 height 5
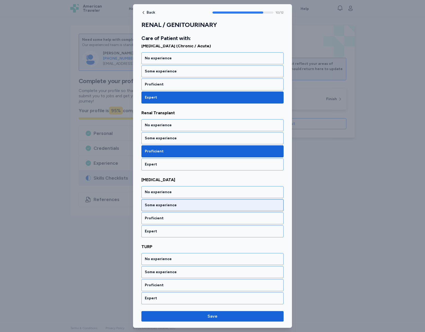
scroll to position [627, 0]
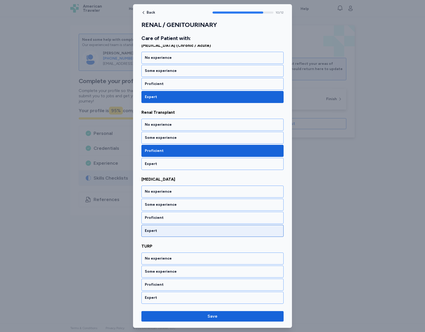
click at [198, 227] on div "Expert" at bounding box center [212, 231] width 142 height 12
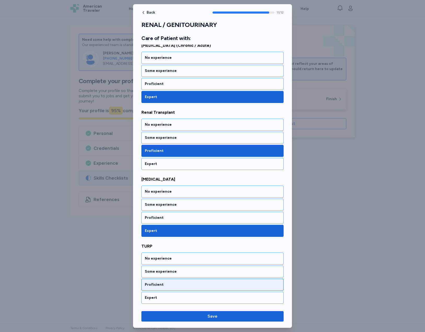
click at [192, 285] on div "Proficient" at bounding box center [212, 284] width 135 height 5
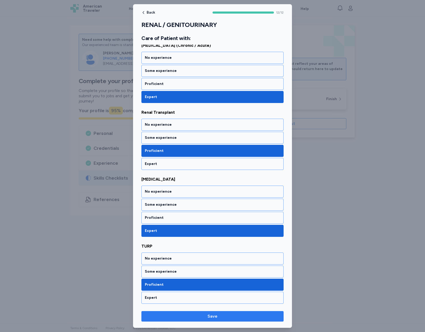
click at [216, 316] on span "Save" at bounding box center [212, 316] width 10 height 6
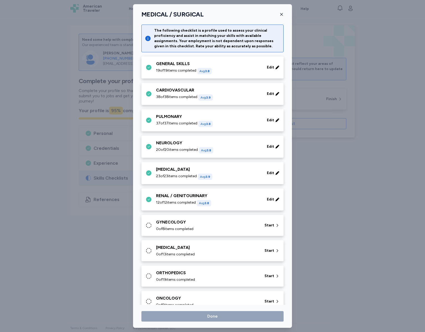
scroll to position [112, 0]
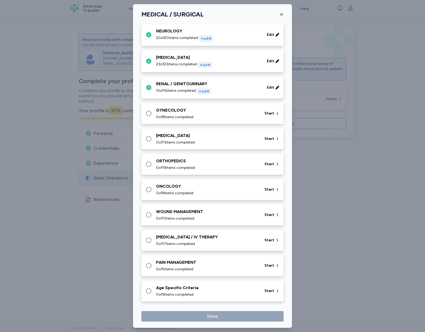
click at [177, 112] on div "GYNECOLOGY" at bounding box center [207, 110] width 102 height 6
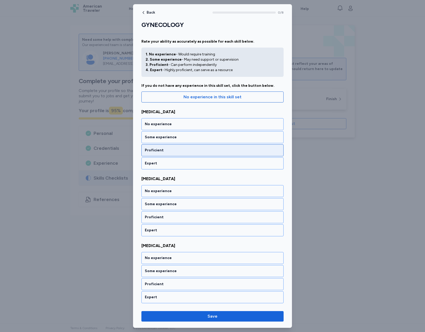
click at [212, 146] on div "Proficient" at bounding box center [212, 150] width 142 height 12
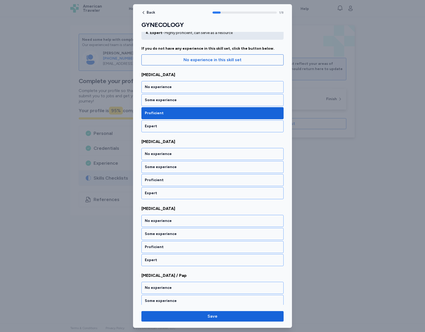
scroll to position [38, 0]
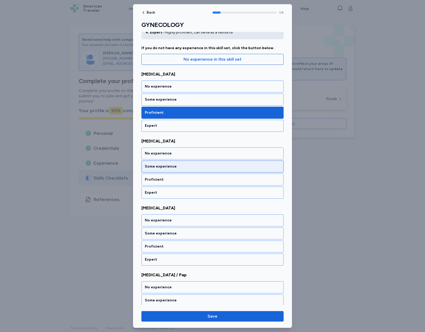
click at [200, 164] on div "Some experience" at bounding box center [212, 166] width 135 height 5
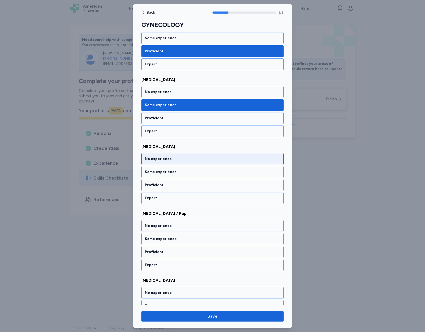
scroll to position [105, 0]
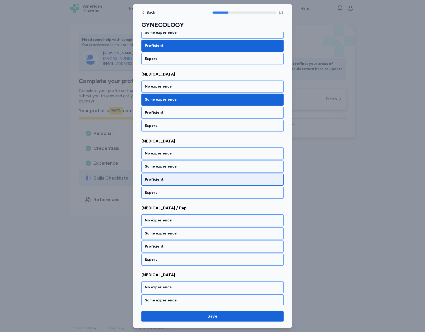
click at [195, 181] on div "Proficient" at bounding box center [212, 179] width 135 height 5
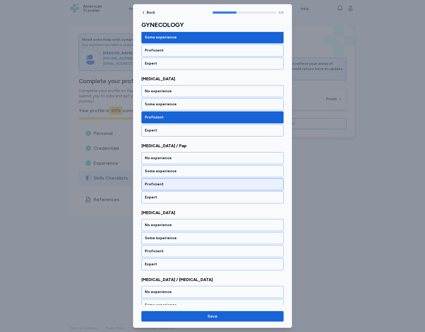
scroll to position [171, 0]
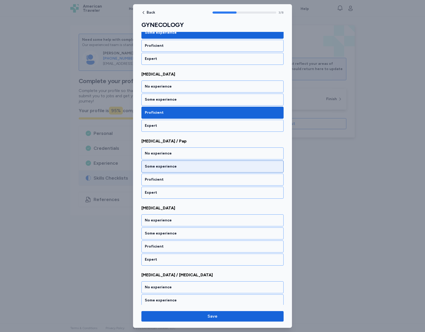
click at [197, 165] on div "Some experience" at bounding box center [212, 166] width 135 height 5
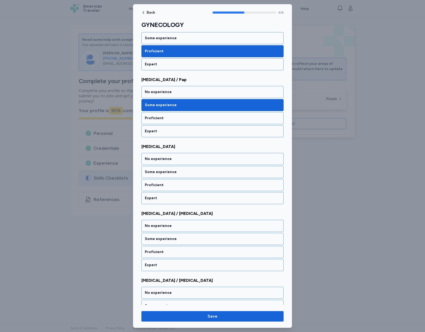
scroll to position [238, 0]
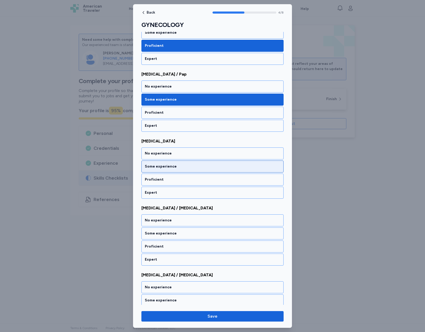
click at [197, 167] on div "Some experience" at bounding box center [212, 166] width 135 height 5
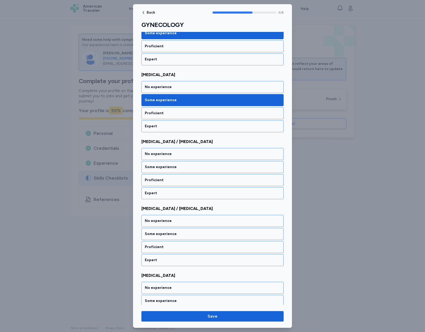
scroll to position [305, 0]
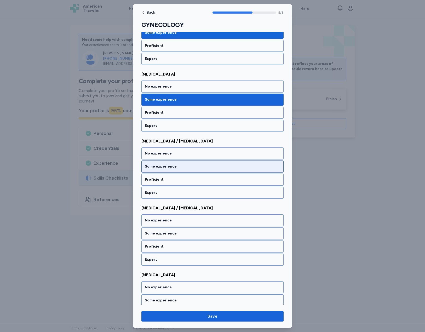
click at [186, 164] on div "Some experience" at bounding box center [212, 166] width 135 height 5
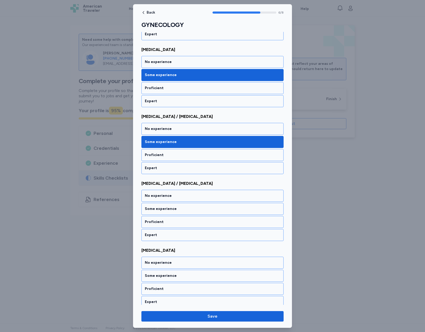
scroll to position [334, 0]
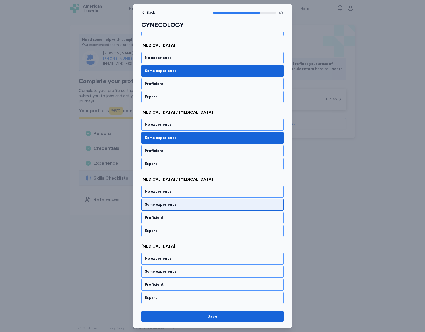
click at [217, 201] on div "Some experience" at bounding box center [212, 205] width 142 height 12
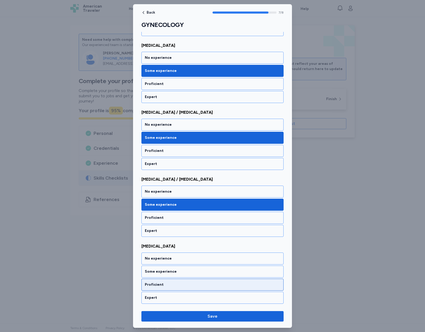
click at [195, 285] on div "Proficient" at bounding box center [212, 284] width 135 height 5
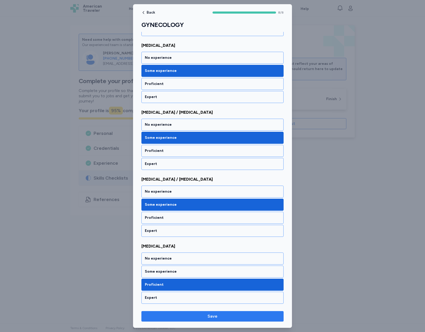
click at [209, 315] on span "Save" at bounding box center [212, 316] width 10 height 6
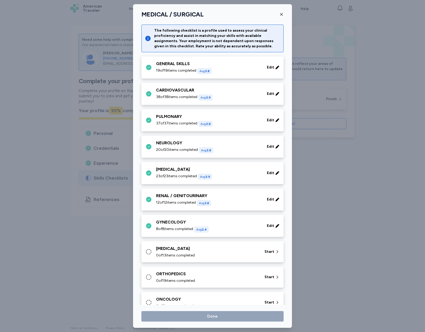
scroll to position [112, 0]
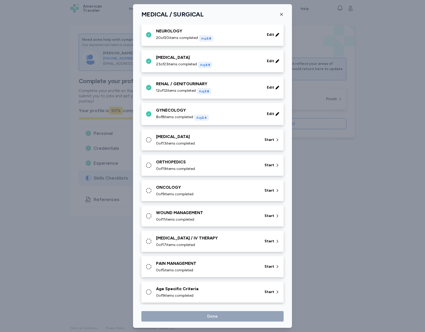
click at [169, 137] on div "[MEDICAL_DATA]" at bounding box center [207, 137] width 102 height 6
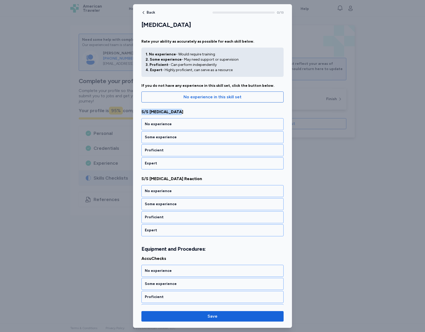
drag, startPoint x: 142, startPoint y: 112, endPoint x: 177, endPoint y: 112, distance: 35.5
click at [177, 112] on span "S/S [MEDICAL_DATA]" at bounding box center [212, 112] width 142 height 6
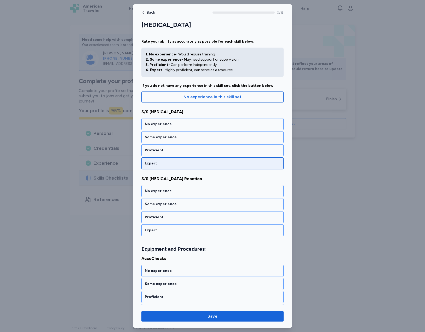
click at [173, 164] on div "Expert" at bounding box center [212, 163] width 135 height 5
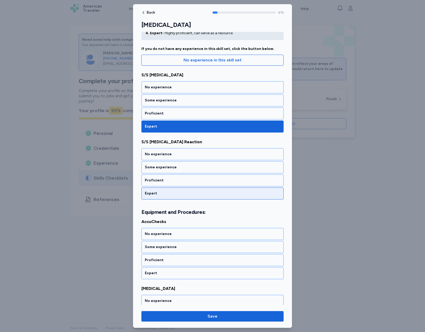
scroll to position [38, 0]
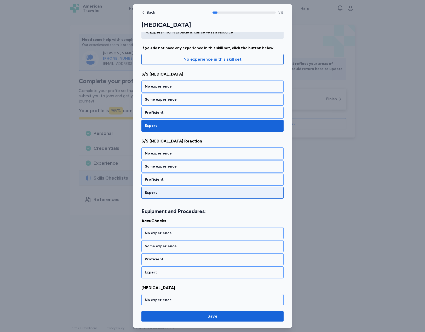
click at [181, 188] on div "Expert" at bounding box center [212, 193] width 142 height 12
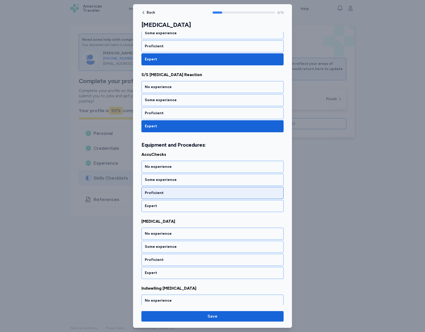
scroll to position [111, 0]
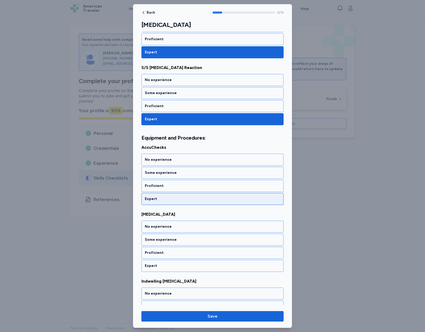
click at [198, 197] on div "Expert" at bounding box center [212, 198] width 135 height 5
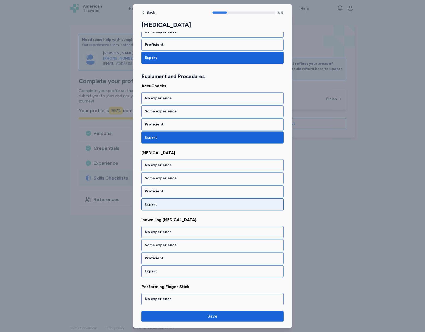
scroll to position [178, 0]
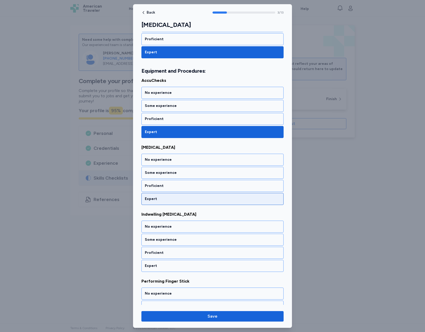
click at [202, 200] on div "Expert" at bounding box center [212, 198] width 135 height 5
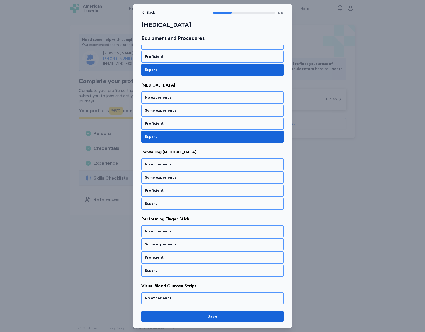
scroll to position [245, 0]
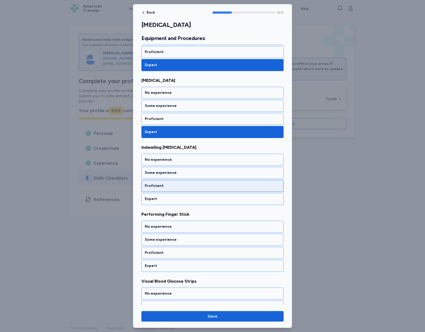
click at [207, 187] on div "Proficient" at bounding box center [212, 185] width 135 height 5
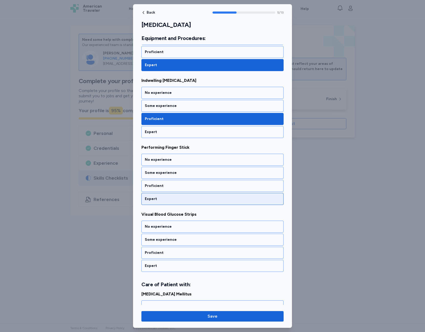
click at [203, 198] on div "Expert" at bounding box center [212, 198] width 135 height 5
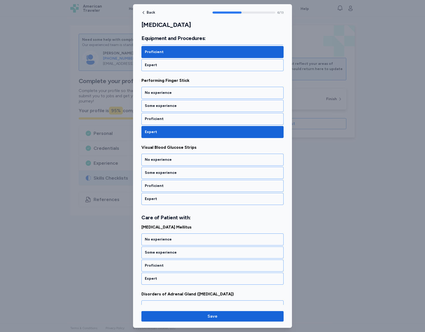
click at [203, 198] on div "Expert" at bounding box center [212, 198] width 135 height 5
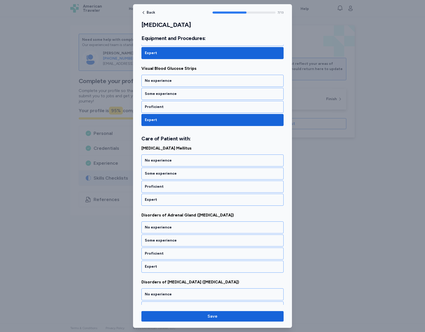
scroll to position [458, 0]
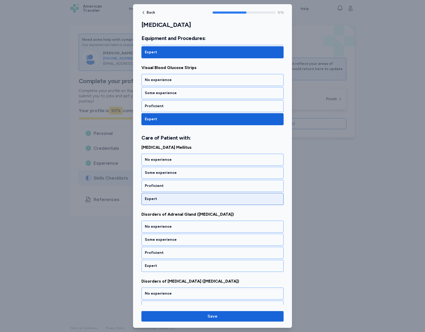
click at [198, 196] on div "Expert" at bounding box center [212, 198] width 135 height 5
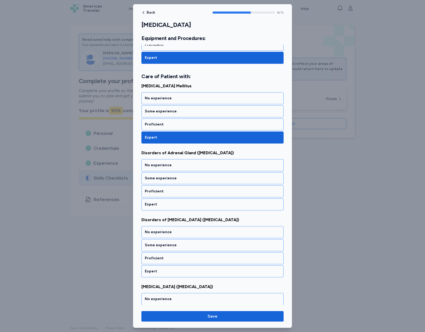
scroll to position [525, 0]
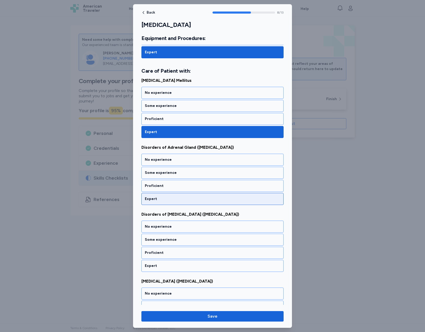
click at [189, 195] on div "Expert" at bounding box center [212, 199] width 142 height 12
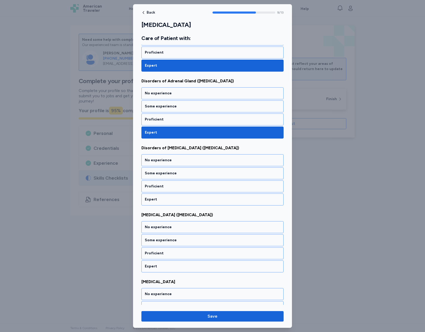
scroll to position [592, 0]
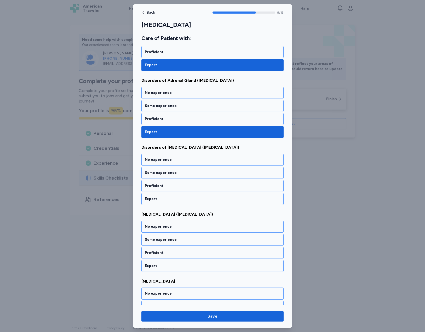
click at [189, 195] on div "Expert" at bounding box center [212, 199] width 142 height 12
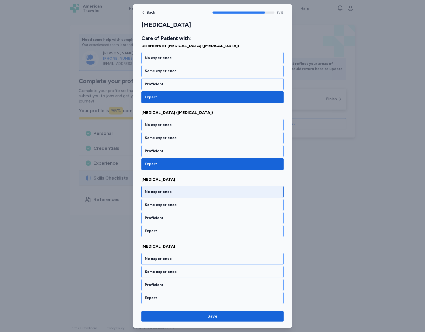
scroll to position [694, 0]
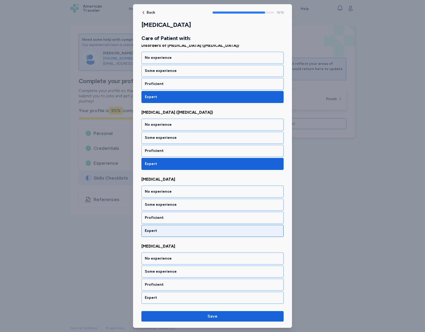
click at [181, 229] on div "Expert" at bounding box center [212, 230] width 135 height 5
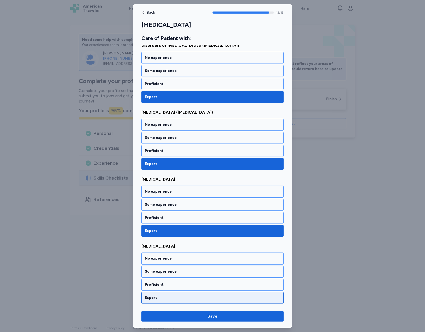
click at [184, 296] on div "Expert" at bounding box center [212, 297] width 135 height 5
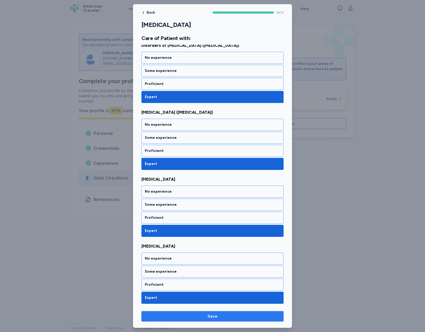
click at [196, 316] on span "Save" at bounding box center [213, 316] width 134 height 6
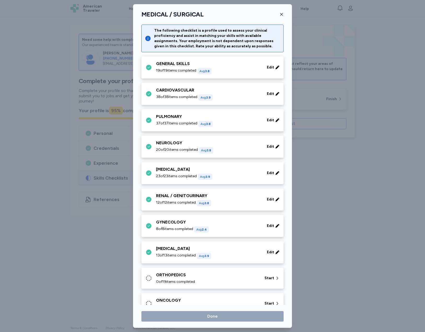
scroll to position [112, 0]
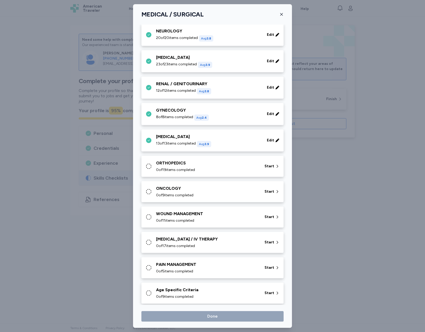
click at [166, 164] on div "ORTHOPEDICS" at bounding box center [207, 163] width 102 height 6
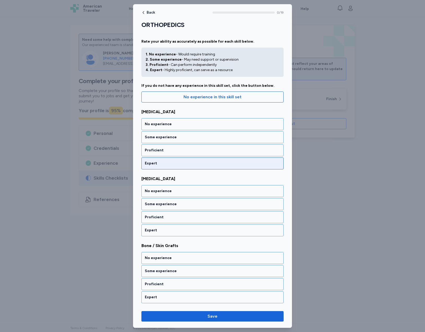
click at [180, 168] on div "Expert" at bounding box center [212, 163] width 142 height 12
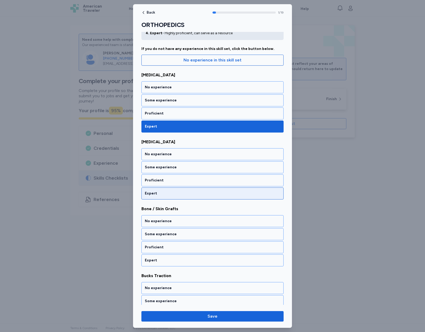
scroll to position [38, 0]
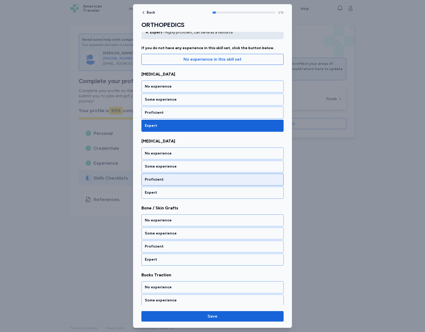
click at [186, 178] on div "Proficient" at bounding box center [212, 179] width 135 height 5
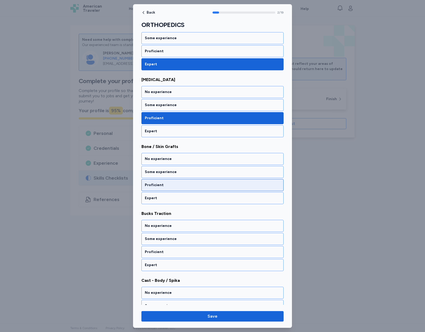
scroll to position [105, 0]
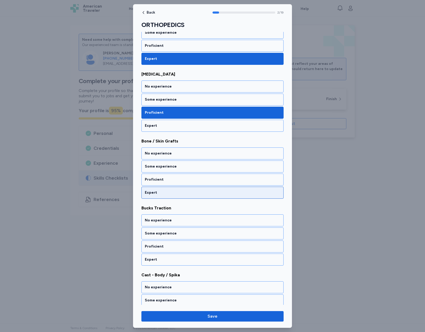
click at [187, 188] on div "Expert" at bounding box center [212, 193] width 142 height 12
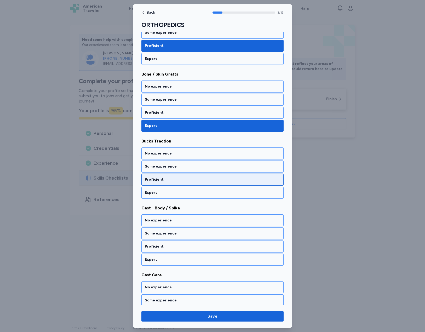
click at [181, 179] on div "Proficient" at bounding box center [212, 179] width 135 height 5
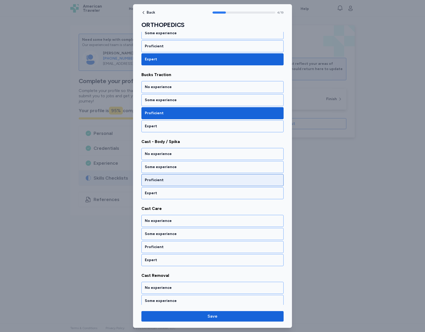
scroll to position [238, 0]
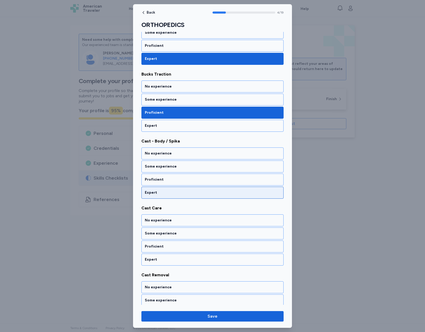
click at [185, 190] on div "Expert" at bounding box center [212, 193] width 142 height 12
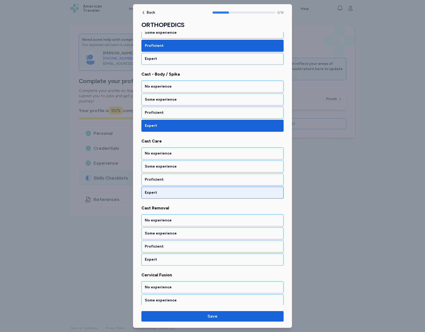
click at [185, 190] on div "Expert" at bounding box center [212, 192] width 135 height 5
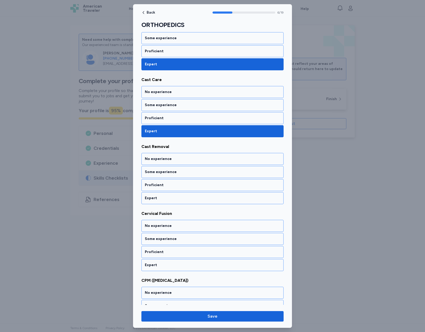
scroll to position [372, 0]
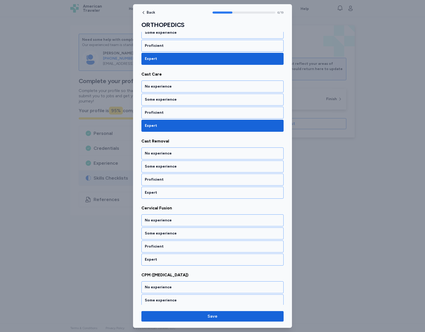
click at [185, 190] on div "Expert" at bounding box center [212, 192] width 135 height 5
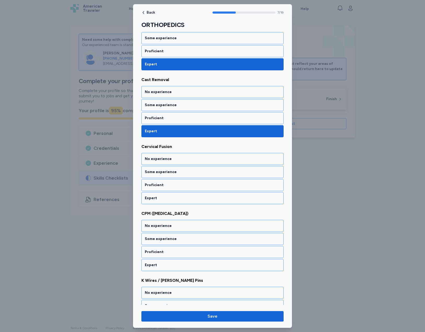
scroll to position [439, 0]
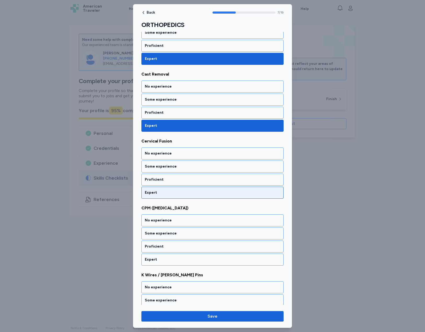
click at [186, 189] on div "Expert" at bounding box center [212, 193] width 142 height 12
click at [186, 191] on div "Expert" at bounding box center [212, 192] width 135 height 5
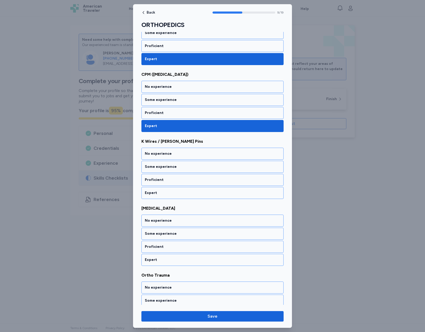
scroll to position [573, 0]
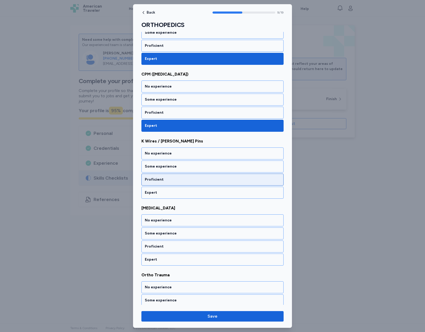
click at [177, 178] on div "Proficient" at bounding box center [212, 179] width 135 height 5
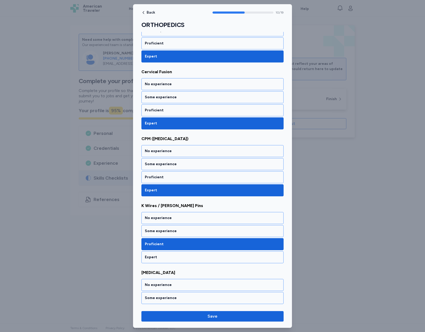
scroll to position [465, 0]
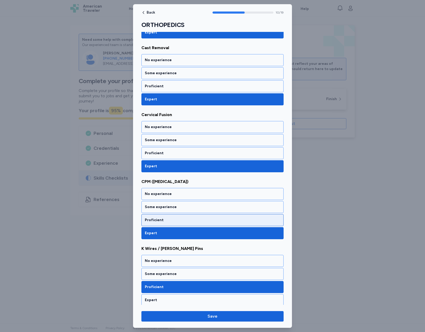
click at [163, 222] on div "Proficient" at bounding box center [212, 219] width 135 height 5
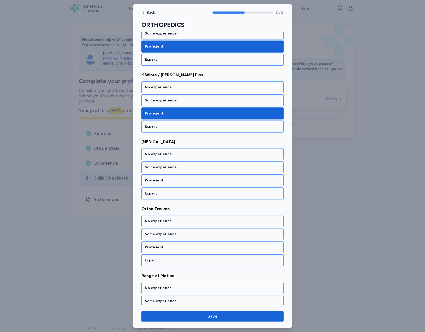
scroll to position [640, 0]
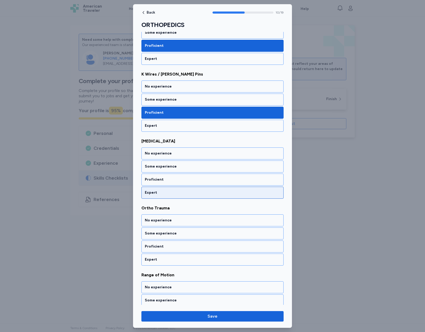
click at [182, 194] on div "Expert" at bounding box center [212, 192] width 135 height 5
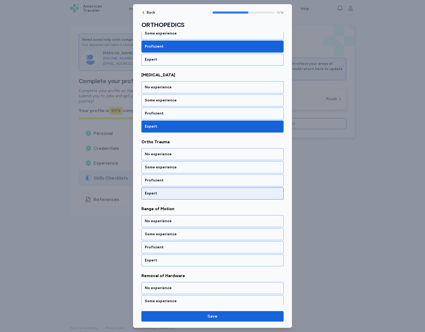
scroll to position [707, 0]
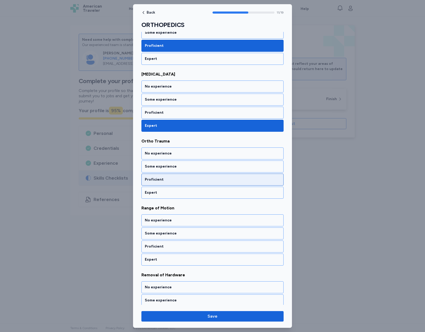
click at [163, 179] on div "Proficient" at bounding box center [212, 179] width 135 height 5
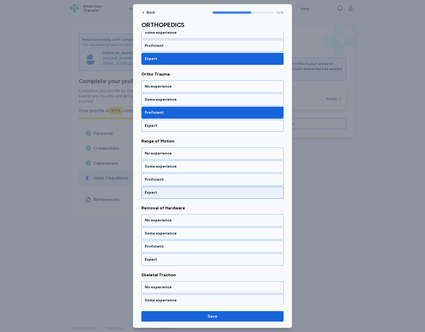
click at [172, 191] on div "Expert" at bounding box center [212, 192] width 135 height 5
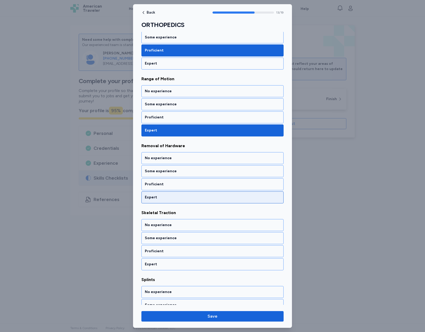
scroll to position [840, 0]
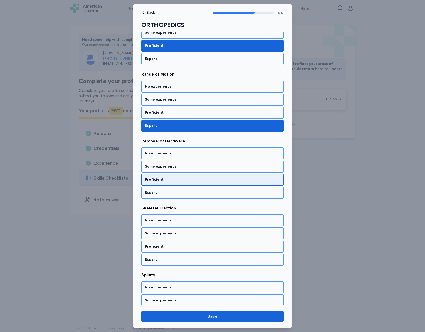
click at [176, 181] on div "Proficient" at bounding box center [212, 179] width 135 height 5
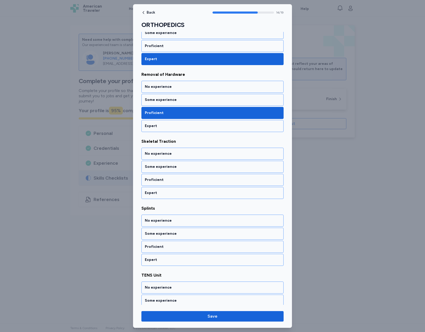
scroll to position [907, 0]
click at [176, 181] on div "Proficient" at bounding box center [212, 179] width 135 height 5
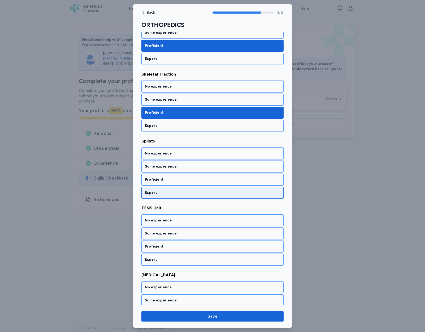
click at [179, 192] on div "Expert" at bounding box center [212, 192] width 135 height 5
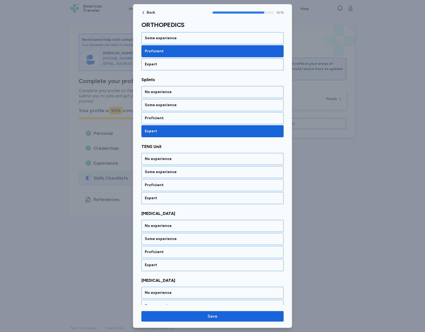
scroll to position [1041, 0]
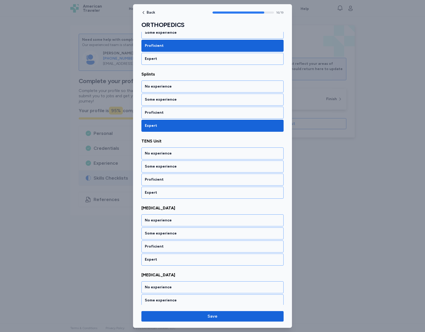
drag, startPoint x: 141, startPoint y: 141, endPoint x: 163, endPoint y: 142, distance: 21.5
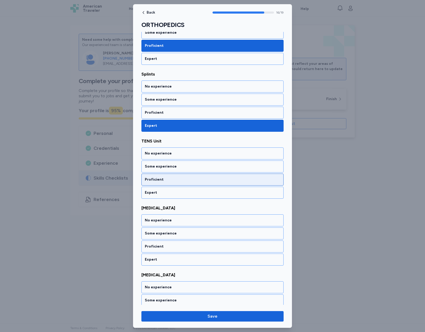
click at [176, 177] on div "Proficient" at bounding box center [212, 179] width 135 height 5
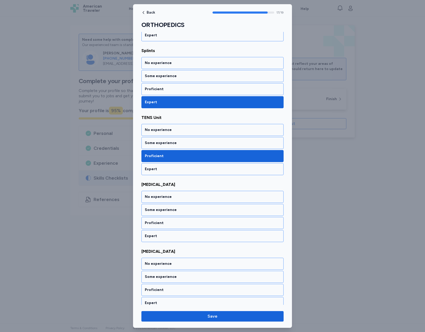
scroll to position [1070, 0]
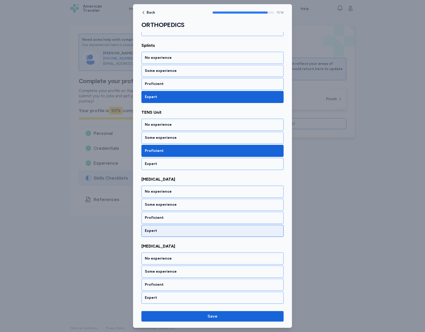
click at [194, 226] on div "Expert" at bounding box center [212, 231] width 142 height 12
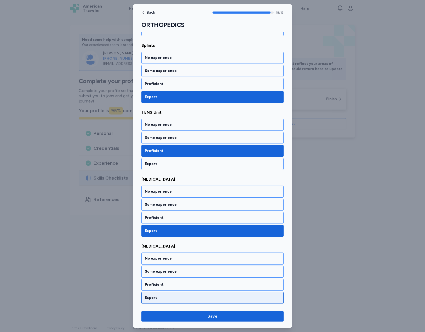
click at [177, 296] on div "Expert" at bounding box center [212, 297] width 135 height 5
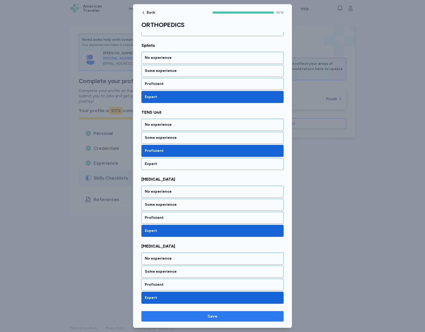
click at [212, 314] on span "Save" at bounding box center [212, 316] width 10 height 6
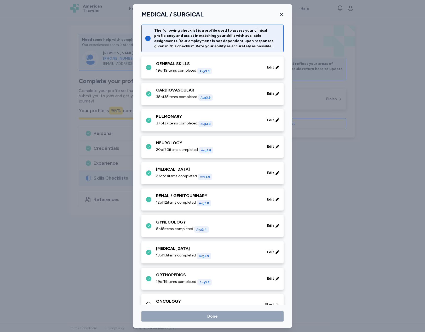
scroll to position [112, 0]
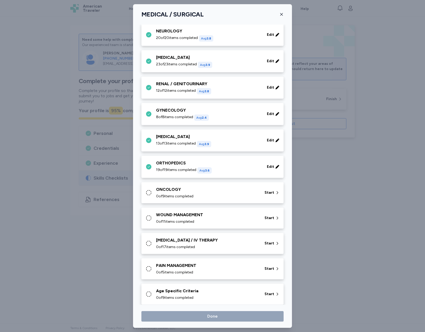
click at [181, 192] on div "ONCOLOGY" at bounding box center [207, 189] width 102 height 6
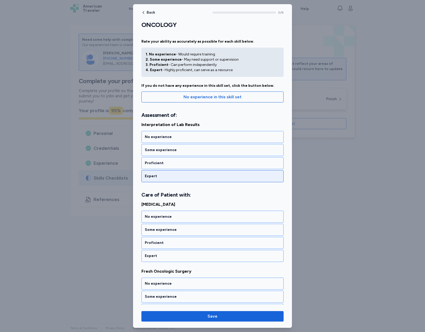
click at [191, 179] on div "Expert" at bounding box center [212, 176] width 142 height 12
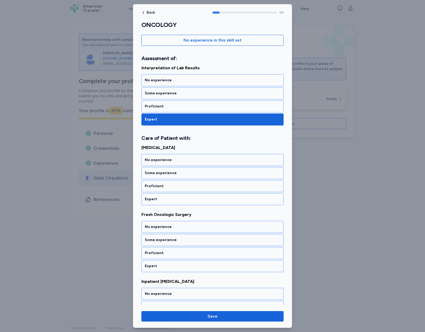
scroll to position [57, 0]
click at [192, 184] on div "Proficient" at bounding box center [212, 185] width 135 height 5
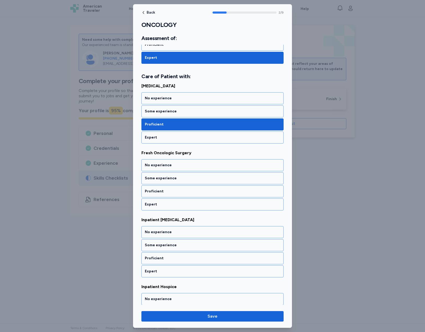
scroll to position [124, 0]
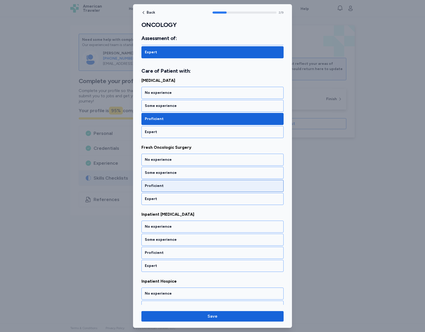
click at [189, 184] on div "Proficient" at bounding box center [212, 185] width 135 height 5
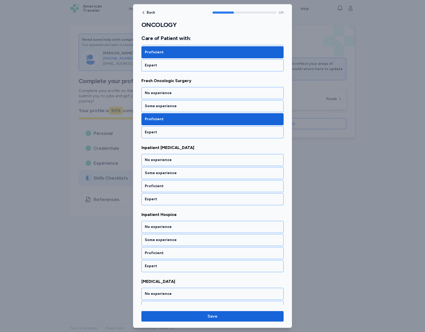
scroll to position [191, 0]
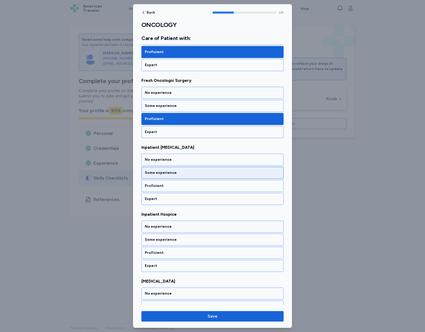
click at [183, 176] on div "Some experience" at bounding box center [212, 173] width 142 height 12
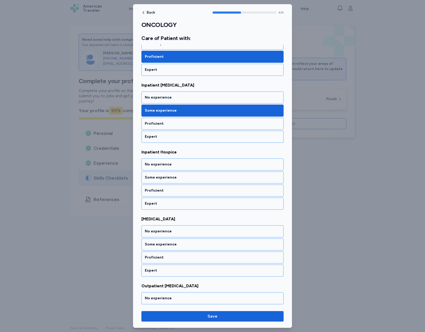
scroll to position [258, 0]
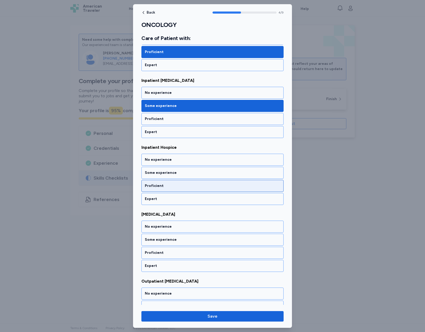
click at [182, 188] on div "Proficient" at bounding box center [212, 185] width 135 height 5
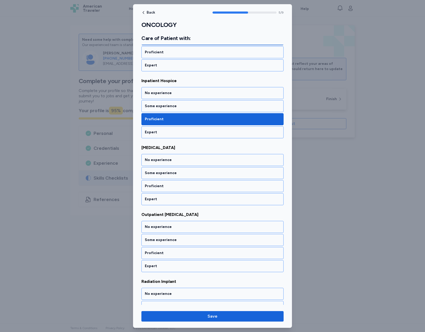
scroll to position [325, 0]
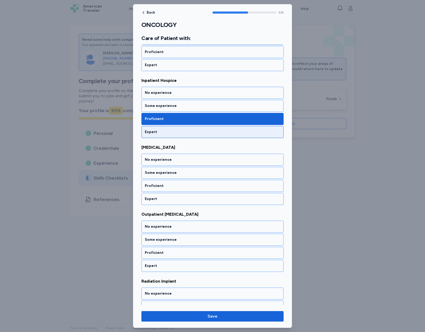
click at [183, 135] on div "Expert" at bounding box center [212, 132] width 142 height 12
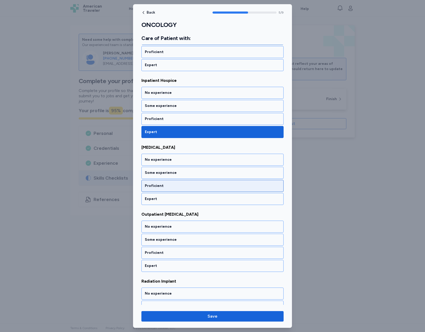
click at [169, 180] on div "Proficient" at bounding box center [212, 186] width 142 height 12
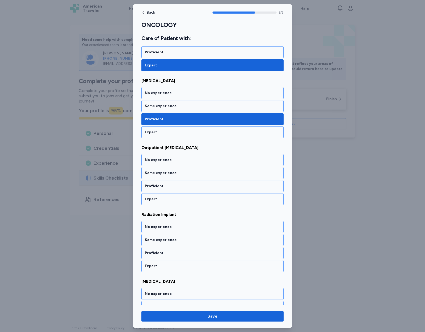
scroll to position [391, 0]
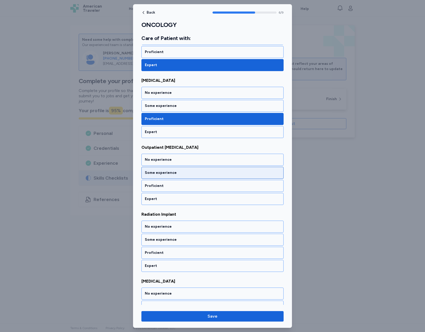
click at [167, 175] on div "Some experience" at bounding box center [212, 172] width 135 height 5
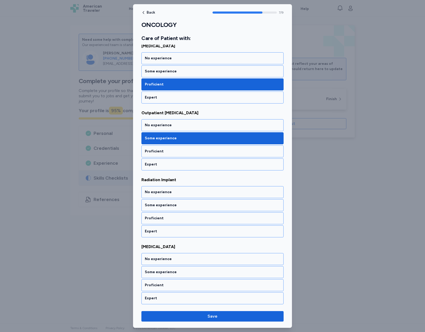
scroll to position [426, 0]
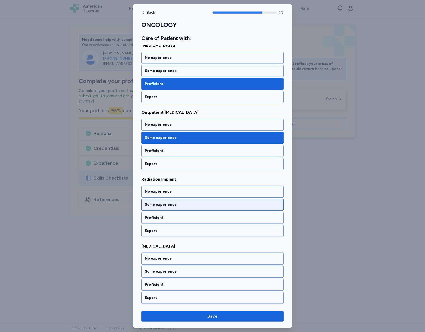
click at [177, 202] on div "Some experience" at bounding box center [212, 204] width 135 height 5
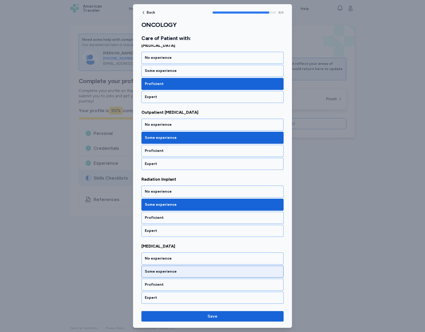
click at [186, 270] on div "Some experience" at bounding box center [212, 271] width 135 height 5
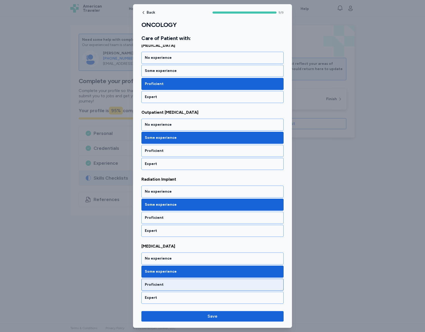
click at [186, 281] on div "Proficient" at bounding box center [212, 285] width 142 height 12
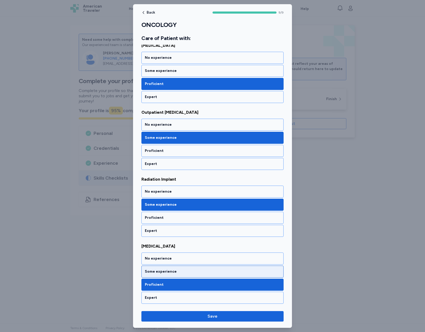
click at [183, 270] on div "Some experience" at bounding box center [212, 271] width 135 height 5
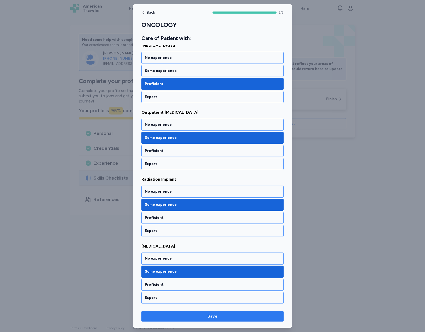
click at [207, 318] on span "Save" at bounding box center [213, 316] width 134 height 6
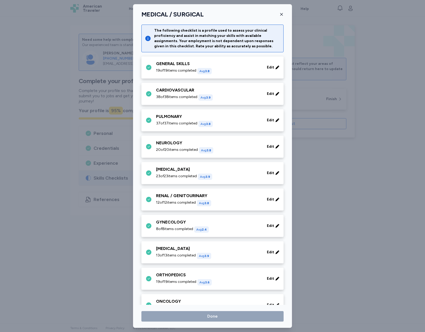
scroll to position [112, 0]
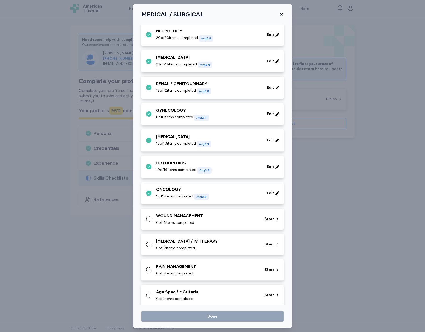
click at [179, 220] on div "WOUND MANAGEMENT 0 of 11 items completed" at bounding box center [207, 219] width 102 height 13
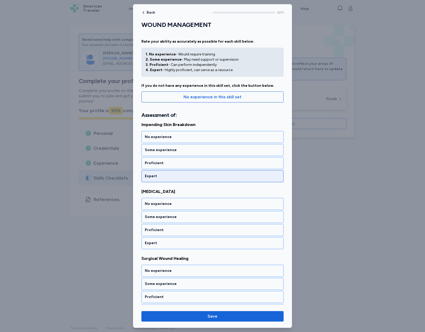
click at [178, 180] on div "Expert" at bounding box center [212, 176] width 142 height 12
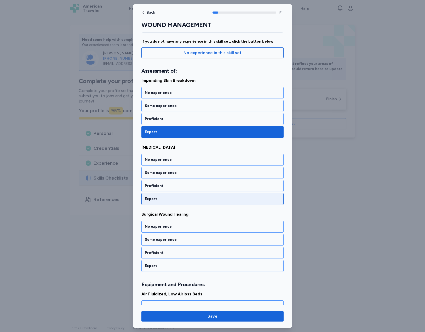
click at [184, 196] on div "Expert" at bounding box center [212, 199] width 142 height 12
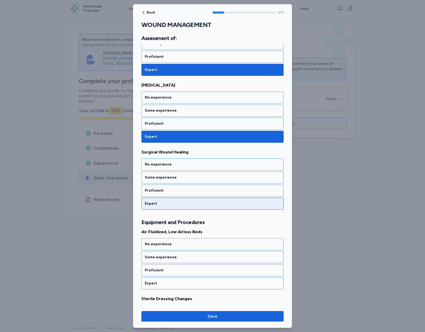
scroll to position [111, 0]
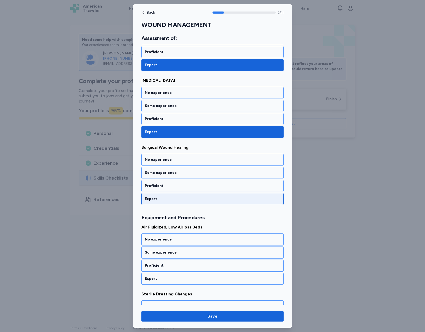
click at [184, 199] on div "Expert" at bounding box center [212, 198] width 135 height 5
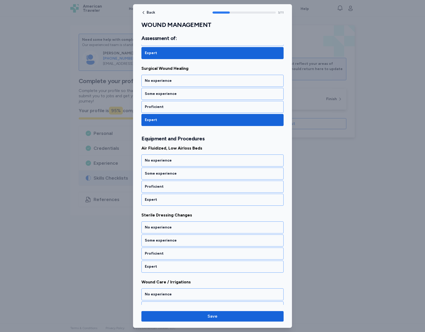
scroll to position [191, 0]
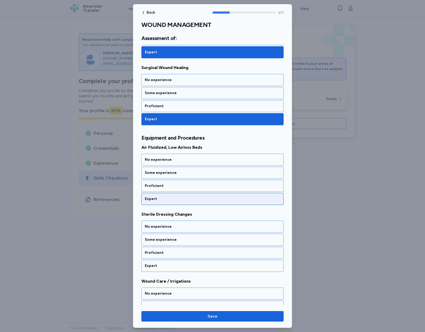
click at [178, 198] on div "Expert" at bounding box center [212, 198] width 135 height 5
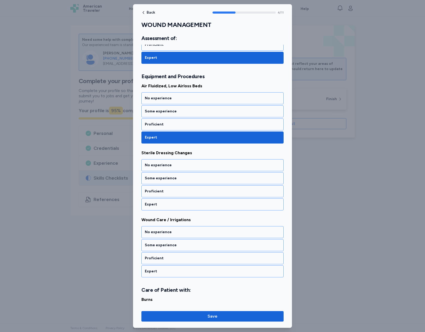
scroll to position [258, 0]
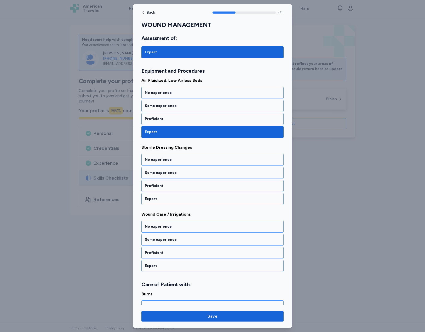
click at [178, 198] on div "Expert" at bounding box center [212, 198] width 135 height 5
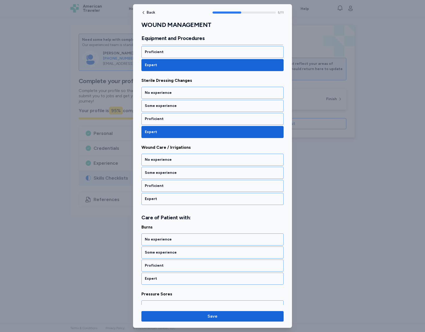
click at [178, 198] on div "Expert" at bounding box center [212, 198] width 135 height 5
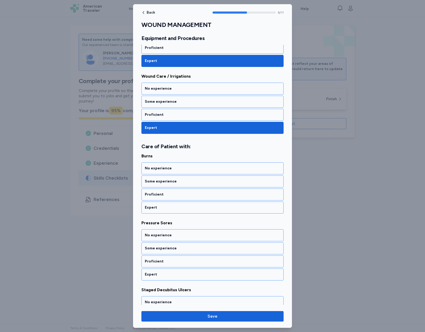
scroll to position [404, 0]
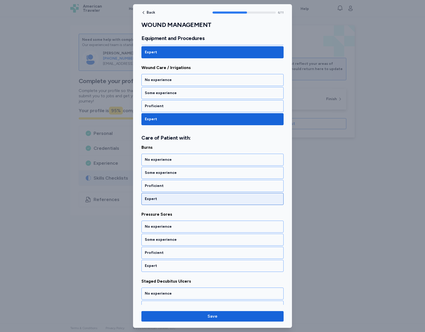
click at [176, 199] on div "Expert" at bounding box center [212, 198] width 135 height 5
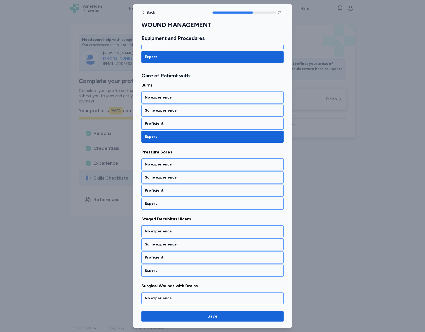
scroll to position [471, 0]
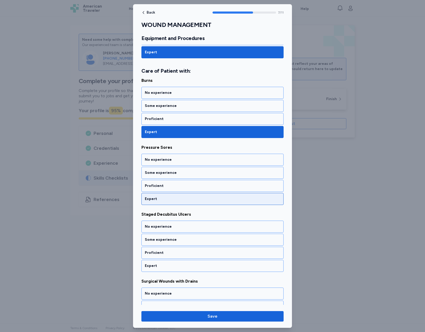
click at [175, 199] on div "Expert" at bounding box center [212, 198] width 135 height 5
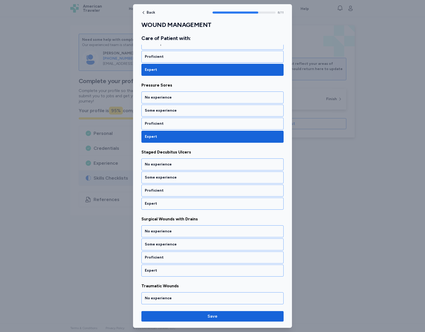
scroll to position [538, 0]
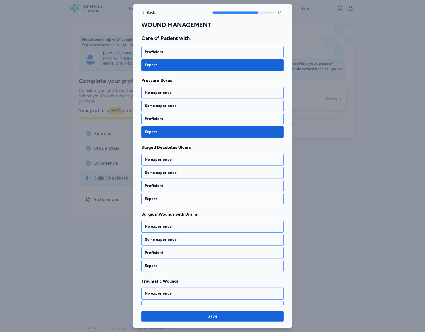
click at [175, 199] on div "Expert" at bounding box center [212, 198] width 135 height 5
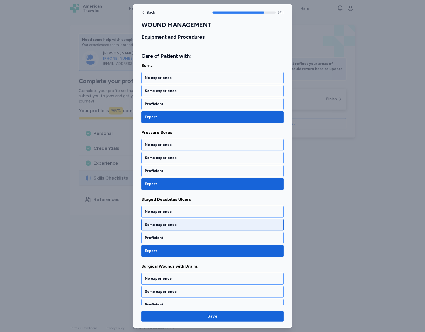
scroll to position [573, 0]
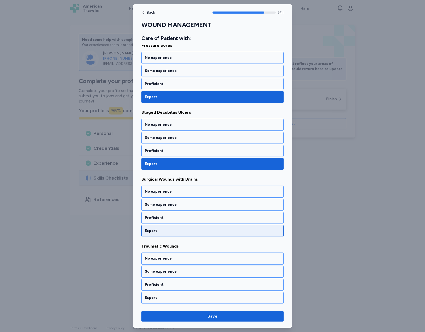
click at [192, 230] on div "Expert" at bounding box center [212, 230] width 135 height 5
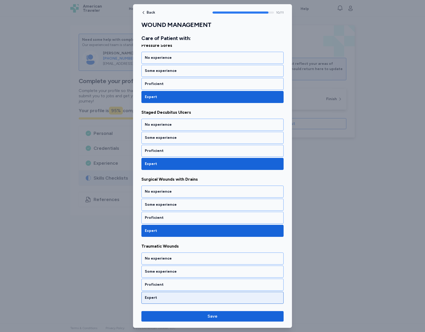
click at [178, 294] on div "Expert" at bounding box center [212, 298] width 142 height 12
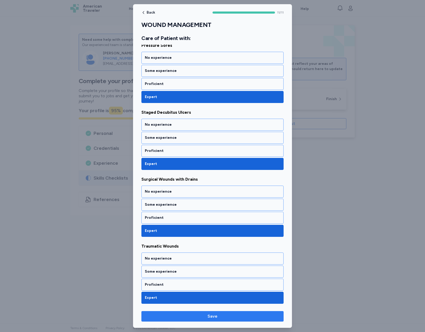
click at [201, 318] on span "Save" at bounding box center [213, 316] width 134 height 6
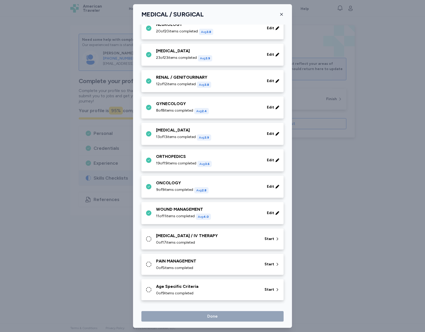
scroll to position [119, 0]
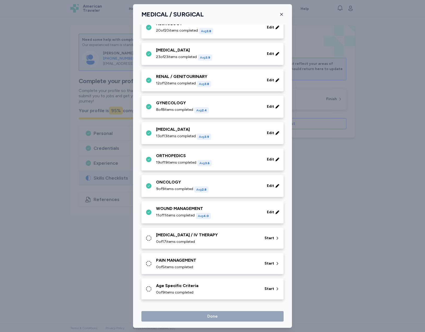
click at [195, 239] on span "0 of 17 items completed" at bounding box center [175, 241] width 39 height 5
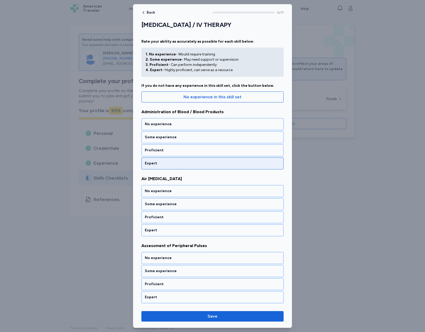
click at [191, 164] on div "Expert" at bounding box center [212, 163] width 135 height 5
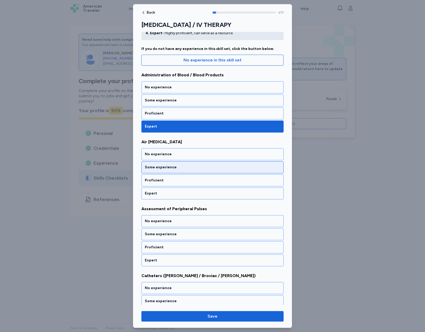
scroll to position [38, 0]
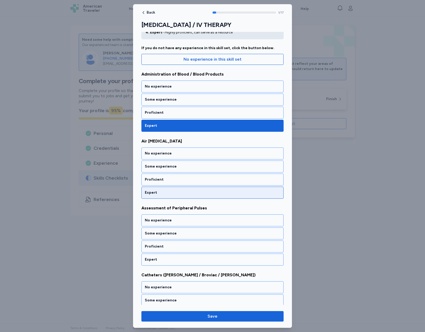
click at [194, 190] on div "Expert" at bounding box center [212, 192] width 135 height 5
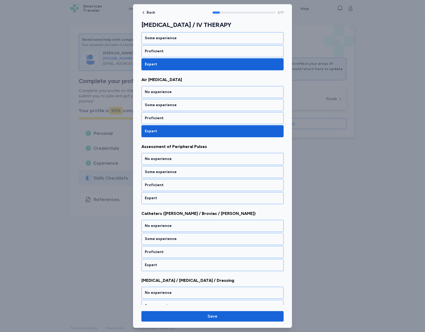
scroll to position [105, 0]
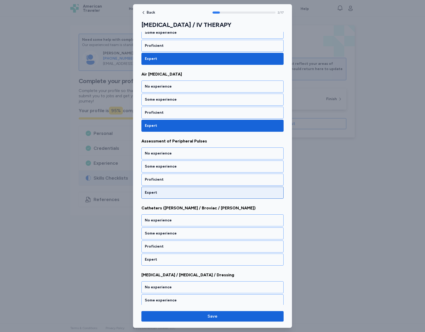
click at [198, 189] on div "Expert" at bounding box center [212, 193] width 142 height 12
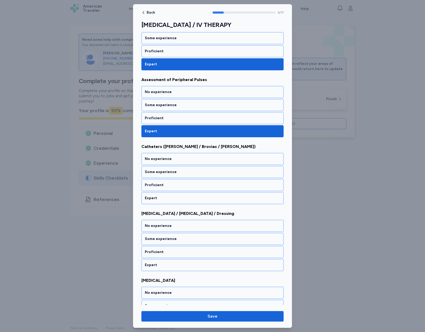
scroll to position [171, 0]
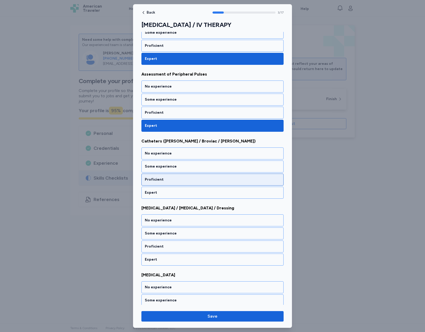
click at [192, 183] on div "Proficient" at bounding box center [212, 180] width 142 height 12
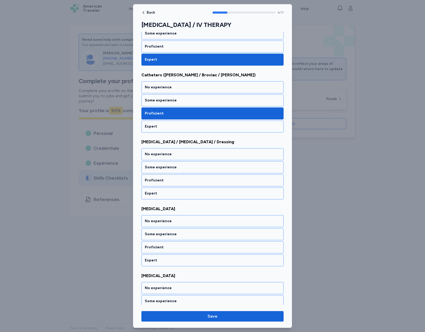
scroll to position [238, 0]
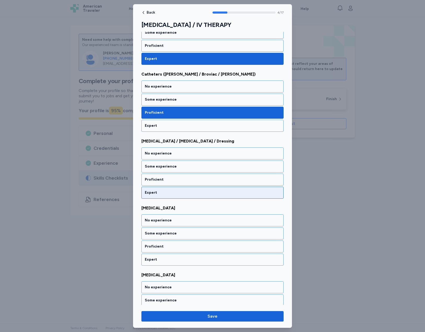
click at [184, 190] on div "Expert" at bounding box center [212, 192] width 135 height 5
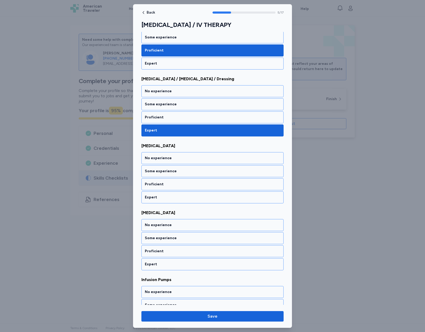
scroll to position [305, 0]
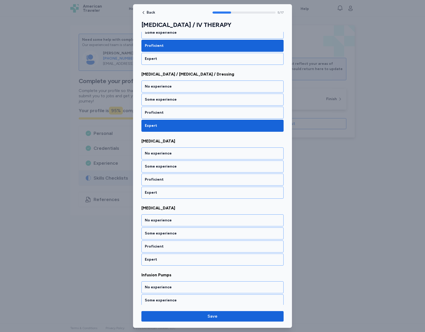
click at [184, 190] on div "Expert" at bounding box center [212, 192] width 135 height 5
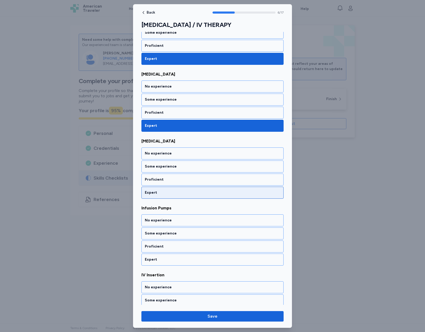
click at [175, 190] on div "Expert" at bounding box center [212, 192] width 135 height 5
click at [178, 196] on div "Expert" at bounding box center [212, 193] width 142 height 12
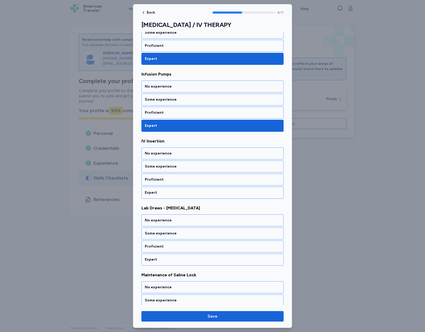
click at [178, 196] on div "Expert" at bounding box center [212, 193] width 142 height 12
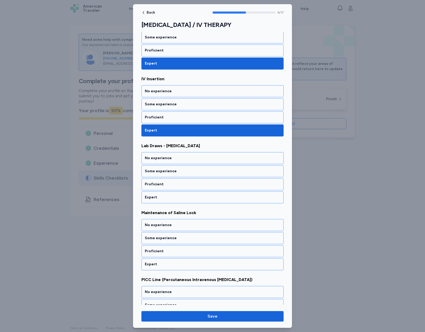
scroll to position [573, 0]
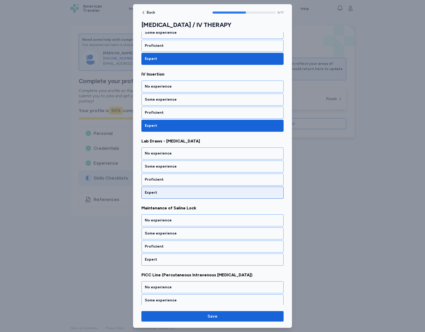
click at [176, 192] on div "Expert" at bounding box center [212, 192] width 135 height 5
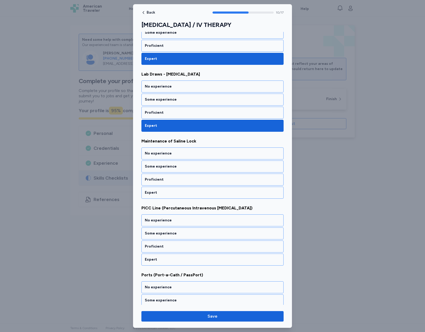
click at [176, 192] on div "Expert" at bounding box center [212, 192] width 135 height 5
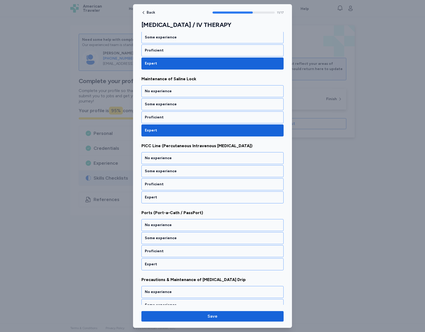
scroll to position [707, 0]
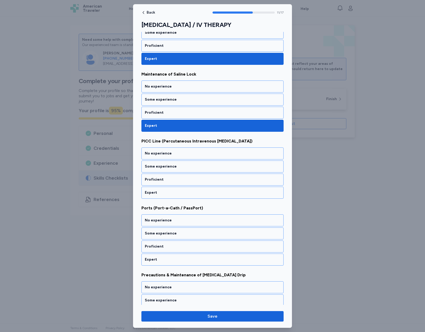
click at [176, 192] on div "Expert" at bounding box center [212, 192] width 135 height 5
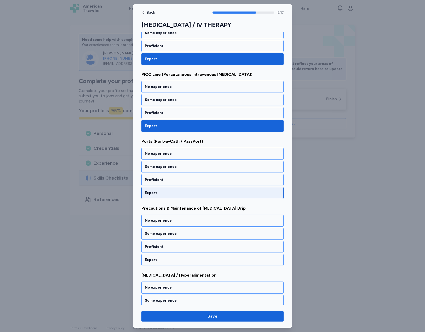
scroll to position [774, 0]
click at [175, 194] on div "Expert" at bounding box center [212, 192] width 135 height 5
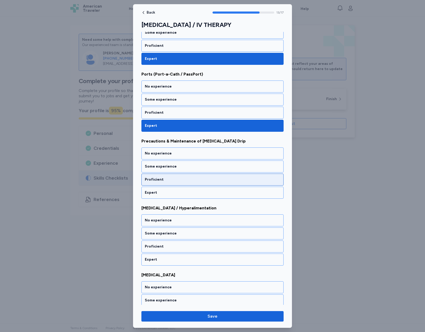
click at [170, 175] on div "Proficient" at bounding box center [212, 180] width 142 height 12
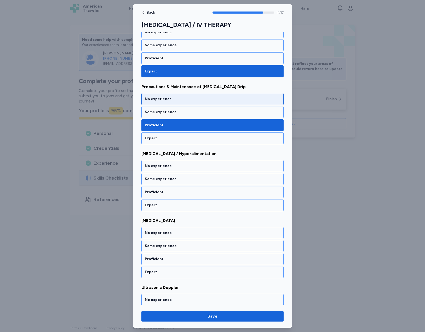
scroll to position [820, 0]
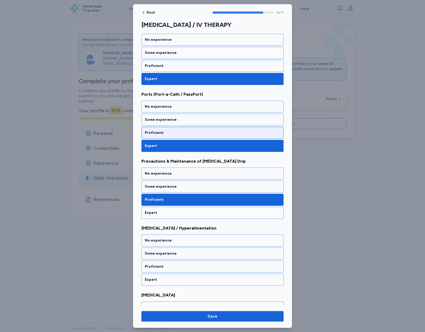
click at [177, 130] on div "Proficient" at bounding box center [212, 133] width 142 height 12
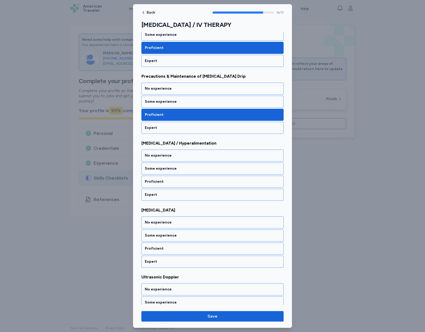
scroll to position [907, 0]
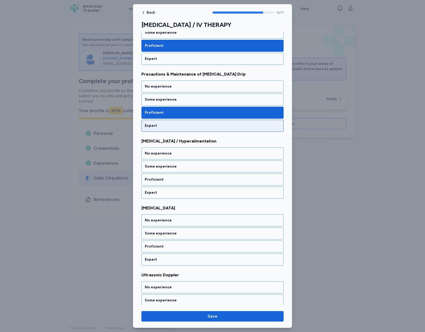
click at [188, 129] on div "Expert" at bounding box center [212, 126] width 142 height 12
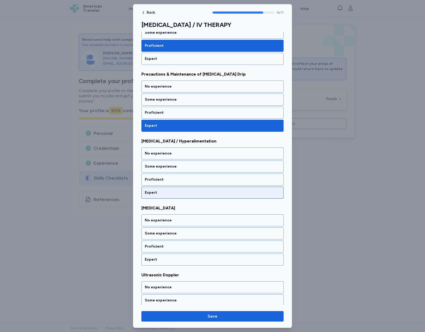
click at [175, 190] on div "Expert" at bounding box center [212, 193] width 142 height 12
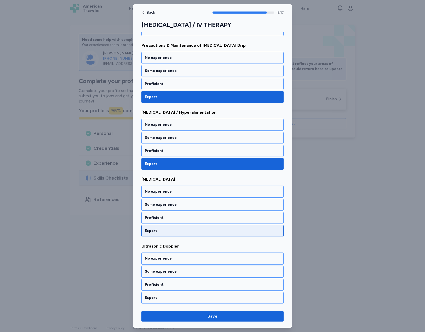
click at [229, 230] on div "Expert" at bounding box center [212, 230] width 135 height 5
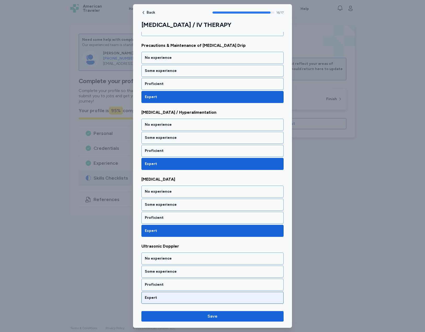
click at [190, 295] on div "Expert" at bounding box center [212, 298] width 142 height 12
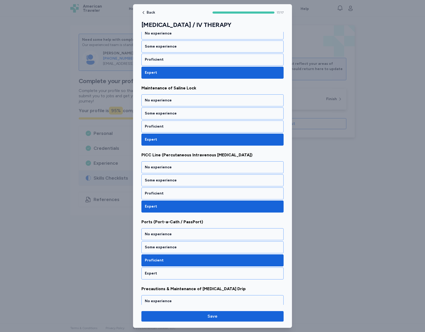
scroll to position [849, 0]
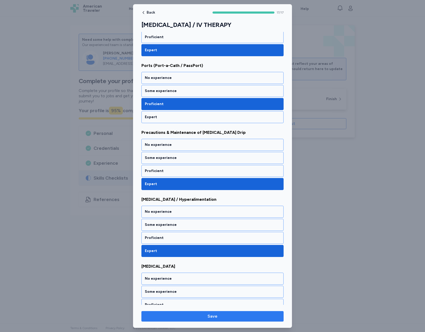
click at [219, 315] on span "Save" at bounding box center [213, 316] width 134 height 6
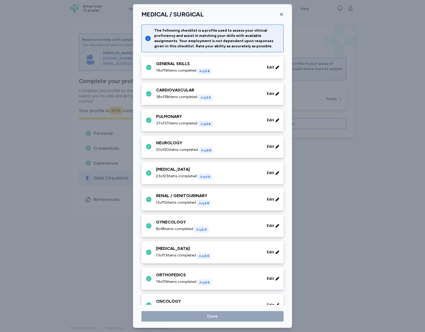
scroll to position [119, 0]
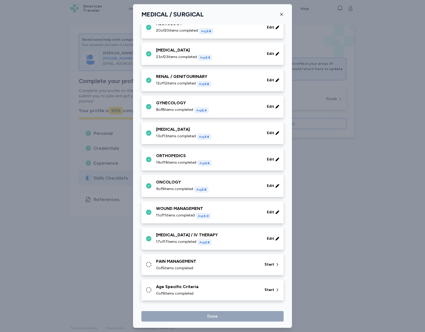
click at [191, 265] on div "PAIN MANAGEMENT 0 of 5 items completed" at bounding box center [207, 264] width 102 height 13
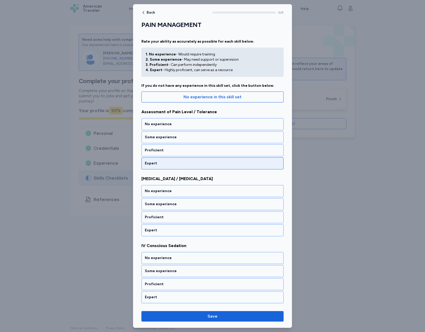
click at [187, 168] on div "Expert" at bounding box center [212, 163] width 142 height 12
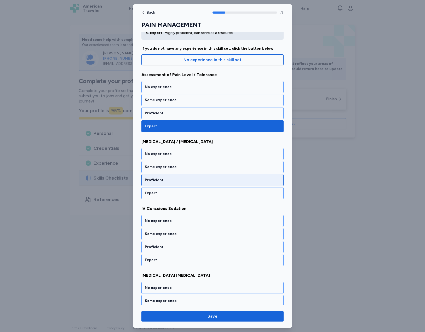
scroll to position [38, 0]
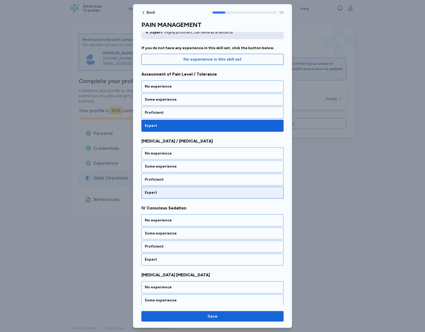
click at [189, 191] on div "Expert" at bounding box center [212, 192] width 135 height 5
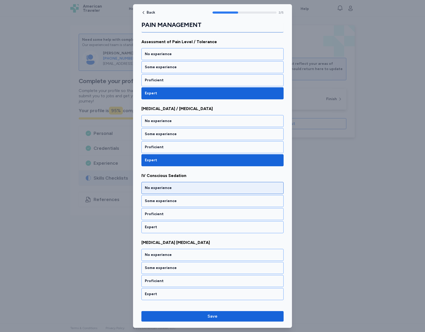
scroll to position [105, 0]
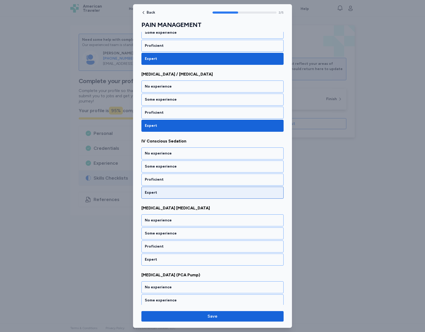
click at [214, 191] on div "Expert" at bounding box center [212, 192] width 135 height 5
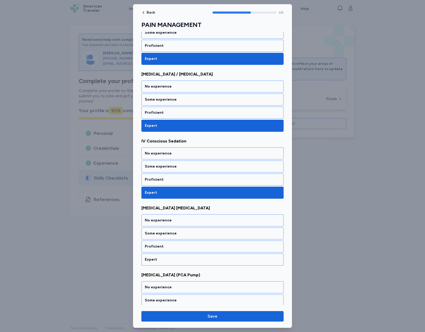
scroll to position [133, 0]
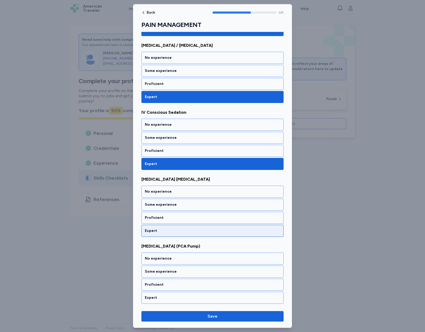
click at [180, 229] on div "Expert" at bounding box center [212, 230] width 135 height 5
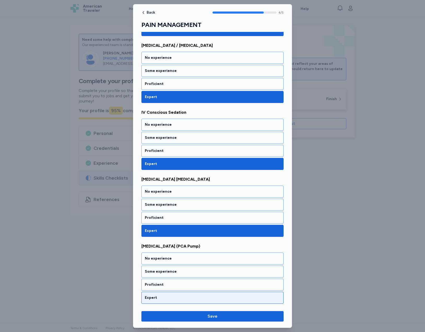
click at [190, 301] on div "Expert" at bounding box center [212, 298] width 142 height 12
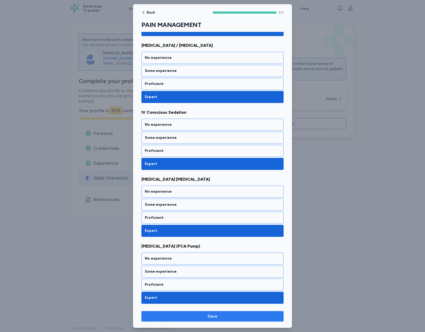
click at [200, 317] on span "Save" at bounding box center [213, 316] width 134 height 6
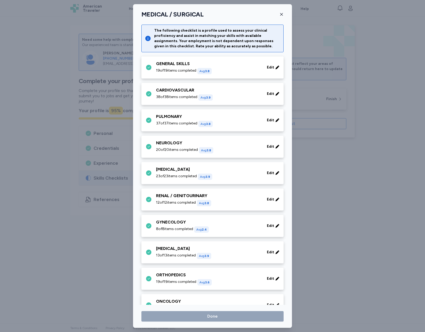
scroll to position [119, 0]
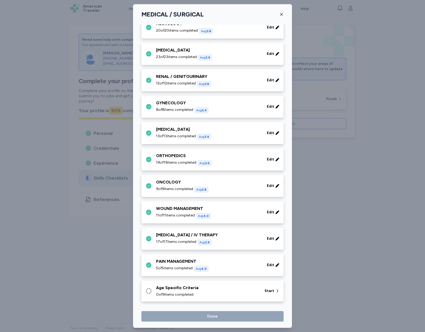
click at [187, 291] on div "Age Specific Criteria 0 of 9 items completed" at bounding box center [207, 291] width 102 height 13
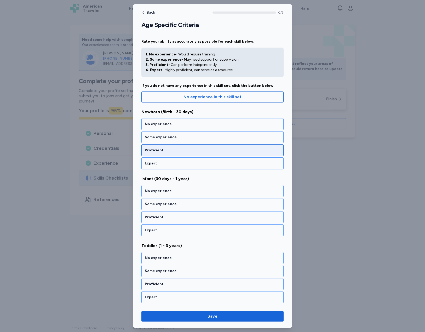
click at [201, 146] on div "Proficient" at bounding box center [212, 150] width 142 height 12
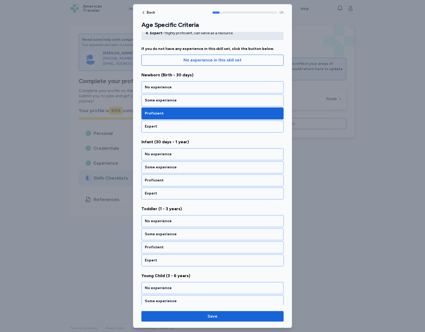
scroll to position [38, 0]
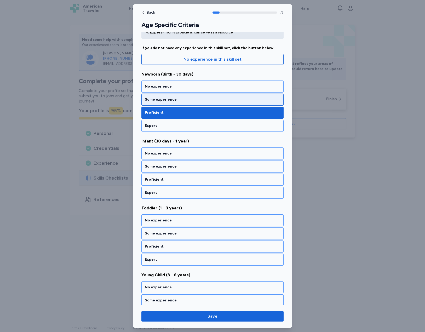
click at [169, 99] on div "Some experience" at bounding box center [212, 99] width 135 height 5
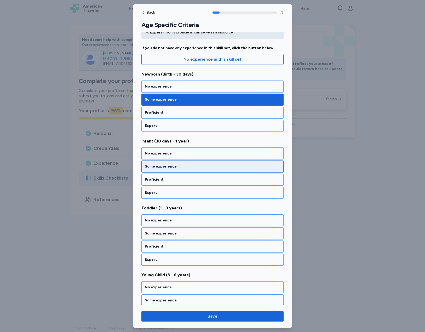
click at [169, 165] on div "Some experience" at bounding box center [212, 166] width 135 height 5
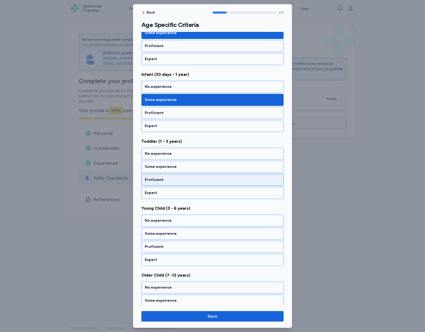
scroll to position [105, 0]
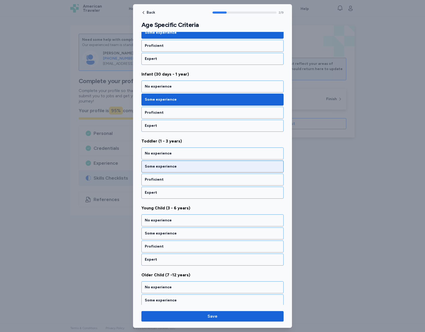
click at [168, 168] on div "Some experience" at bounding box center [212, 166] width 135 height 5
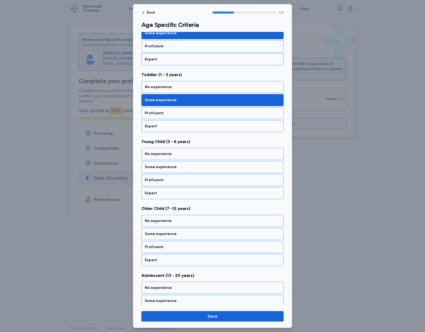
scroll to position [171, 0]
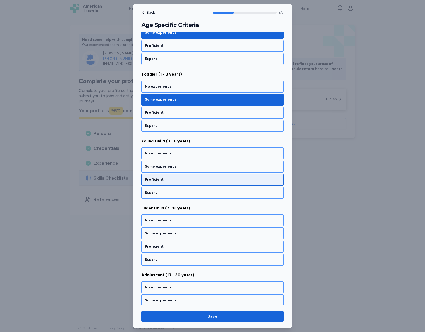
click at [167, 183] on div "Proficient" at bounding box center [212, 180] width 142 height 12
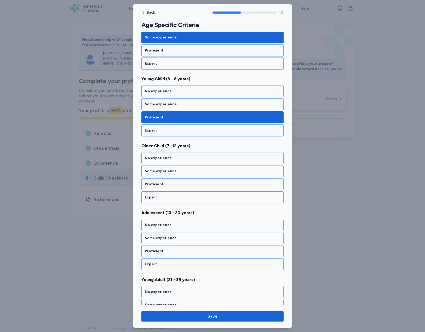
scroll to position [238, 0]
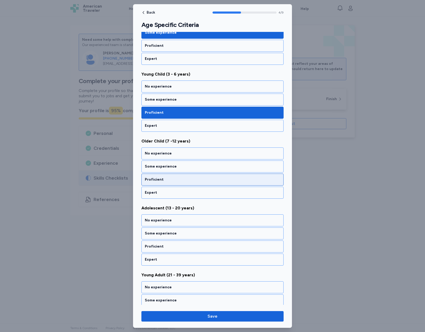
click at [180, 180] on div "Proficient" at bounding box center [212, 179] width 135 height 5
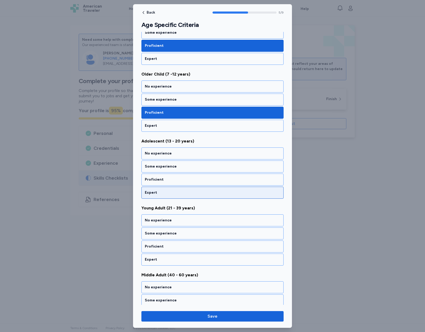
click at [178, 192] on div "Expert" at bounding box center [212, 192] width 135 height 5
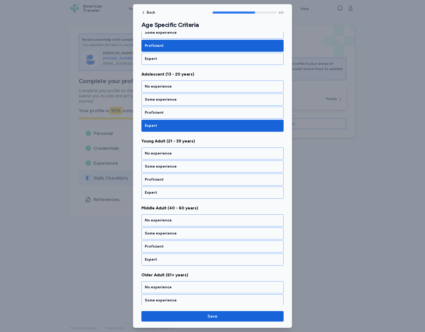
click at [178, 192] on div "Expert" at bounding box center [212, 192] width 135 height 5
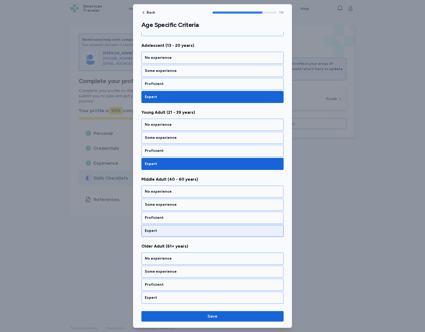
click at [178, 228] on div "Expert" at bounding box center [212, 230] width 135 height 5
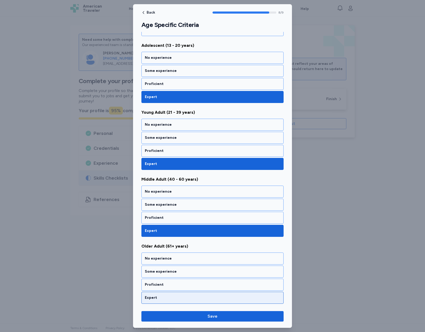
click at [187, 296] on div "Expert" at bounding box center [212, 297] width 135 height 5
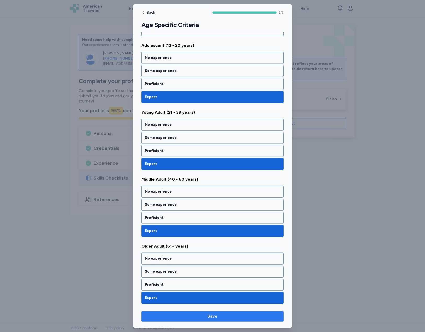
click at [234, 315] on span "Save" at bounding box center [213, 316] width 134 height 6
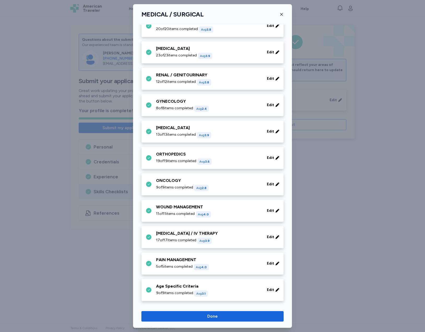
scroll to position [122, 0]
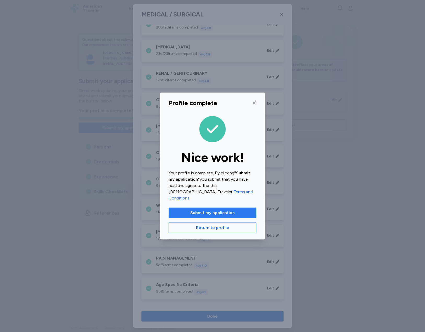
click at [212, 210] on span "Submit my application" at bounding box center [212, 213] width 44 height 6
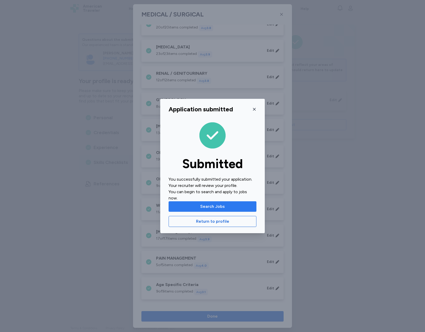
click at [212, 206] on span "Search Jobs" at bounding box center [212, 206] width 25 height 6
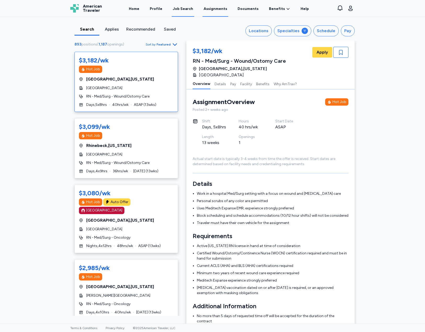
click at [209, 8] on link "Assignments" at bounding box center [216, 9] width 26 height 16
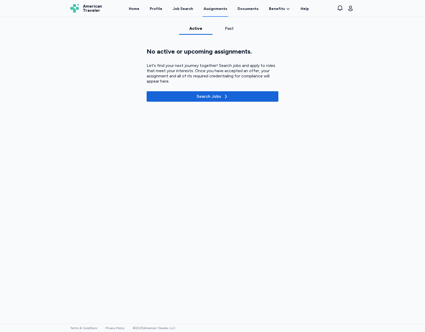
click at [222, 28] on div "Past" at bounding box center [229, 28] width 29 height 6
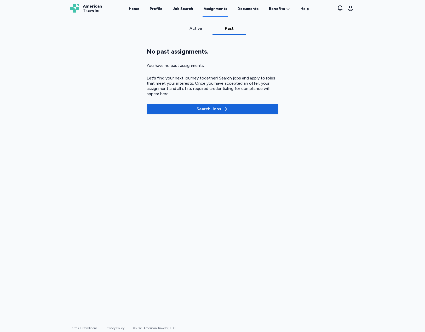
click at [191, 30] on div "Active" at bounding box center [195, 28] width 29 height 6
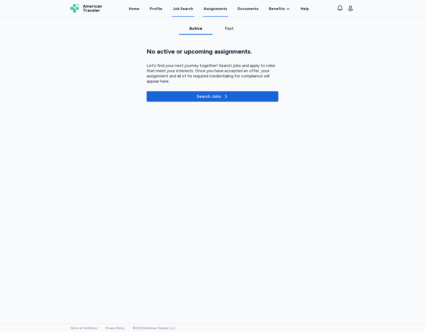
click at [186, 8] on div "Job Search" at bounding box center [183, 8] width 20 height 5
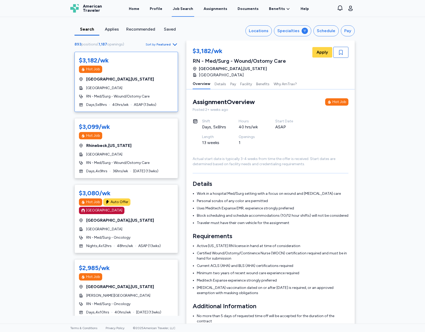
click at [169, 29] on div "Saved" at bounding box center [169, 29] width 21 height 6
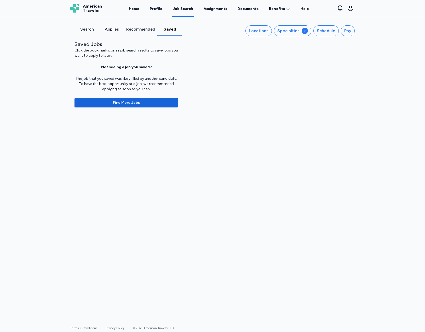
click at [134, 28] on div "Recommended" at bounding box center [140, 29] width 29 height 6
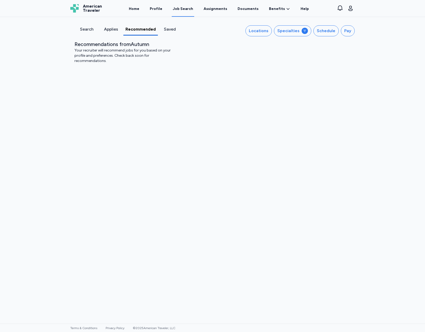
click at [107, 28] on div "Applies" at bounding box center [111, 29] width 20 height 6
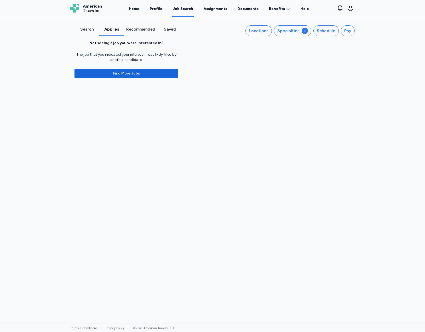
click at [132, 29] on div "Recommended" at bounding box center [140, 29] width 29 height 6
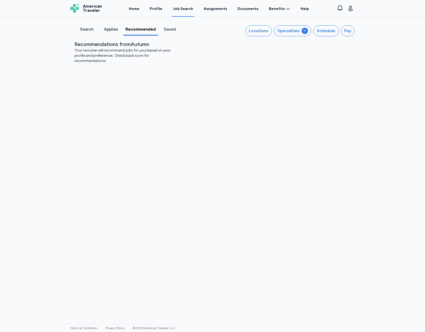
click at [80, 26] on div "Search Applies Recommended Saved Locations Specialties Schedule Pay" at bounding box center [212, 30] width 284 height 11
click at [84, 28] on div "Search" at bounding box center [87, 29] width 20 height 6
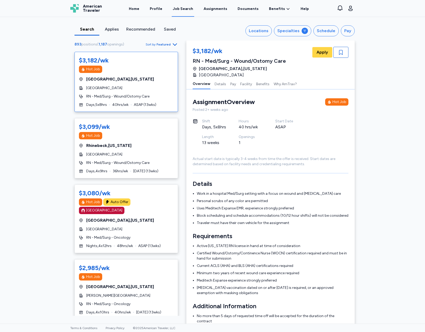
click at [111, 31] on div "Applies" at bounding box center [111, 29] width 21 height 6
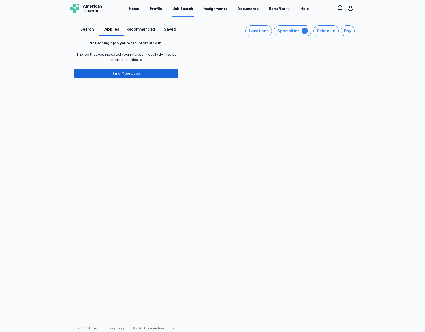
click at [82, 28] on div "Search" at bounding box center [87, 29] width 21 height 6
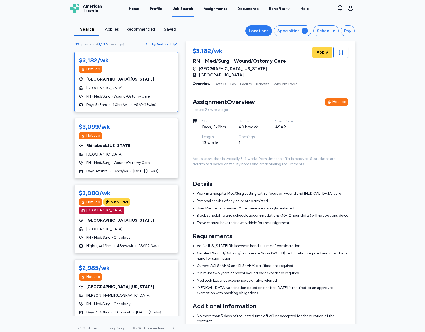
click at [264, 31] on div "Locations" at bounding box center [259, 31] width 20 height 6
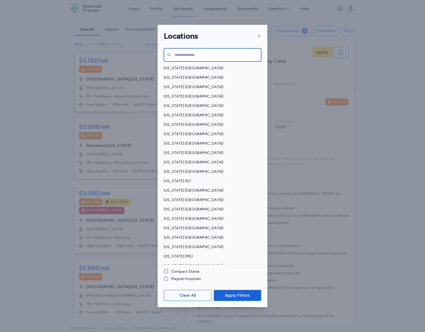
click at [212, 56] on input "text" at bounding box center [212, 54] width 97 height 13
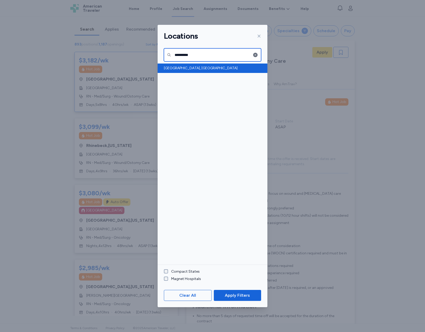
type input "**********"
click at [182, 66] on span "[GEOGRAPHIC_DATA], [GEOGRAPHIC_DATA]" at bounding box center [211, 68] width 94 height 5
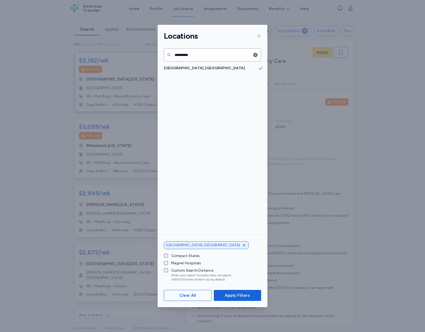
click at [259, 35] on icon at bounding box center [259, 36] width 4 height 4
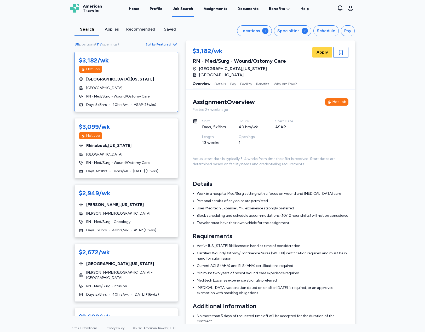
click at [166, 44] on span "Featured" at bounding box center [164, 44] width 14 height 4
click at [203, 30] on div "Locations 1 Specialties Schedule Pay" at bounding box center [273, 30] width 164 height 11
click at [255, 30] on div "Locations" at bounding box center [250, 31] width 20 height 6
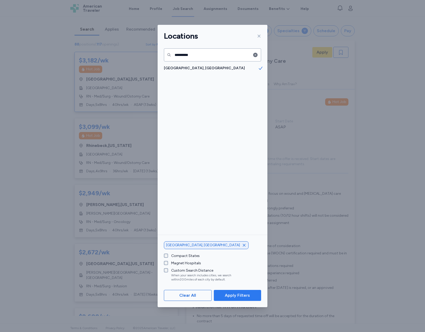
click at [239, 293] on span "Apply Filters" at bounding box center [237, 295] width 25 height 6
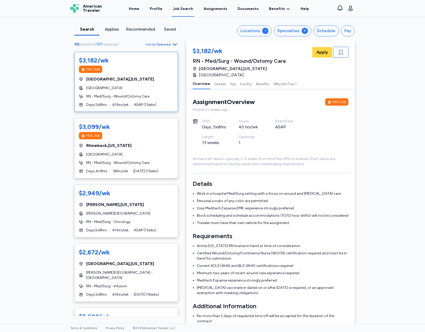
click at [115, 27] on div "Applies" at bounding box center [111, 29] width 21 height 6
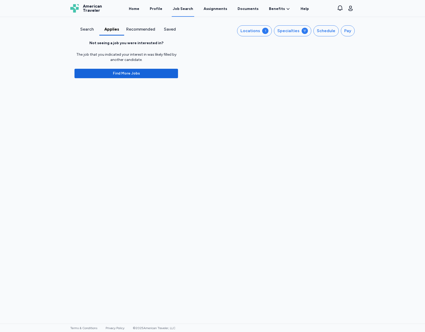
click at [136, 27] on div "Recommended" at bounding box center [140, 29] width 29 height 6
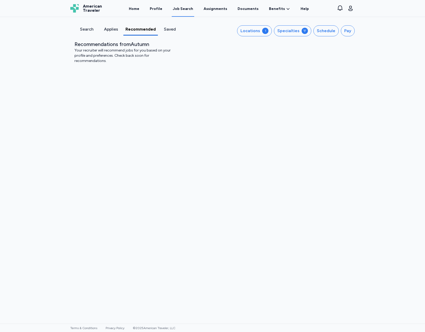
click at [166, 28] on div "Saved" at bounding box center [170, 29] width 20 height 6
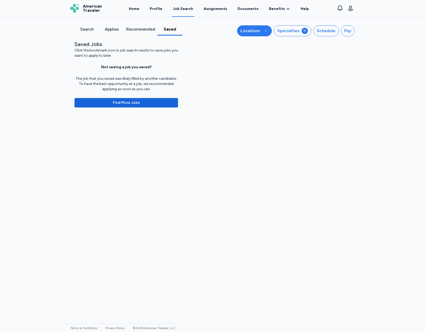
click at [250, 32] on div "Locations" at bounding box center [250, 31] width 20 height 6
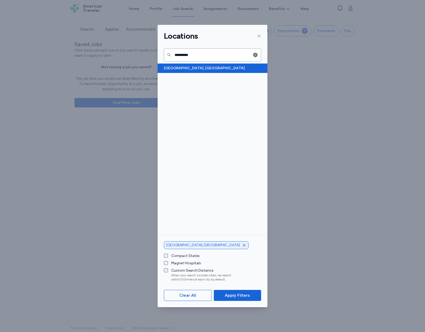
click at [171, 67] on span "[GEOGRAPHIC_DATA], [GEOGRAPHIC_DATA]" at bounding box center [211, 68] width 94 height 5
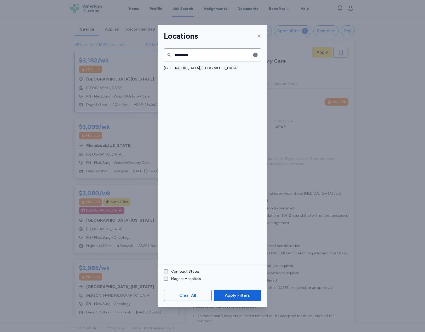
click at [257, 34] on icon at bounding box center [259, 36] width 4 height 4
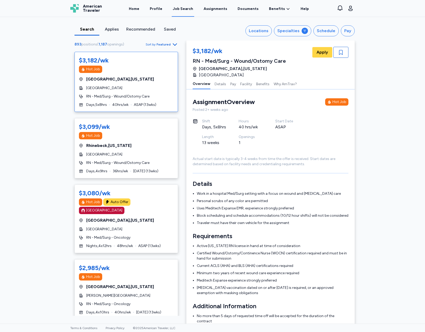
click at [163, 45] on span "Featured" at bounding box center [164, 44] width 14 height 4
click at [253, 29] on div "Locations" at bounding box center [259, 31] width 20 height 6
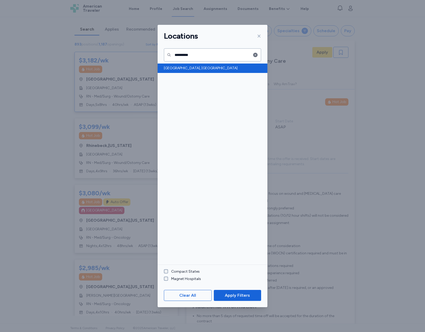
click at [187, 69] on span "[GEOGRAPHIC_DATA], [GEOGRAPHIC_DATA]" at bounding box center [211, 68] width 94 height 5
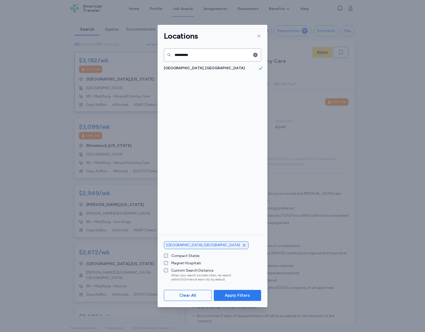
click at [230, 292] on span "Apply Filters" at bounding box center [237, 295] width 25 height 6
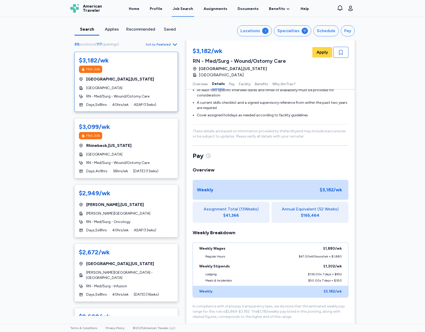
scroll to position [261, 0]
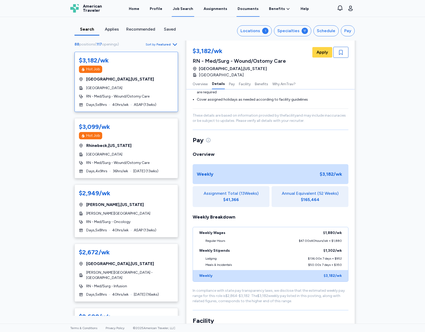
click at [249, 11] on link "Documents" at bounding box center [248, 9] width 23 height 16
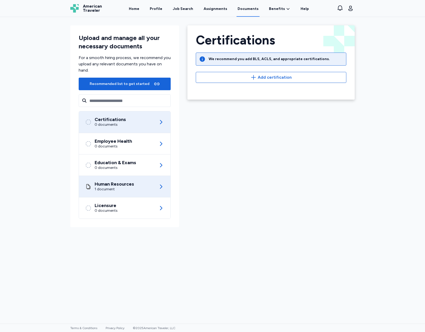
click at [138, 188] on div "Human Resources 1 document" at bounding box center [124, 186] width 79 height 21
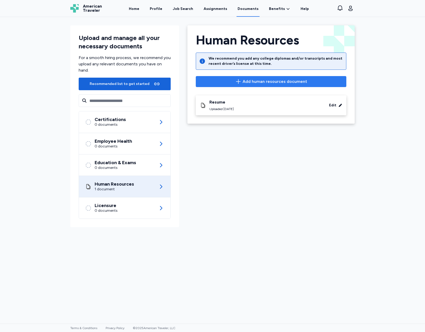
click at [261, 85] on button "Add human resources document" at bounding box center [271, 81] width 151 height 11
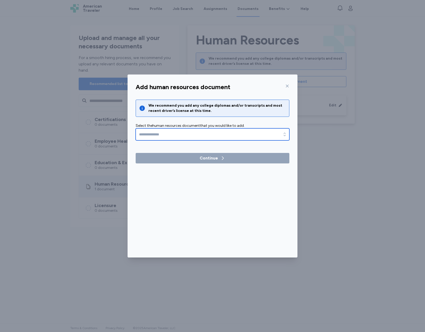
click at [232, 133] on input "text" at bounding box center [213, 134] width 154 height 12
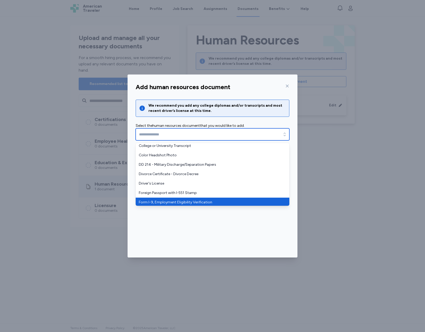
scroll to position [21, 0]
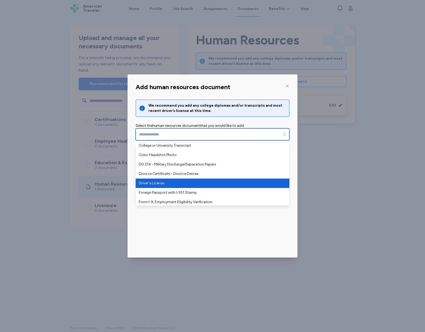
type input "**********"
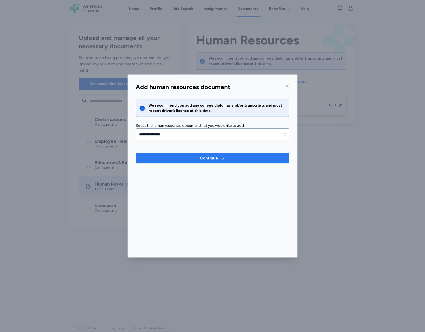
click at [216, 159] on div "Continue" at bounding box center [209, 158] width 18 height 6
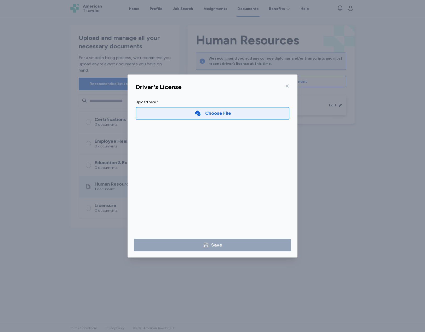
click at [203, 116] on div "Choose File" at bounding box center [212, 112] width 37 height 7
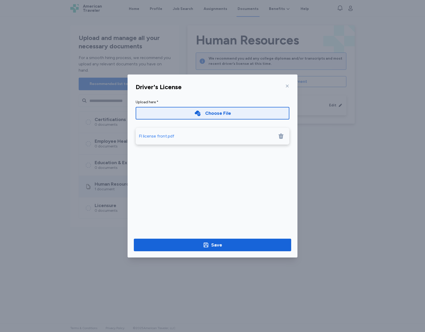
click at [204, 111] on div "Choose File" at bounding box center [212, 112] width 37 height 7
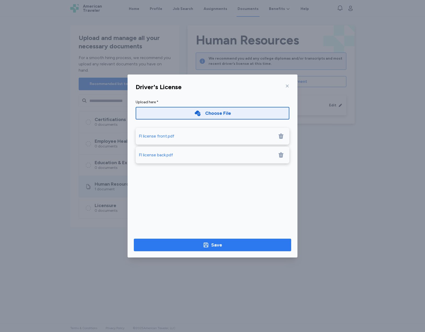
click at [225, 243] on span "Save" at bounding box center [212, 244] width 149 height 7
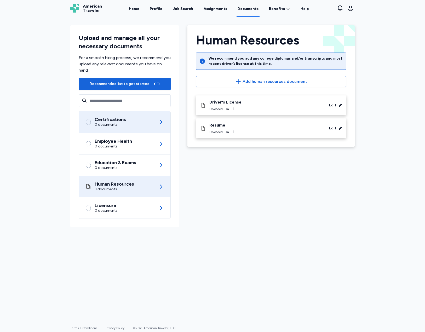
click at [110, 117] on div "Certifications" at bounding box center [110, 119] width 31 height 5
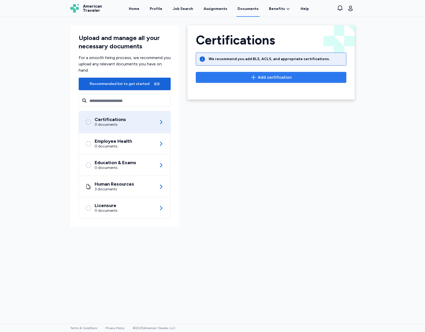
click at [230, 76] on span "Add certification" at bounding box center [271, 77] width 142 height 6
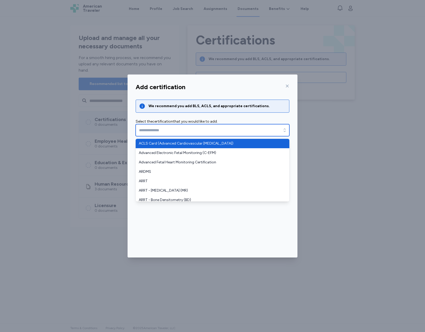
click at [194, 129] on input "text" at bounding box center [213, 130] width 154 height 12
type input "**********"
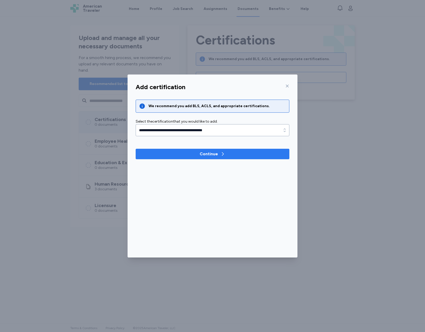
click at [194, 154] on span "Continue" at bounding box center [212, 154] width 145 height 6
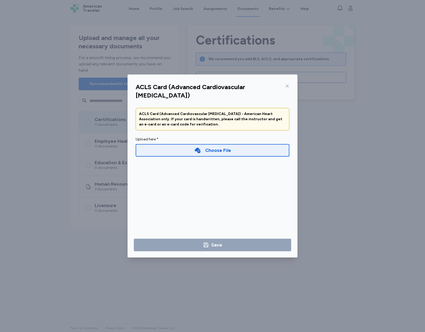
click at [188, 147] on div "Choose File" at bounding box center [213, 150] width 154 height 13
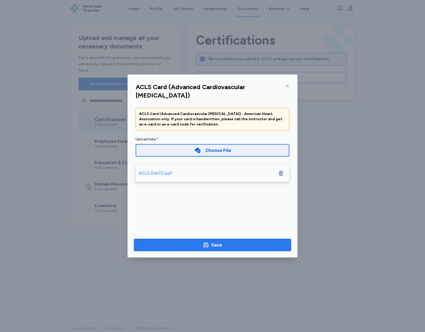
click at [206, 242] on icon "button" at bounding box center [206, 245] width 6 height 6
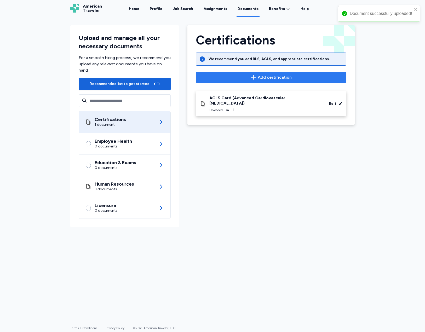
click at [261, 80] on span "Add certification" at bounding box center [275, 77] width 34 height 6
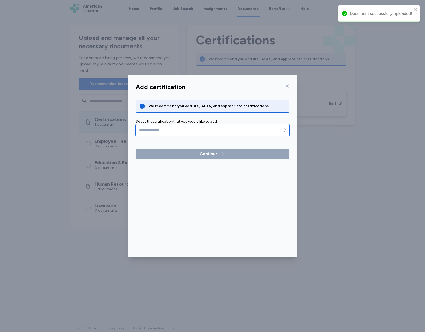
click at [229, 131] on input "text" at bounding box center [213, 130] width 154 height 12
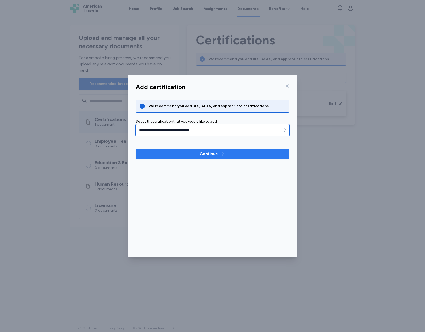
type input "**********"
click at [207, 150] on button "Continue" at bounding box center [213, 154] width 154 height 10
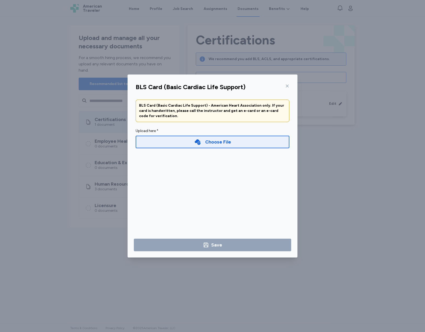
click at [207, 142] on div "Choose File" at bounding box center [218, 141] width 26 height 7
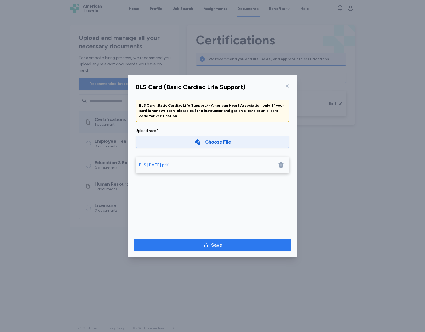
click at [204, 245] on icon "button" at bounding box center [206, 245] width 5 height 5
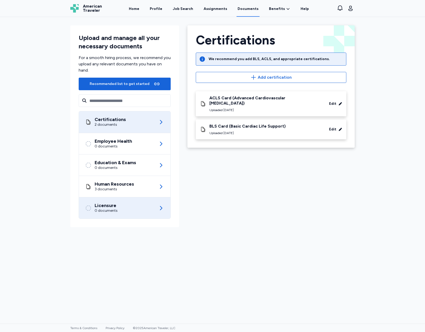
click at [134, 210] on div "Licensure 0 documents" at bounding box center [124, 207] width 79 height 21
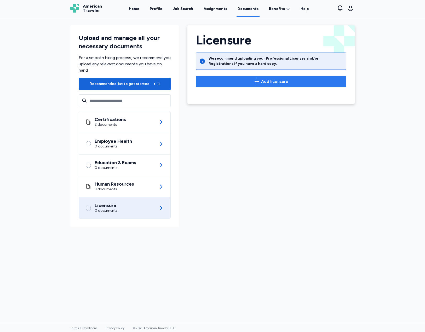
click at [238, 78] on button "Add licensure" at bounding box center [271, 81] width 151 height 11
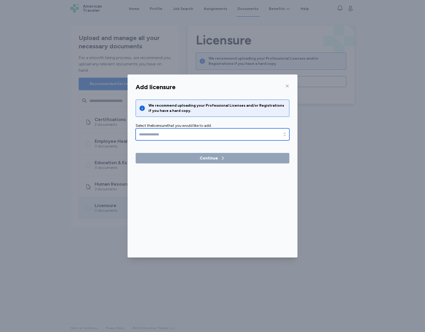
click at [186, 136] on input "text" at bounding box center [213, 134] width 154 height 12
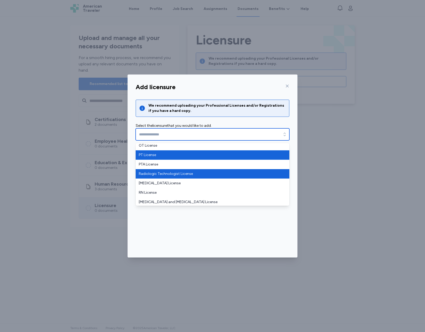
scroll to position [22, 0]
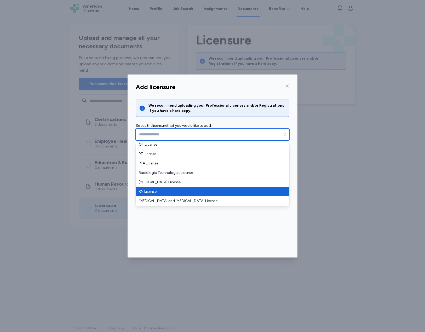
type input "**********"
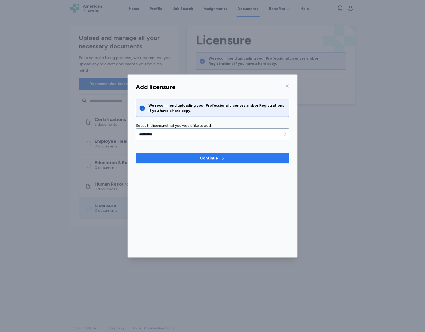
click at [203, 158] on div "Continue" at bounding box center [209, 158] width 18 height 6
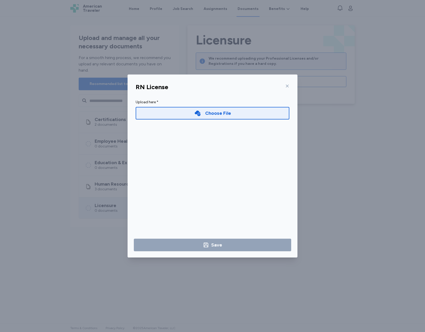
click at [214, 113] on div "Choose File" at bounding box center [218, 112] width 26 height 7
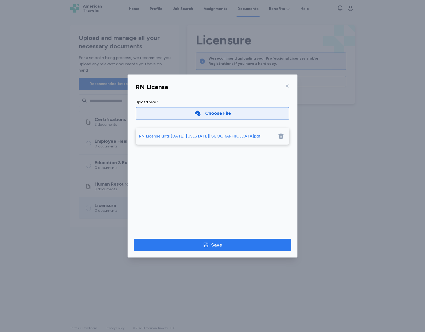
click at [217, 244] on div "Save" at bounding box center [216, 244] width 11 height 7
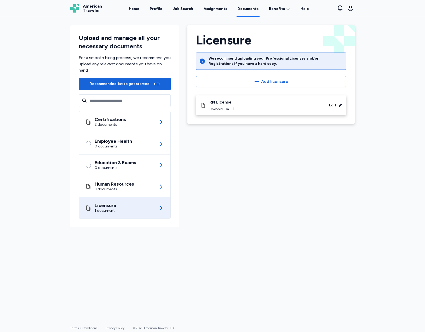
click at [205, 155] on div "Licensure Back Licensure We recommend uploading your Professional Licenses and/…" at bounding box center [271, 126] width 176 height 210
click at [212, 9] on link "Assignments" at bounding box center [216, 9] width 26 height 16
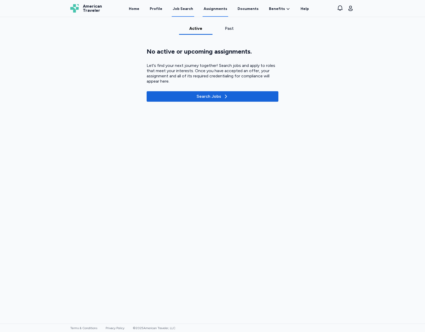
click at [189, 11] on div "Job Search" at bounding box center [183, 8] width 20 height 5
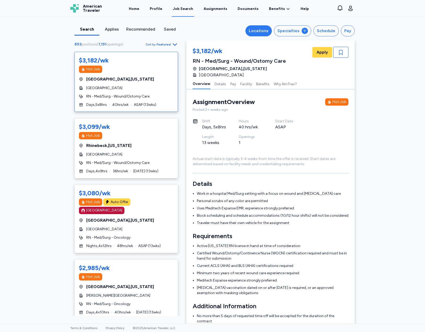
click at [267, 30] on div "Locations" at bounding box center [259, 31] width 20 height 6
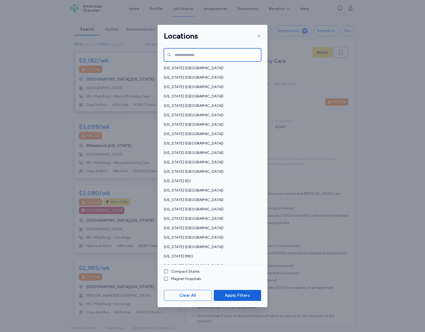
click at [199, 54] on input "text" at bounding box center [212, 54] width 97 height 13
type input "**********"
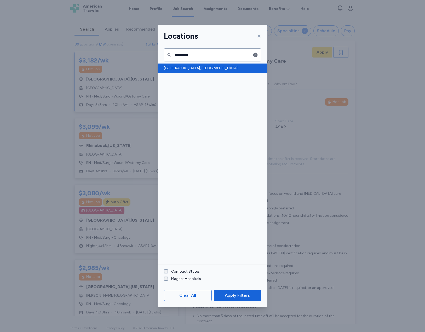
click at [183, 69] on span "[GEOGRAPHIC_DATA], [GEOGRAPHIC_DATA]" at bounding box center [211, 68] width 94 height 5
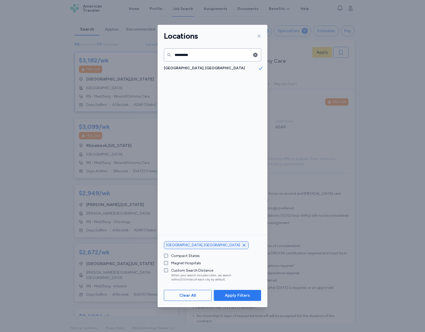
click at [232, 296] on span "Apply Filters" at bounding box center [237, 295] width 25 height 6
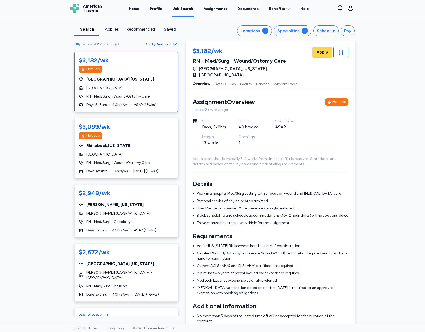
click at [124, 95] on span "RN - Med/Surg - Wound/Ostomy Care" at bounding box center [117, 96] width 63 height 5
click at [230, 84] on button "Pay" at bounding box center [233, 83] width 6 height 11
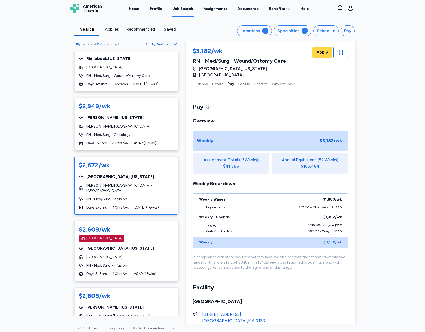
scroll to position [174, 0]
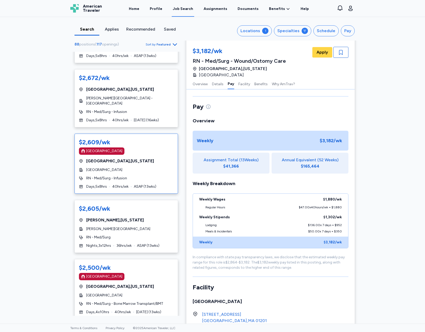
click at [142, 176] on div "RN - Med/Surg - Infusion" at bounding box center [126, 178] width 95 height 5
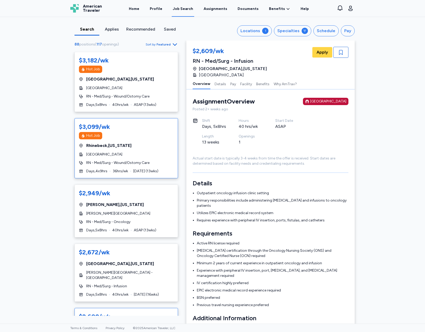
click at [121, 165] on span "RN - Med/Surg - Wound/Ostomy Care" at bounding box center [117, 162] width 63 height 5
